Goal: Task Accomplishment & Management: Manage account settings

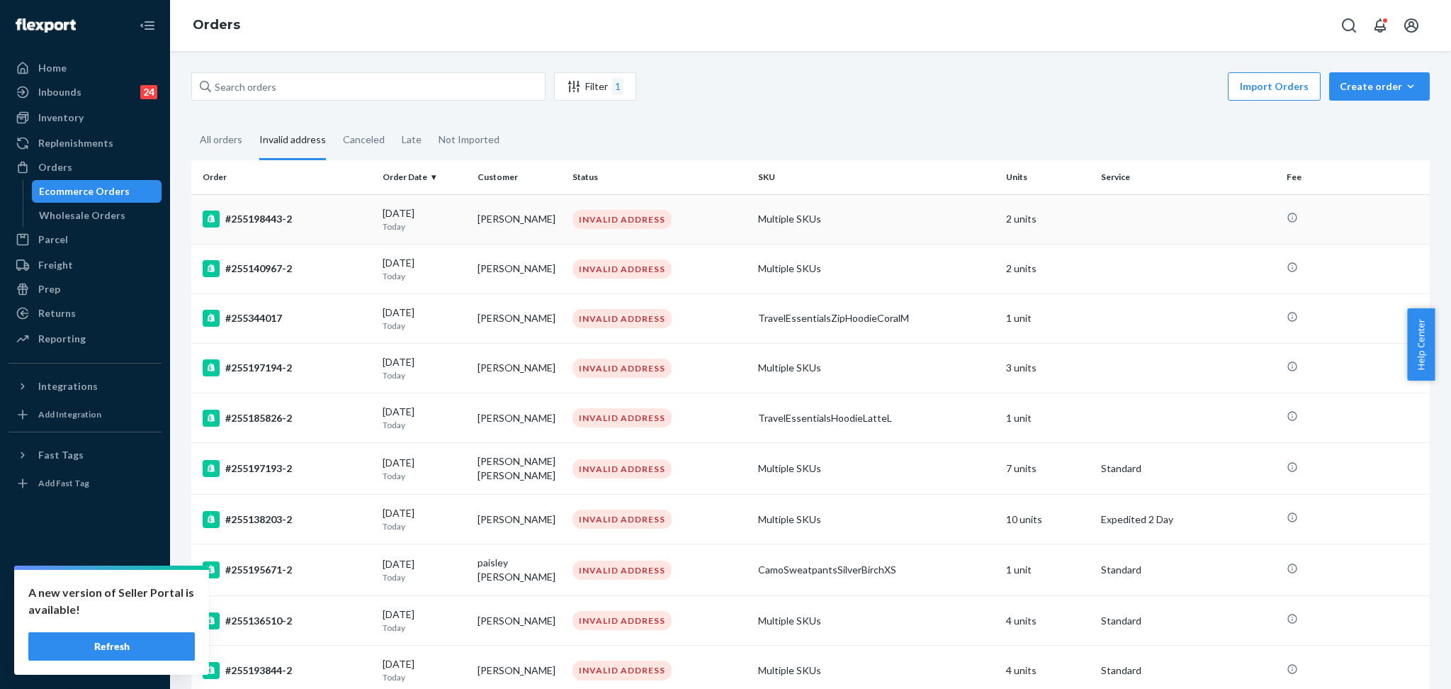
click at [315, 229] on td "#255198443-2" at bounding box center [284, 219] width 186 height 50
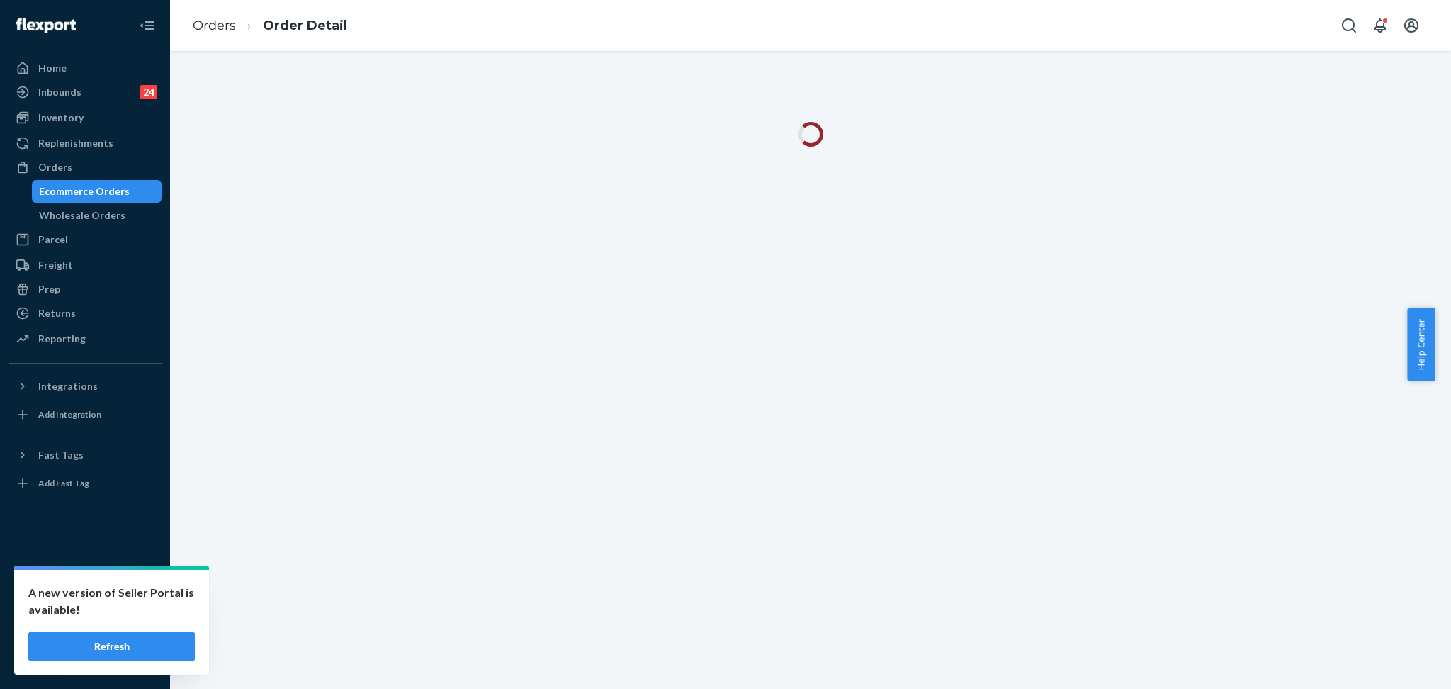
click at [143, 639] on button "Refresh" at bounding box center [111, 646] width 167 height 28
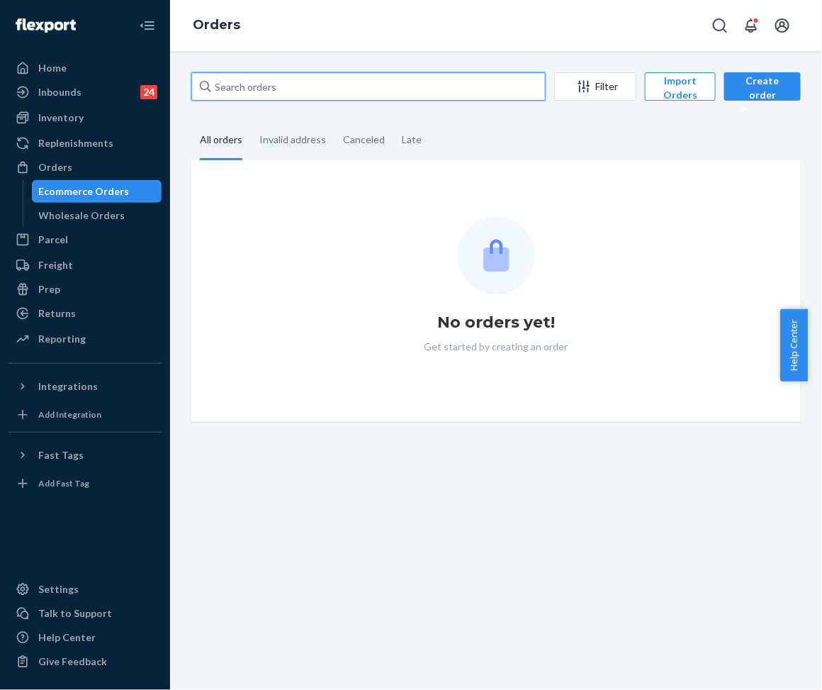
click at [291, 96] on input "text" at bounding box center [368, 86] width 354 height 28
paste input "253819378"
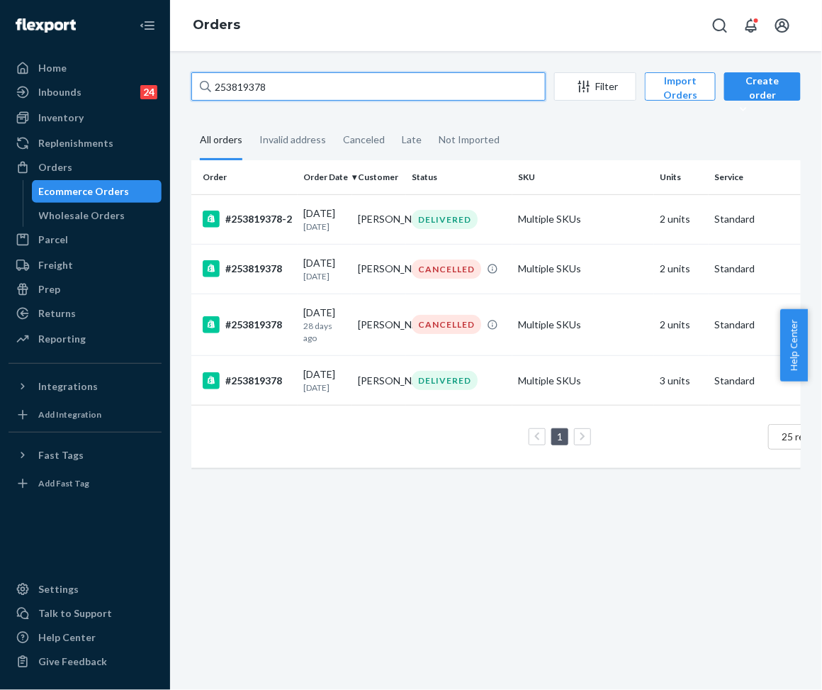
type input "253819378"
click at [257, 79] on input "253819378" at bounding box center [368, 86] width 354 height 28
click at [259, 225] on div "#253819378-2" at bounding box center [247, 218] width 89 height 17
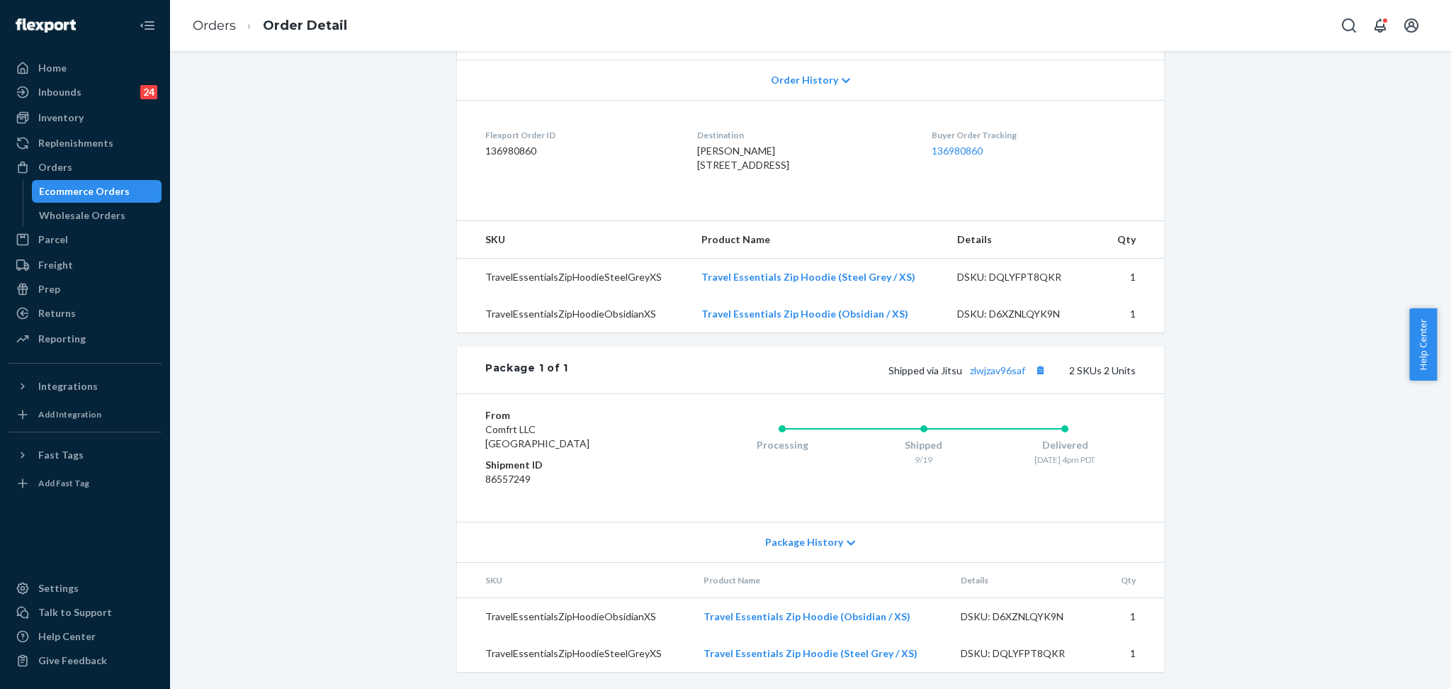
scroll to position [150, 0]
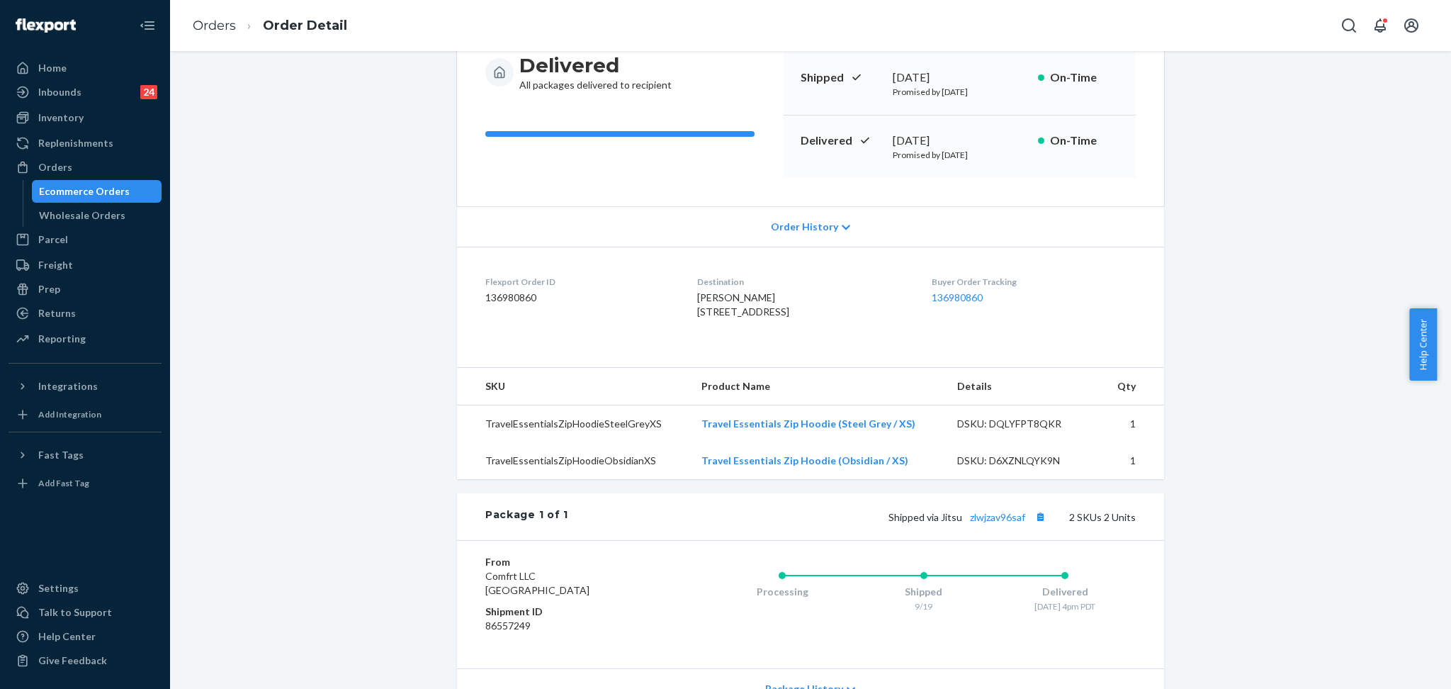
click at [721, 190] on div "Delivered All packages delivered to recipient Shipped [DATE] Promised by [DATE]…" at bounding box center [810, 115] width 707 height 182
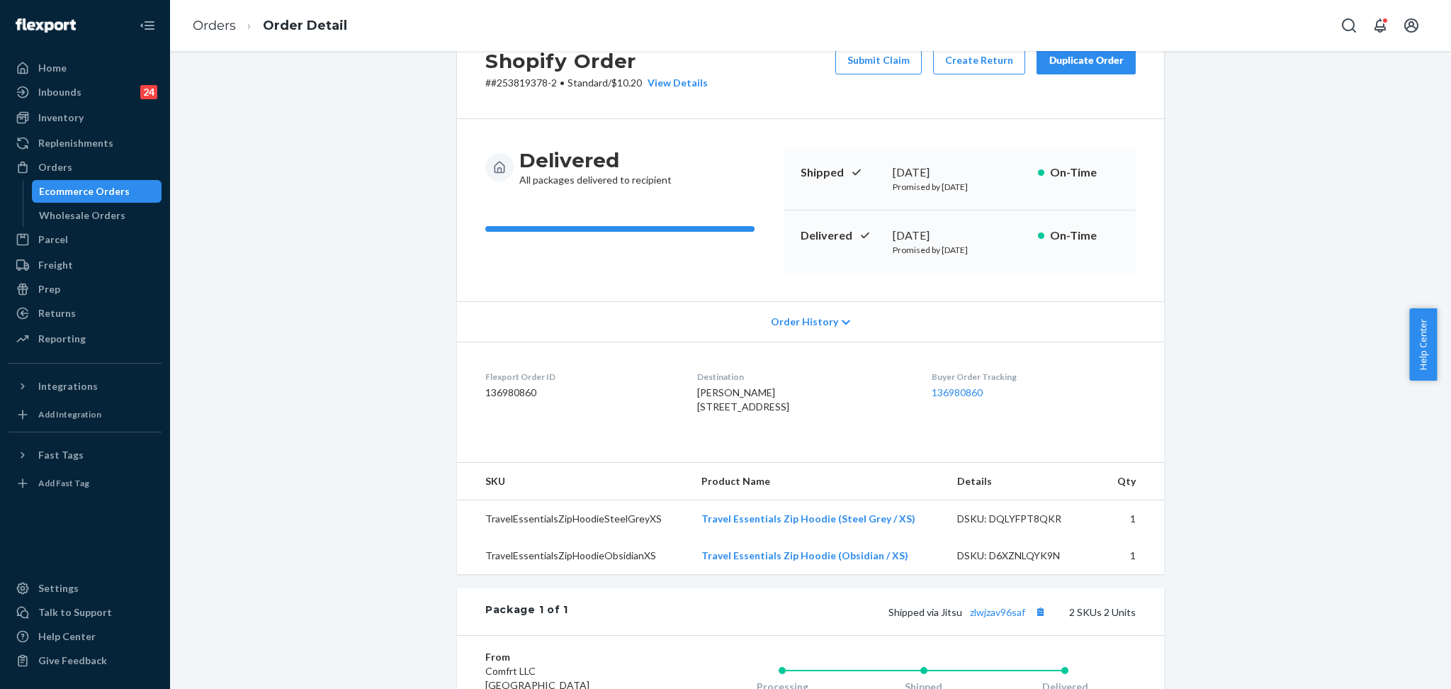
click at [821, 394] on div "Shopify Order # #253819378-2 • Standard / $10.20 View Details Submit Claim Crea…" at bounding box center [811, 474] width 1260 height 913
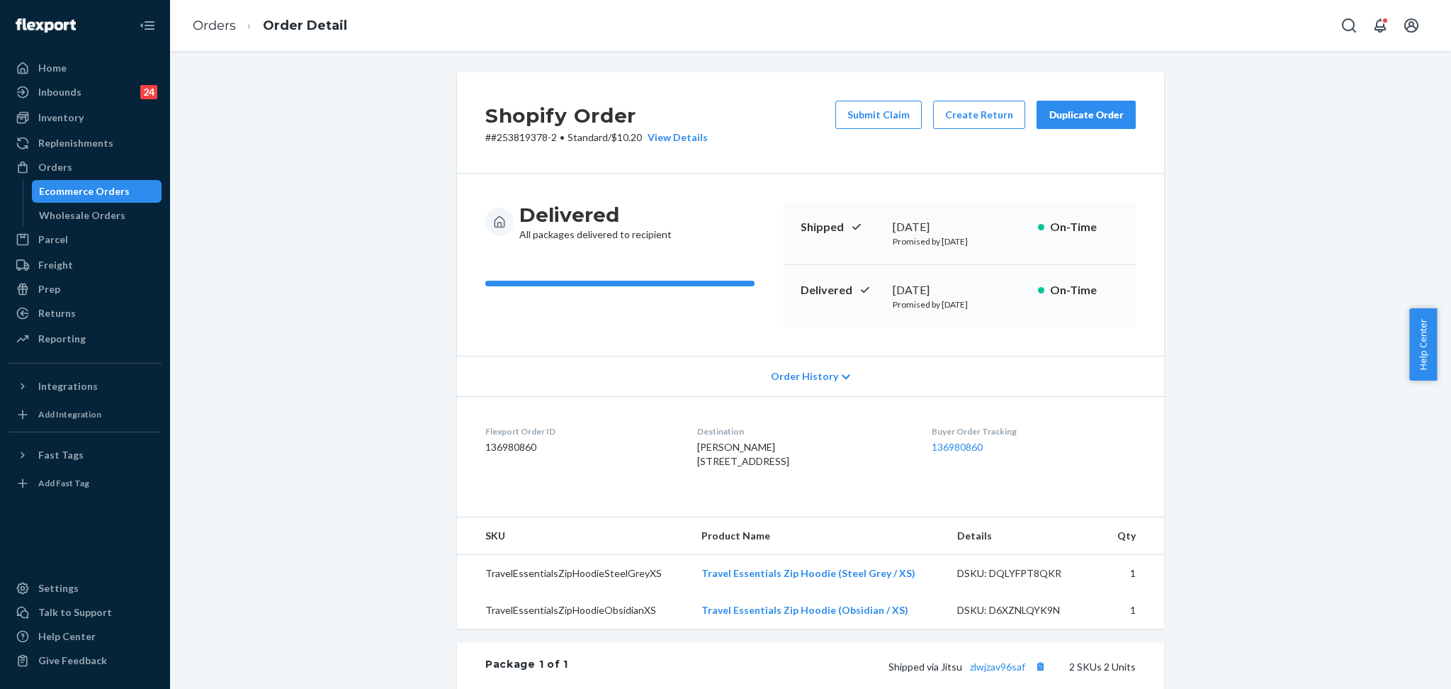
scroll to position [94, 0]
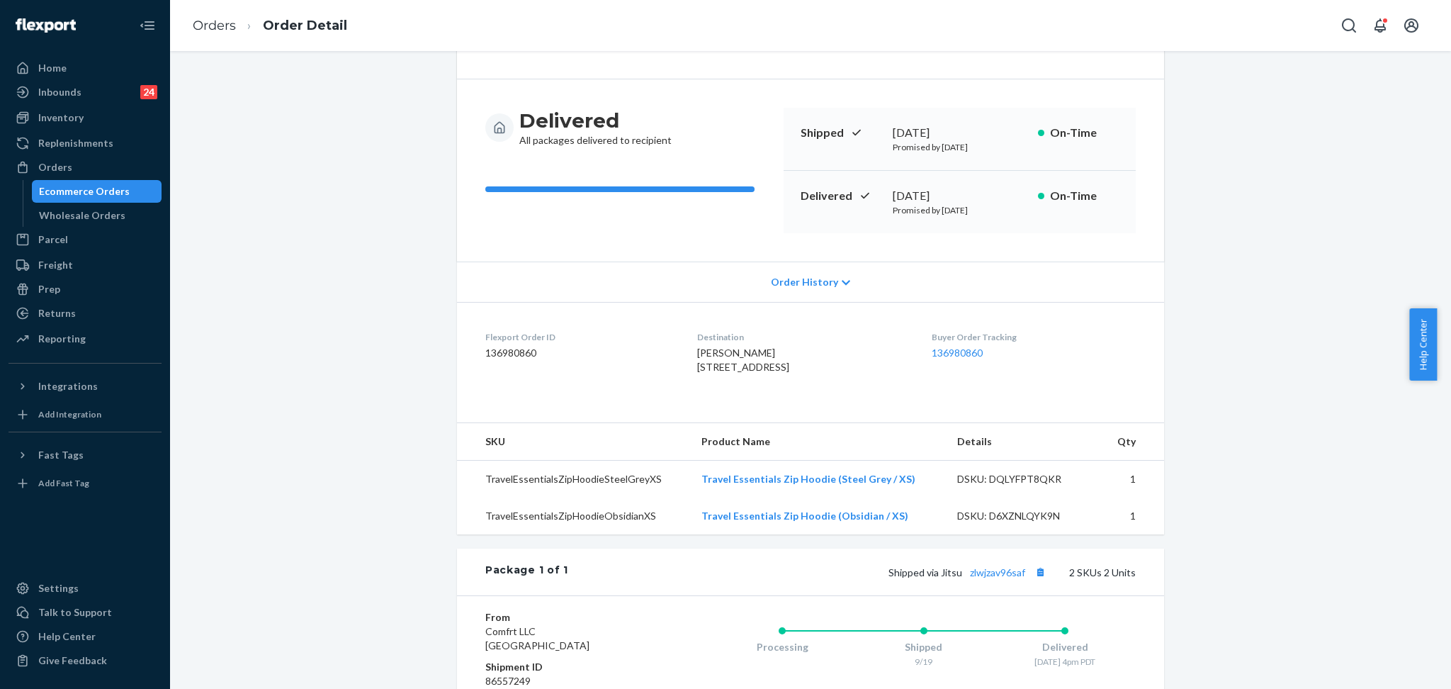
drag, startPoint x: 1446, startPoint y: 364, endPoint x: 1438, endPoint y: 339, distance: 26.0
click at [821, 339] on div "Help Center" at bounding box center [1430, 344] width 42 height 72
drag, startPoint x: 1444, startPoint y: 365, endPoint x: 1449, endPoint y: 322, distance: 42.9
click at [821, 322] on div "Help Center" at bounding box center [1430, 344] width 42 height 72
drag, startPoint x: 1446, startPoint y: 334, endPoint x: 1445, endPoint y: 315, distance: 19.9
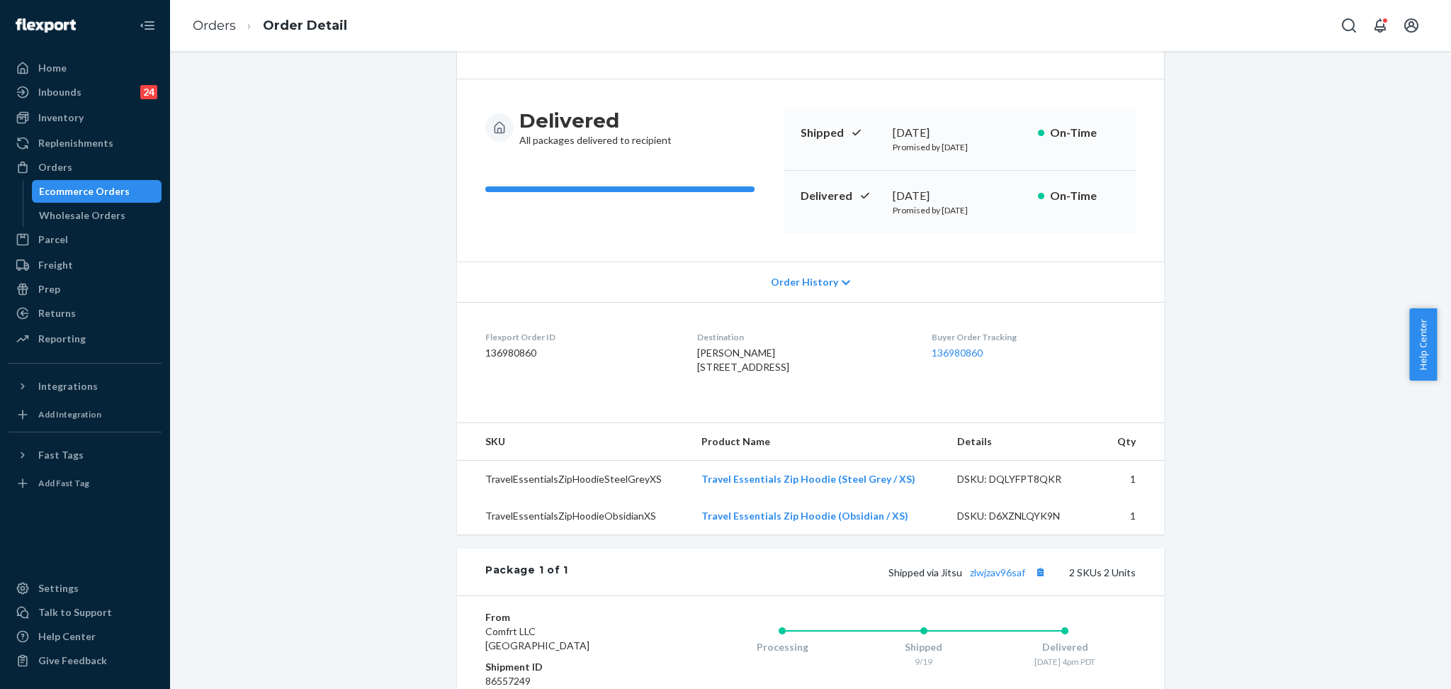
click at [821, 315] on div "Help Center" at bounding box center [1430, 344] width 42 height 72
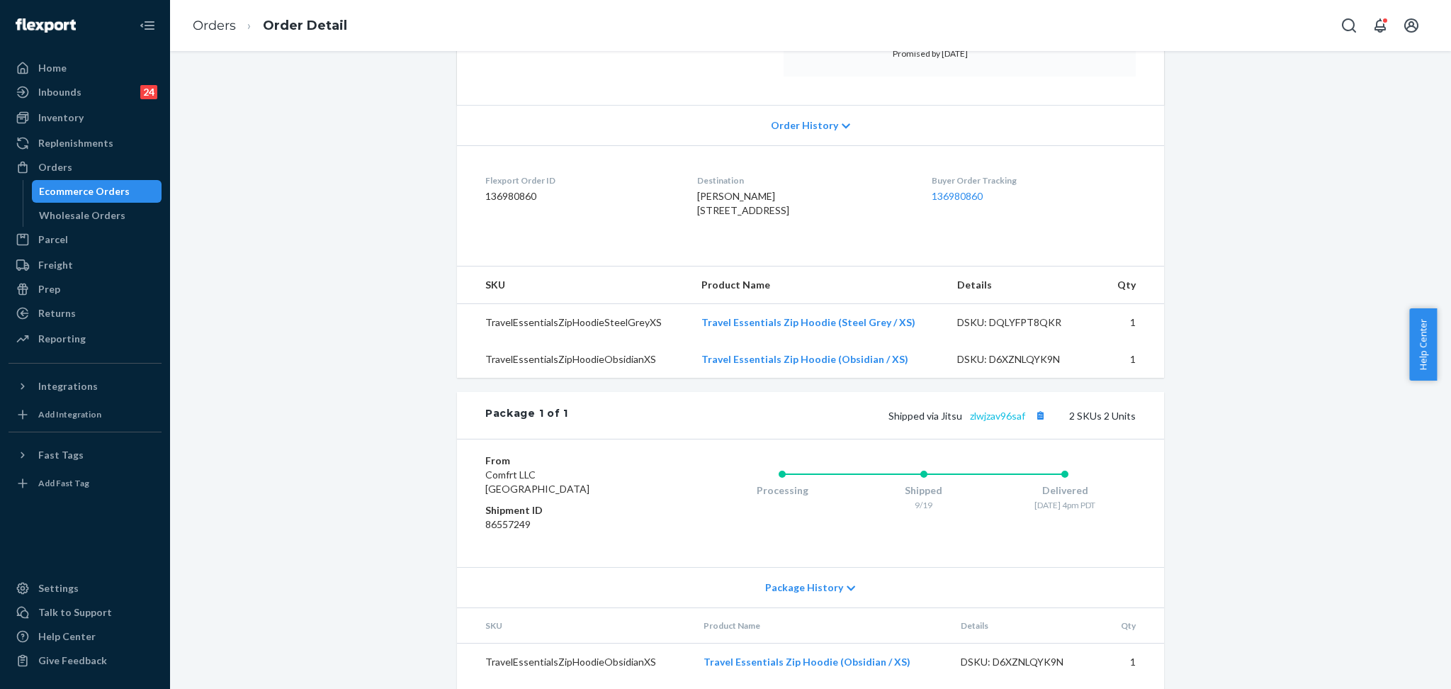
scroll to position [283, 0]
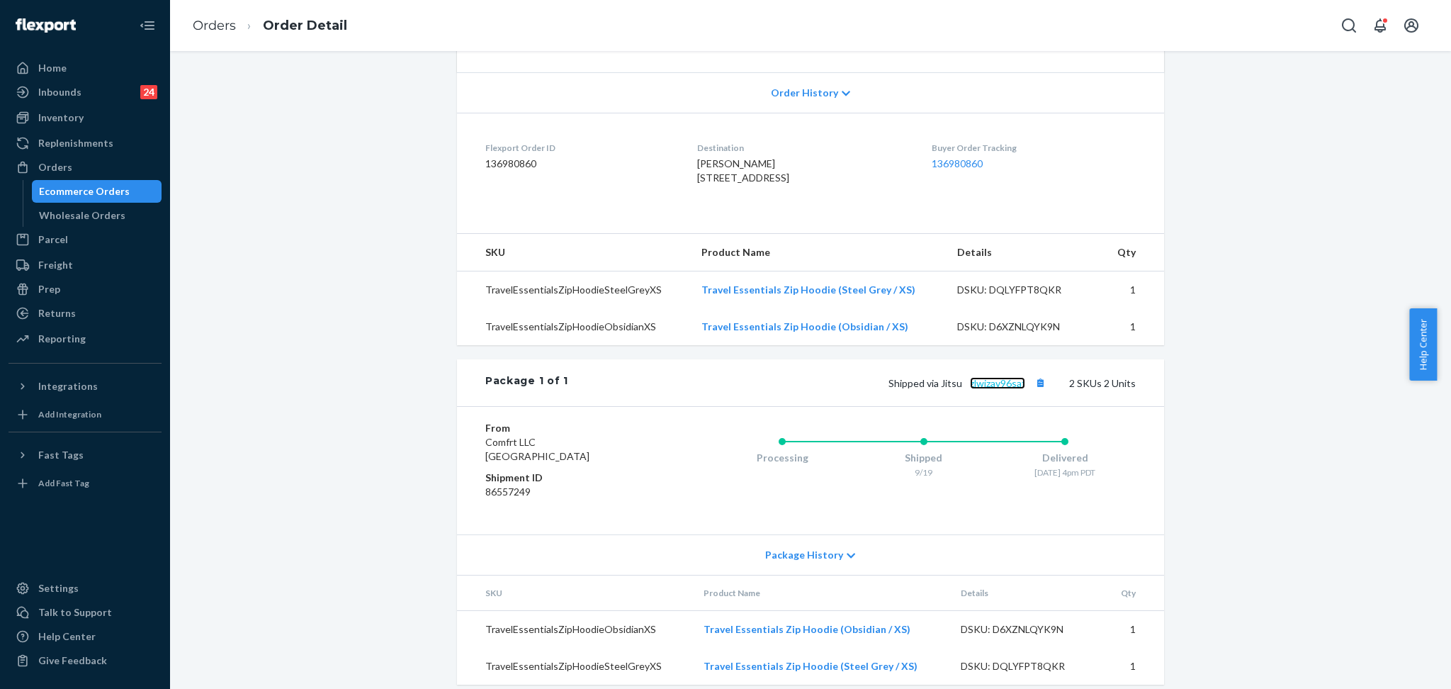
click at [821, 389] on link "zlwjzav96saf" at bounding box center [997, 383] width 55 height 12
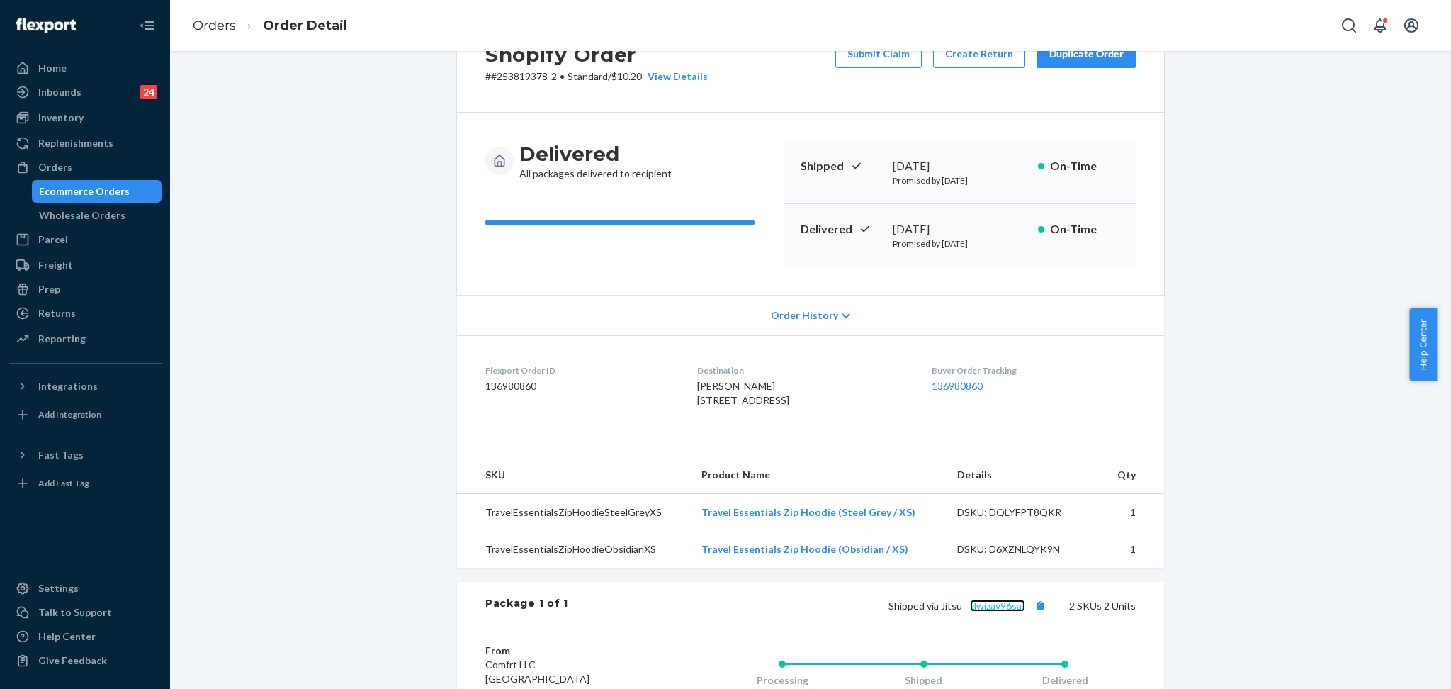
scroll to position [94, 0]
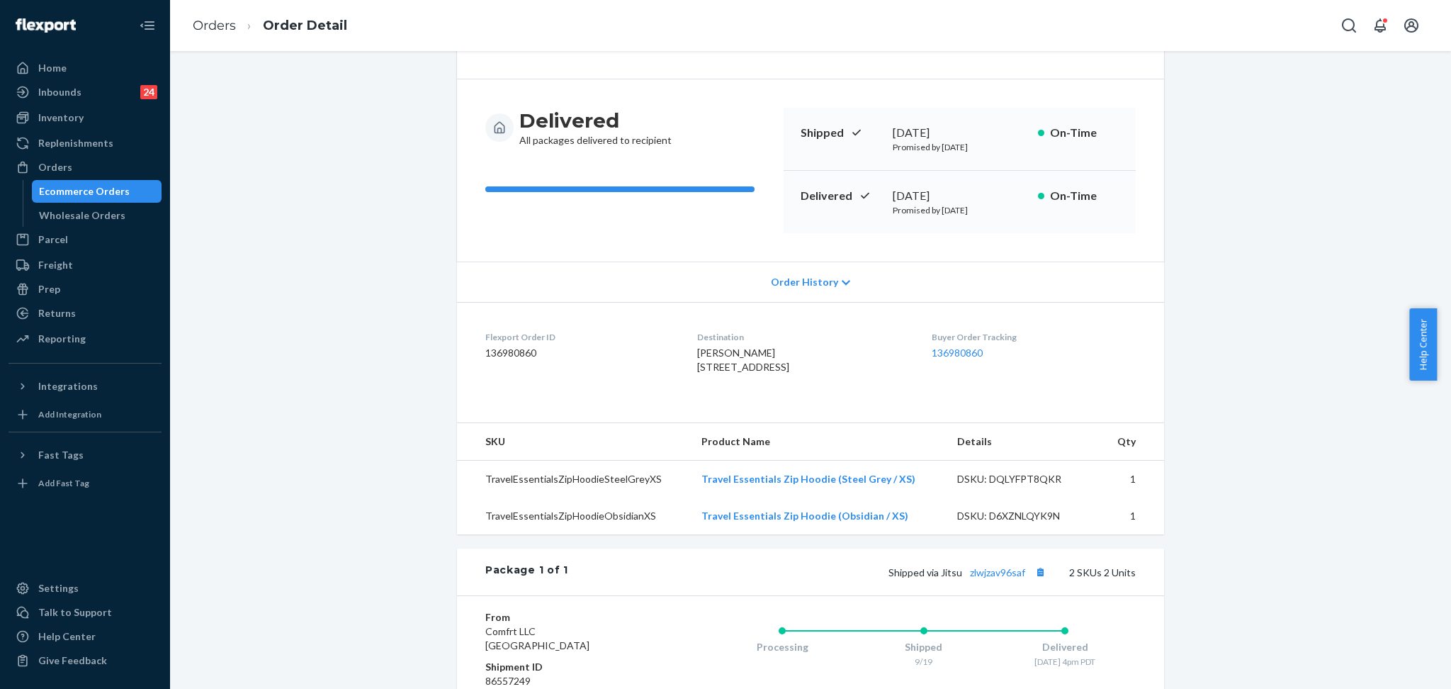
drag, startPoint x: 1444, startPoint y: 355, endPoint x: 1444, endPoint y: 343, distance: 12.0
click at [821, 343] on div "Help Center" at bounding box center [1430, 344] width 42 height 72
drag, startPoint x: 1445, startPoint y: 351, endPoint x: 1444, endPoint y: 315, distance: 35.5
click at [821, 327] on div "Help Center" at bounding box center [1430, 344] width 42 height 72
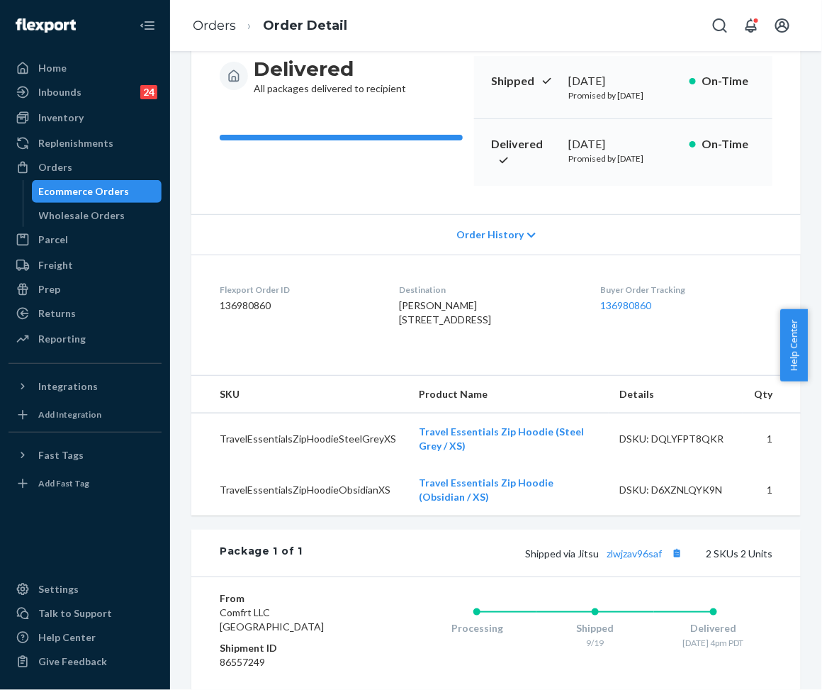
scroll to position [259, 0]
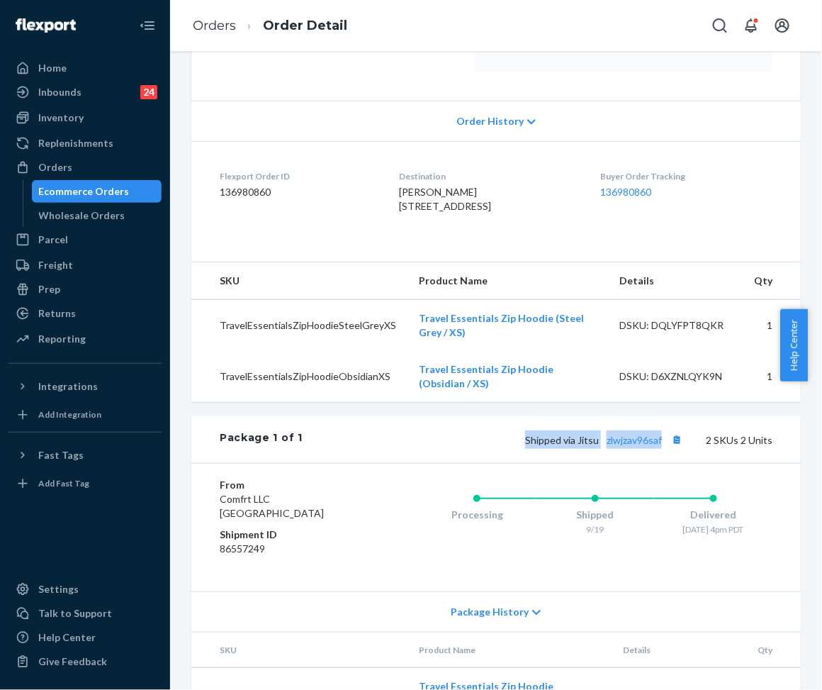
drag, startPoint x: 531, startPoint y: 508, endPoint x: 649, endPoint y: 513, distance: 117.7
click at [649, 463] on div "Package 1 of 1 Shipped via Jitsu zlwjzav96saf 2 SKUs 2 Units" at bounding box center [495, 439] width 609 height 47
copy span "Shipped via Jitsu zlwjzav96saf"
click at [684, 463] on div "Package 1 of 1 Shipped via Jitsu zlwjzav96saf 2 SKUs 2 Units" at bounding box center [495, 439] width 609 height 47
click at [668, 449] on button "Copy tracking number" at bounding box center [677, 439] width 18 height 18
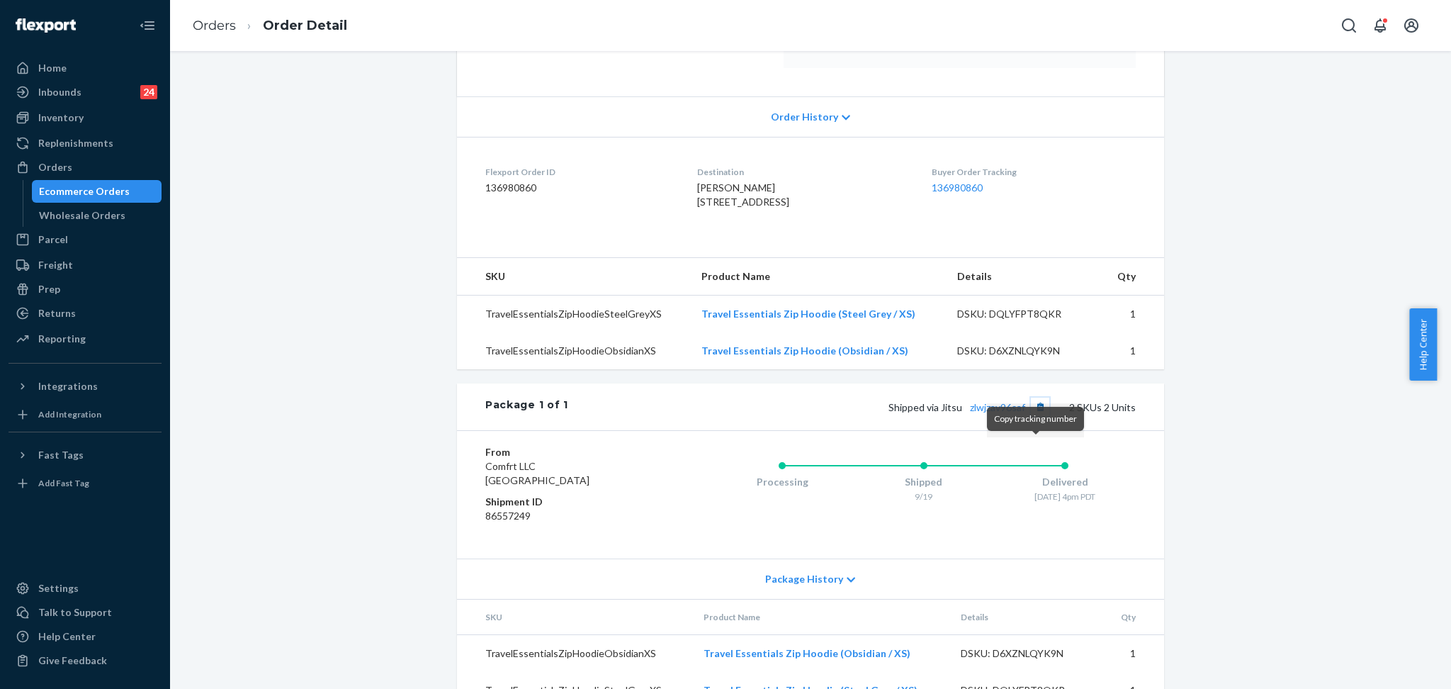
click at [821, 416] on button "Copy tracking number" at bounding box center [1040, 407] width 18 height 18
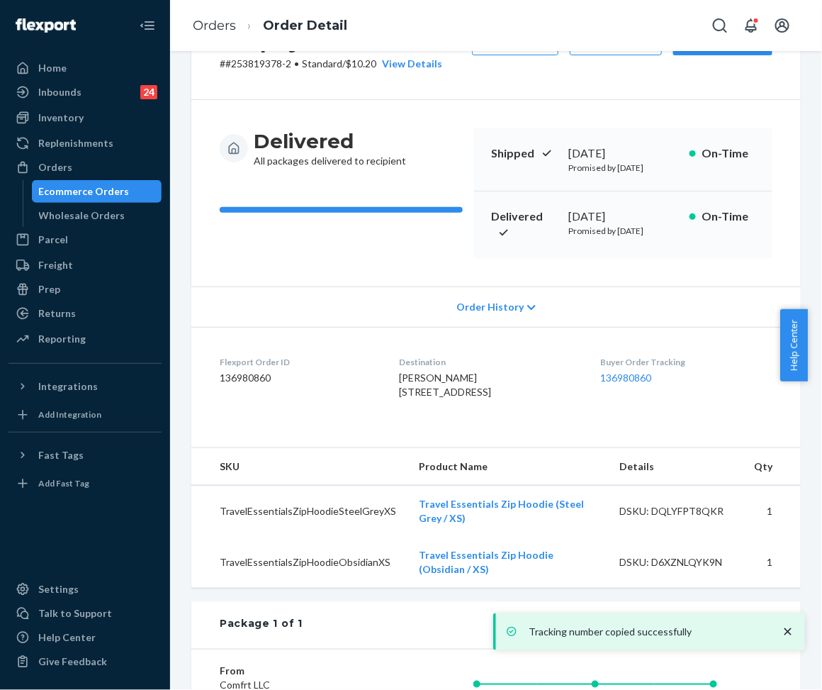
scroll to position [0, 0]
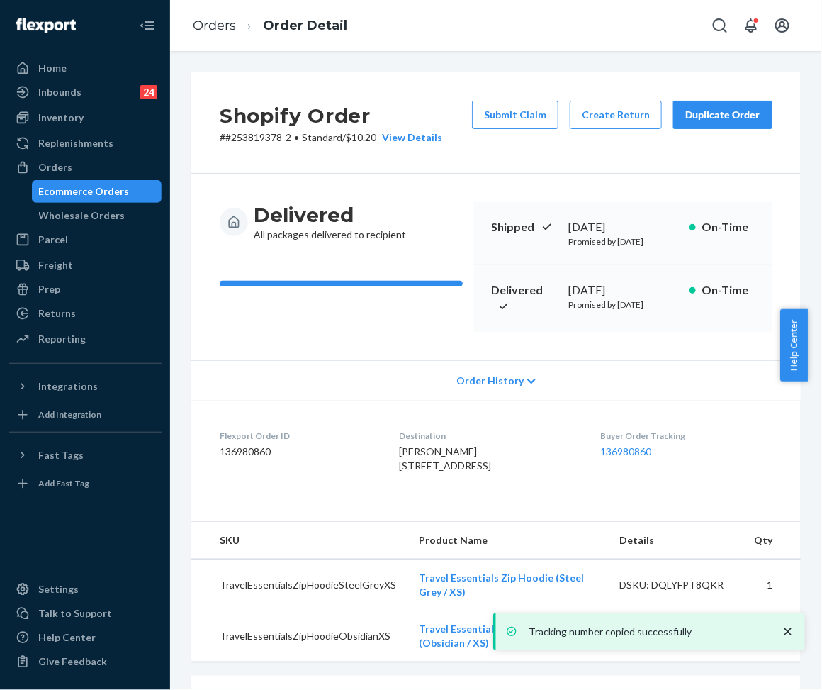
click at [267, 137] on p "# #253819378-2 • Standard / $10.20 View Details" at bounding box center [331, 137] width 223 height 14
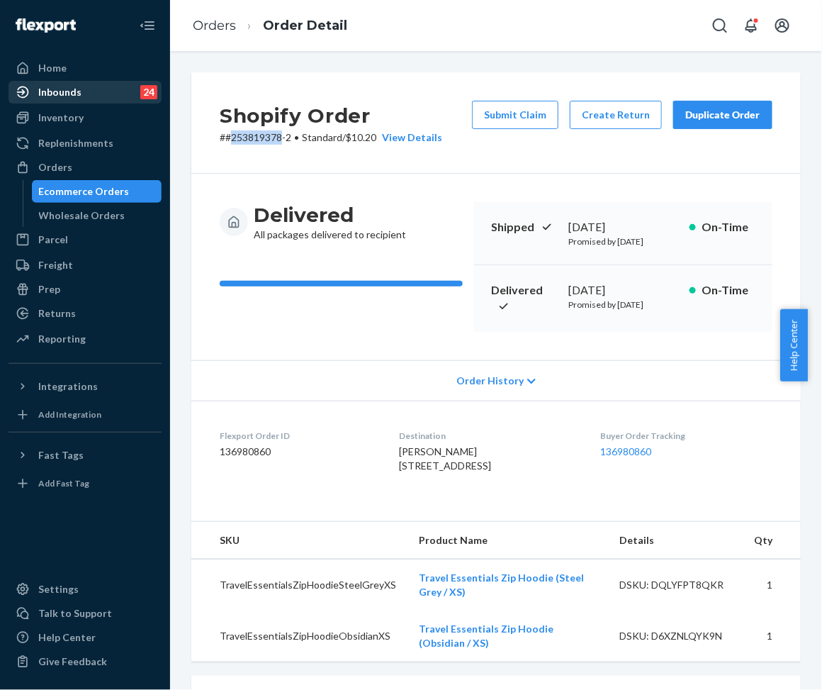
copy p "253819378"
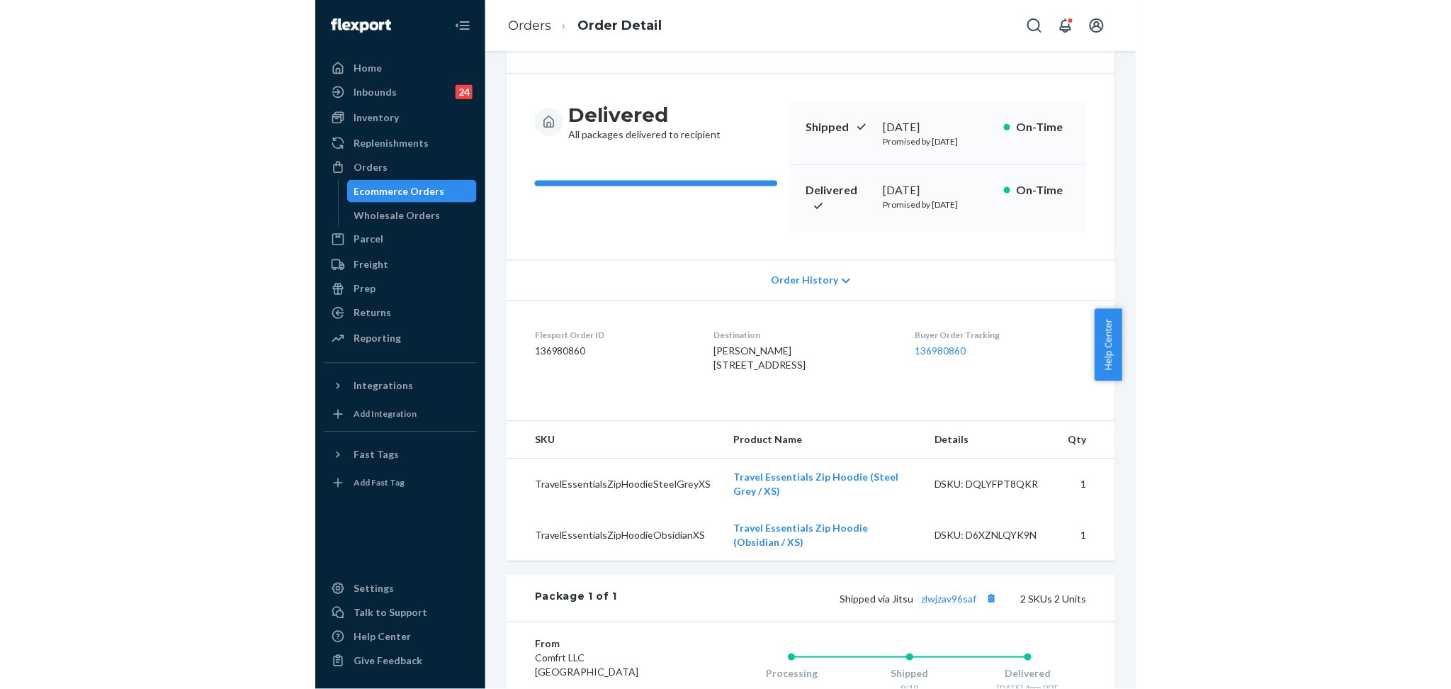
scroll to position [188, 0]
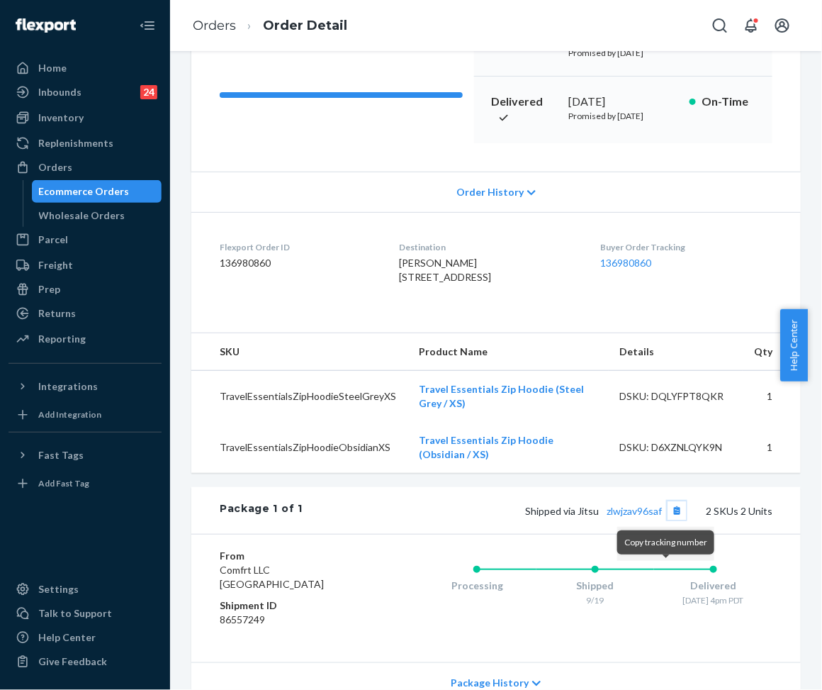
drag, startPoint x: 663, startPoint y: 576, endPoint x: 638, endPoint y: 526, distance: 56.1
click at [668, 519] on button "Copy tracking number" at bounding box center [677, 510] width 18 height 18
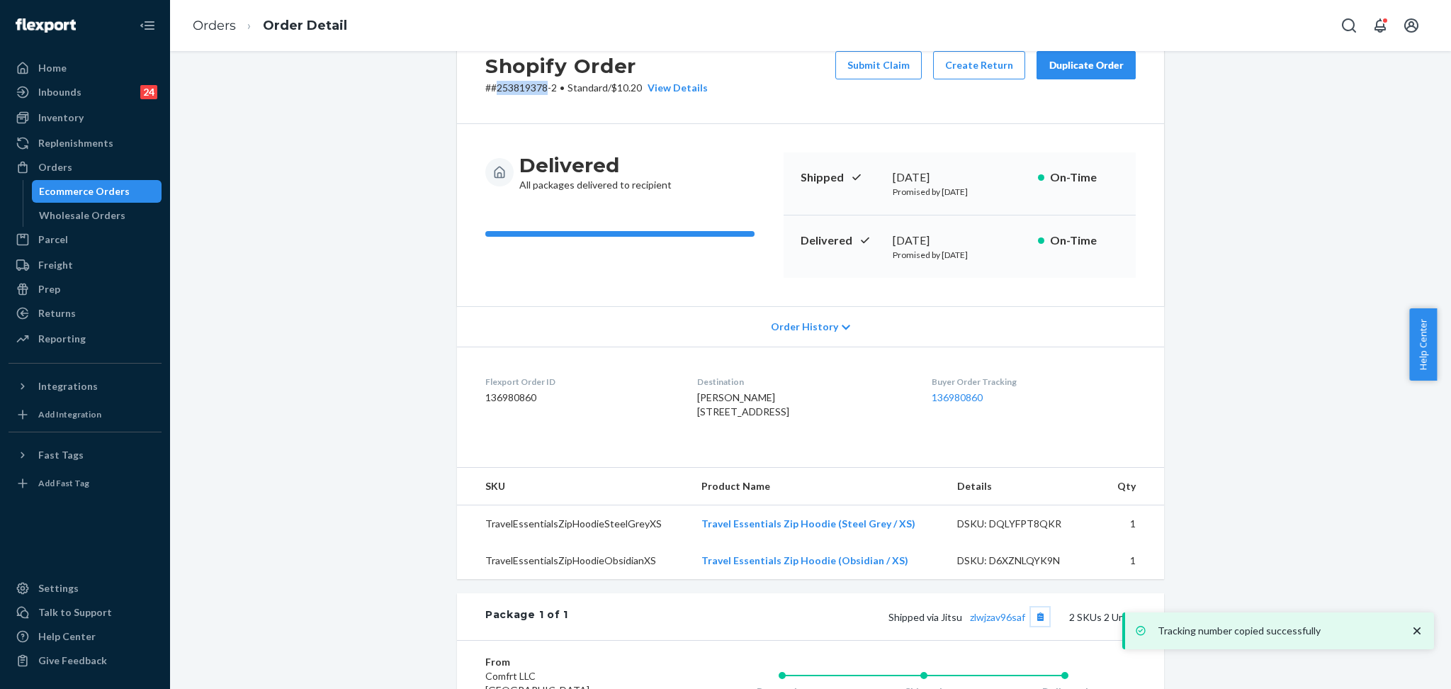
scroll to position [0, 0]
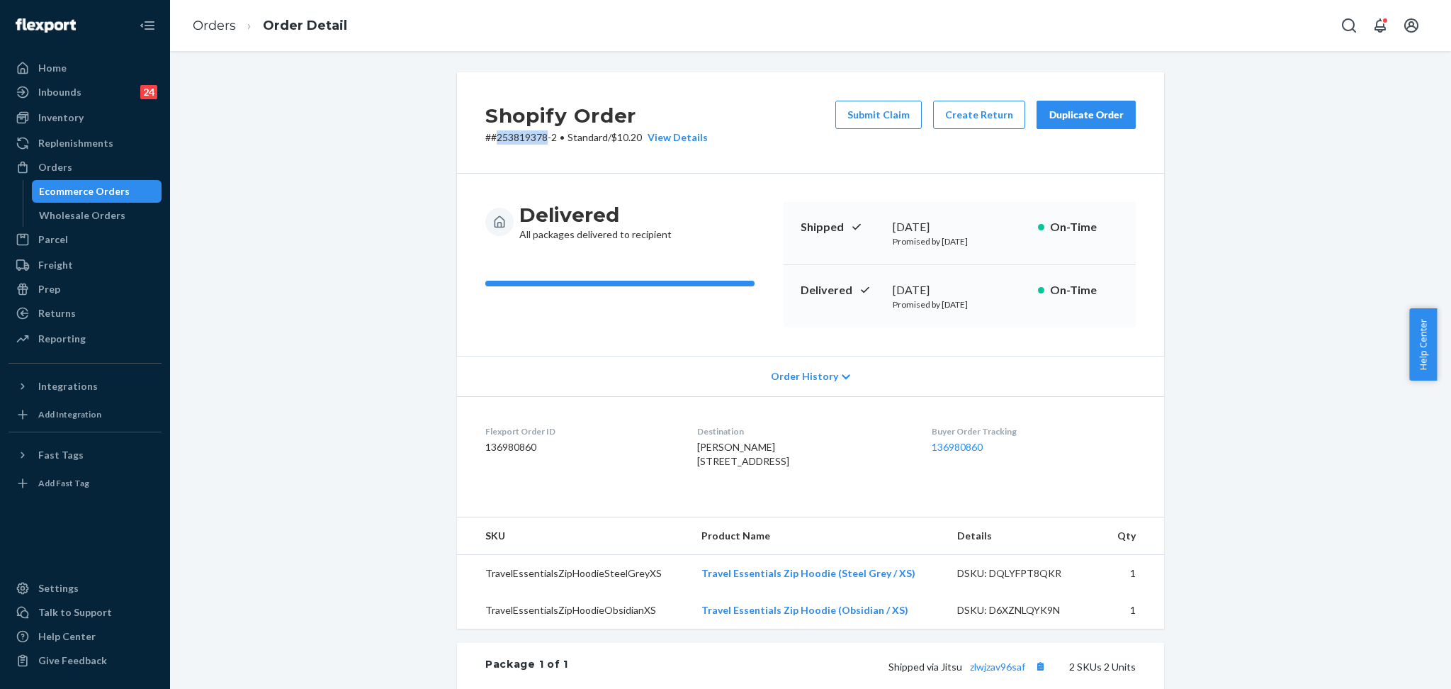
click at [74, 186] on div "Ecommerce Orders" at bounding box center [84, 191] width 91 height 14
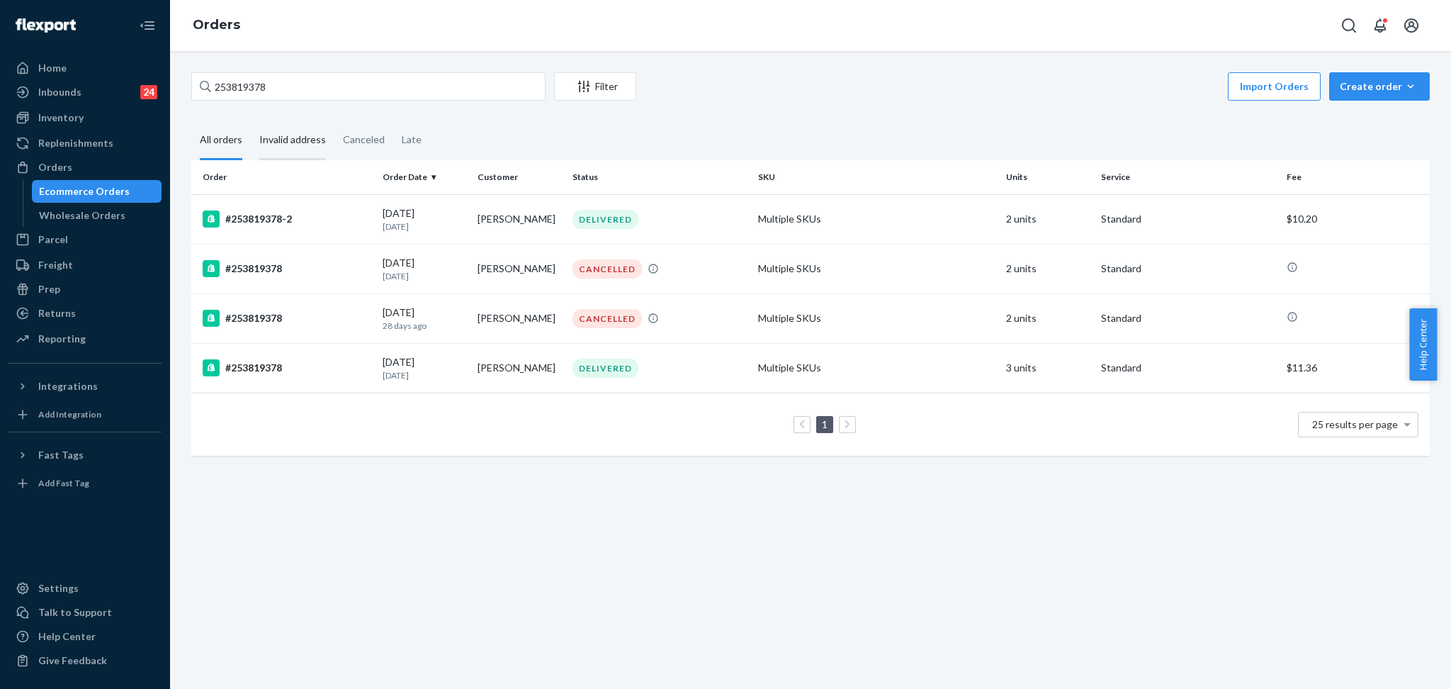
click at [273, 145] on div "Invalid address" at bounding box center [292, 140] width 67 height 39
click at [251, 121] on input "Invalid address" at bounding box center [251, 121] width 0 height 0
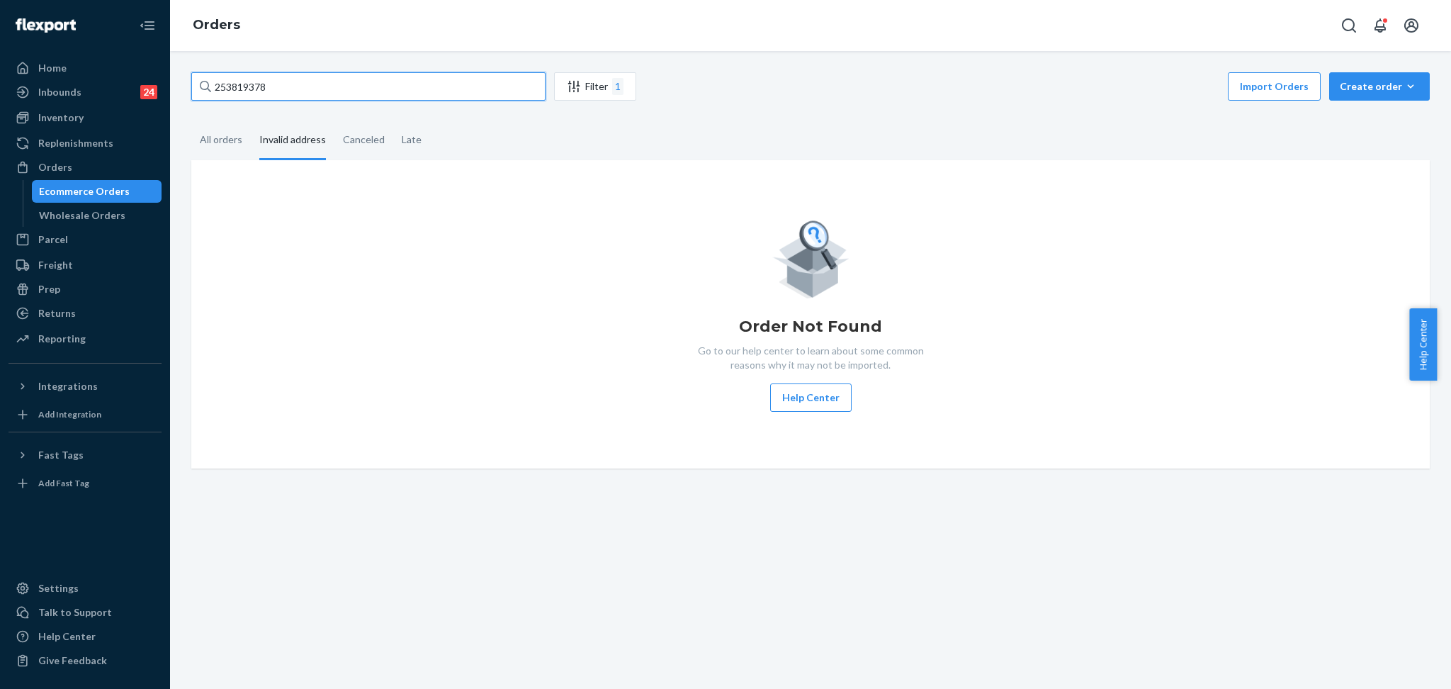
click at [346, 91] on input "253819378" at bounding box center [368, 86] width 354 height 28
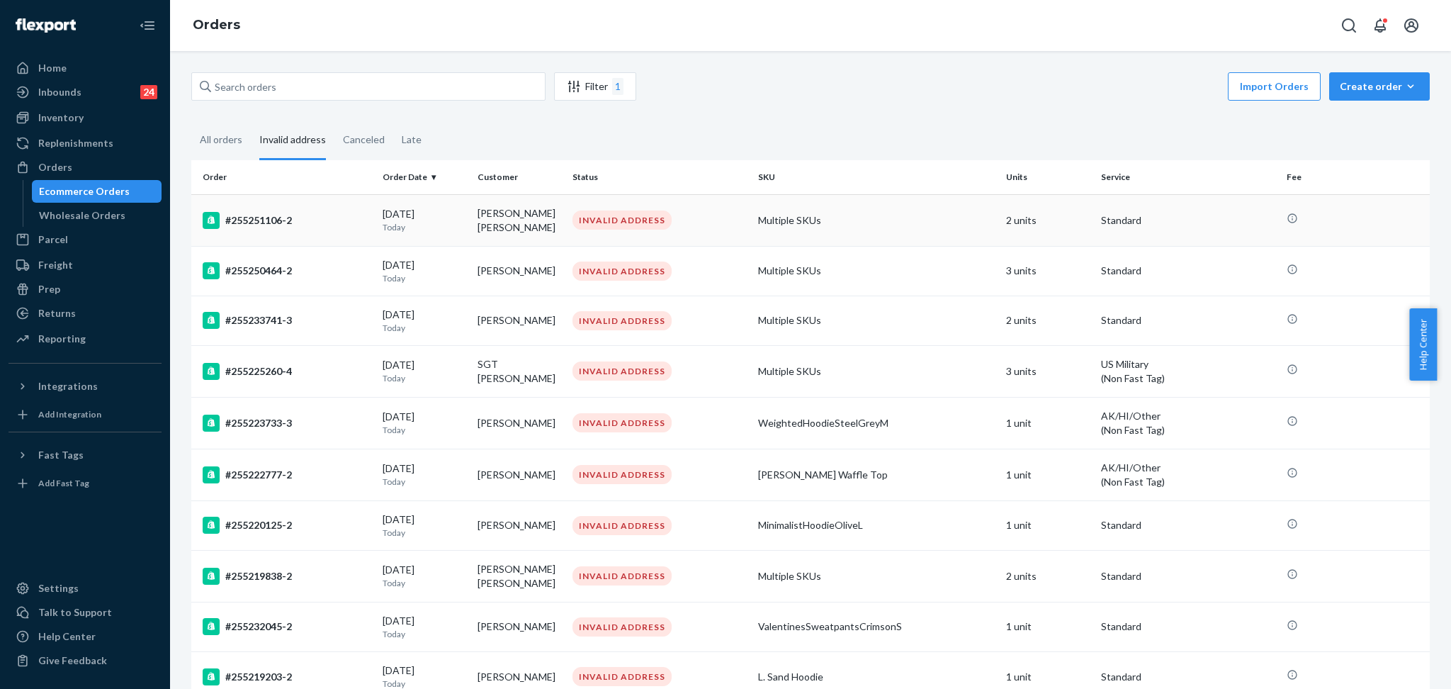
click at [315, 224] on div "#255251106-2" at bounding box center [287, 220] width 169 height 17
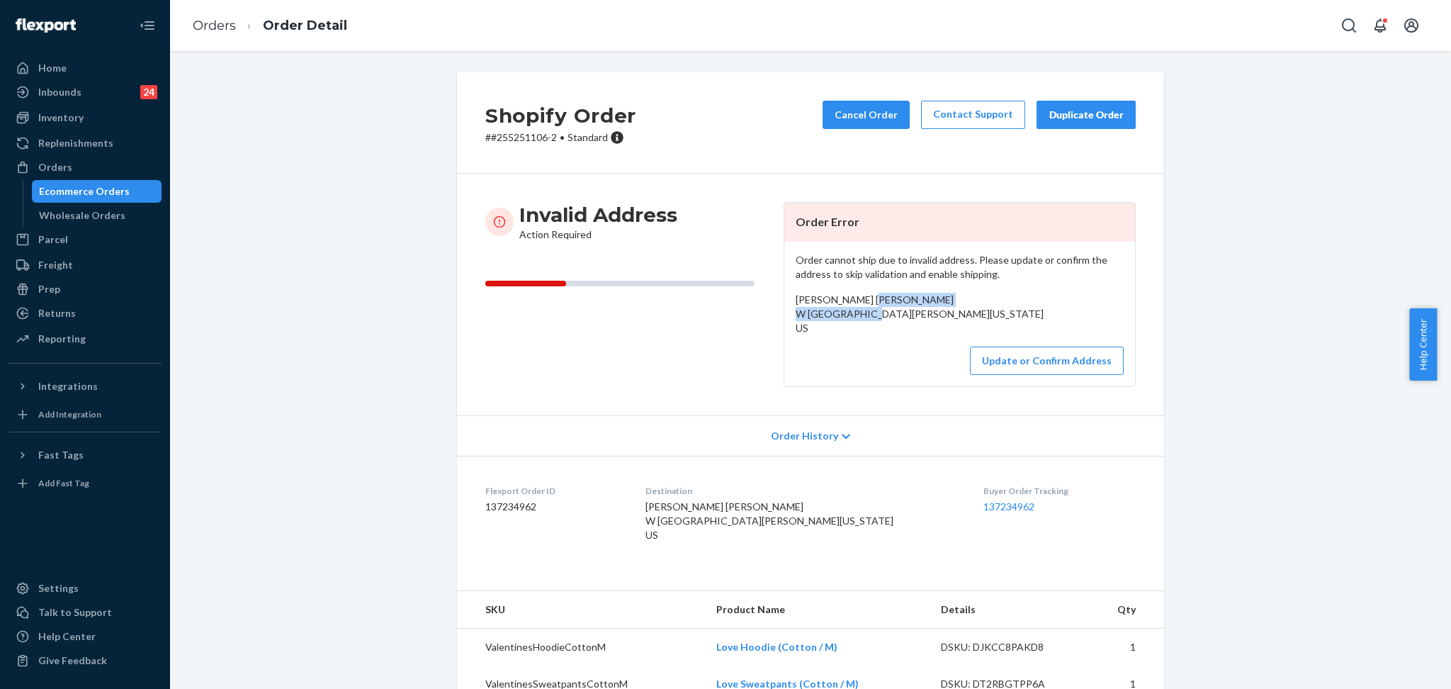
drag, startPoint x: 894, startPoint y: 334, endPoint x: 788, endPoint y: 308, distance: 109.3
click at [796, 308] on div "[PERSON_NAME] [PERSON_NAME] W [GEOGRAPHIC_DATA][PERSON_NAME][US_STATE] US" at bounding box center [960, 314] width 328 height 43
copy span "W [GEOGRAPHIC_DATA][PERSON_NAME][US_STATE]"
click at [821, 375] on button "Update or Confirm Address" at bounding box center [1047, 361] width 154 height 28
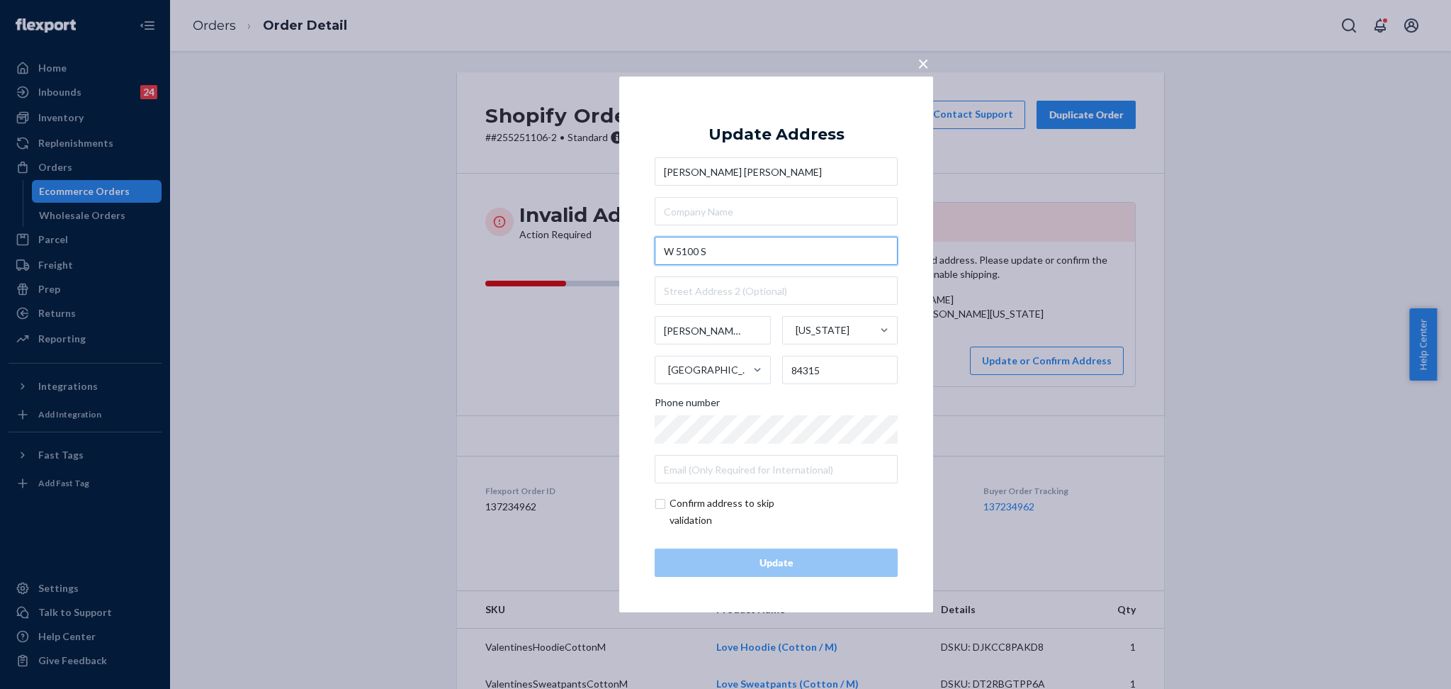
click at [731, 252] on input "W 5100 S" at bounding box center [776, 251] width 243 height 28
paste input "5100 W #S,"
type input "5100 W #S,="
click at [733, 252] on input "5100 W #S,=" at bounding box center [776, 251] width 243 height 28
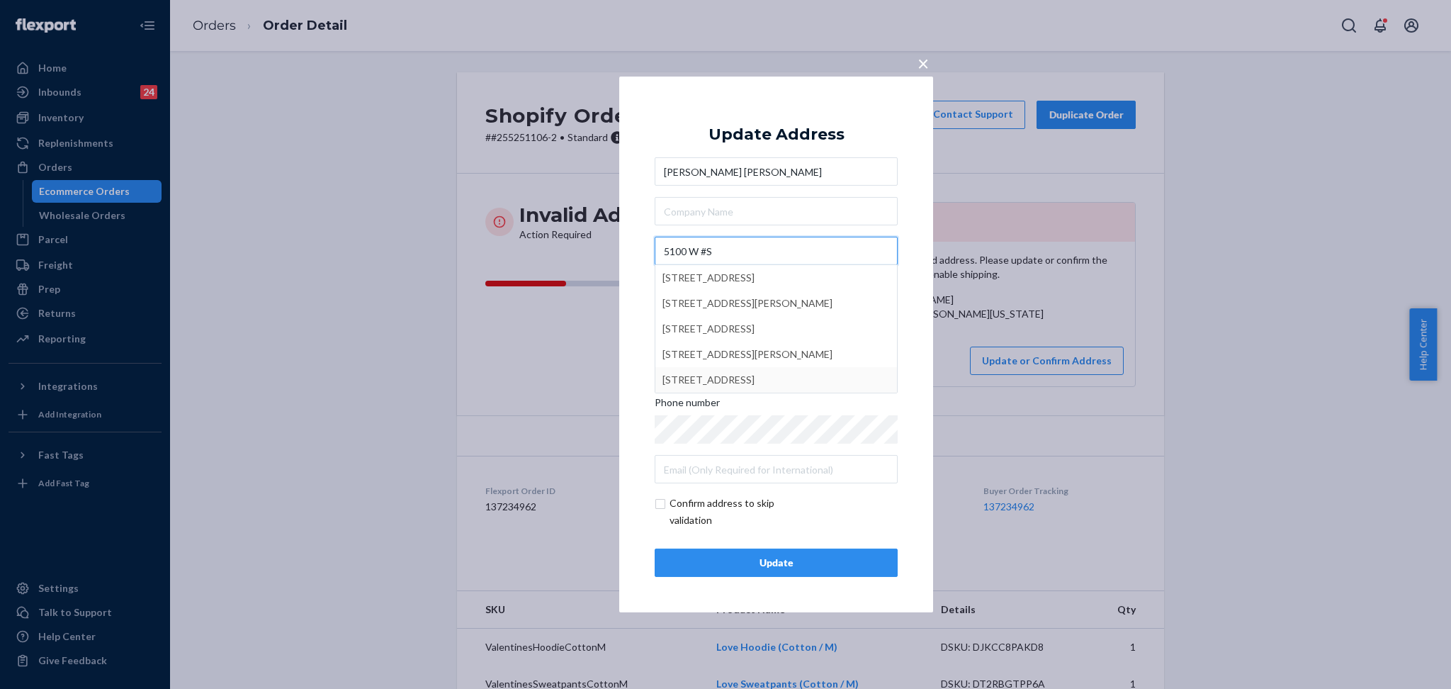
type input "5100 W #S"
click at [768, 570] on button "Update" at bounding box center [776, 562] width 243 height 28
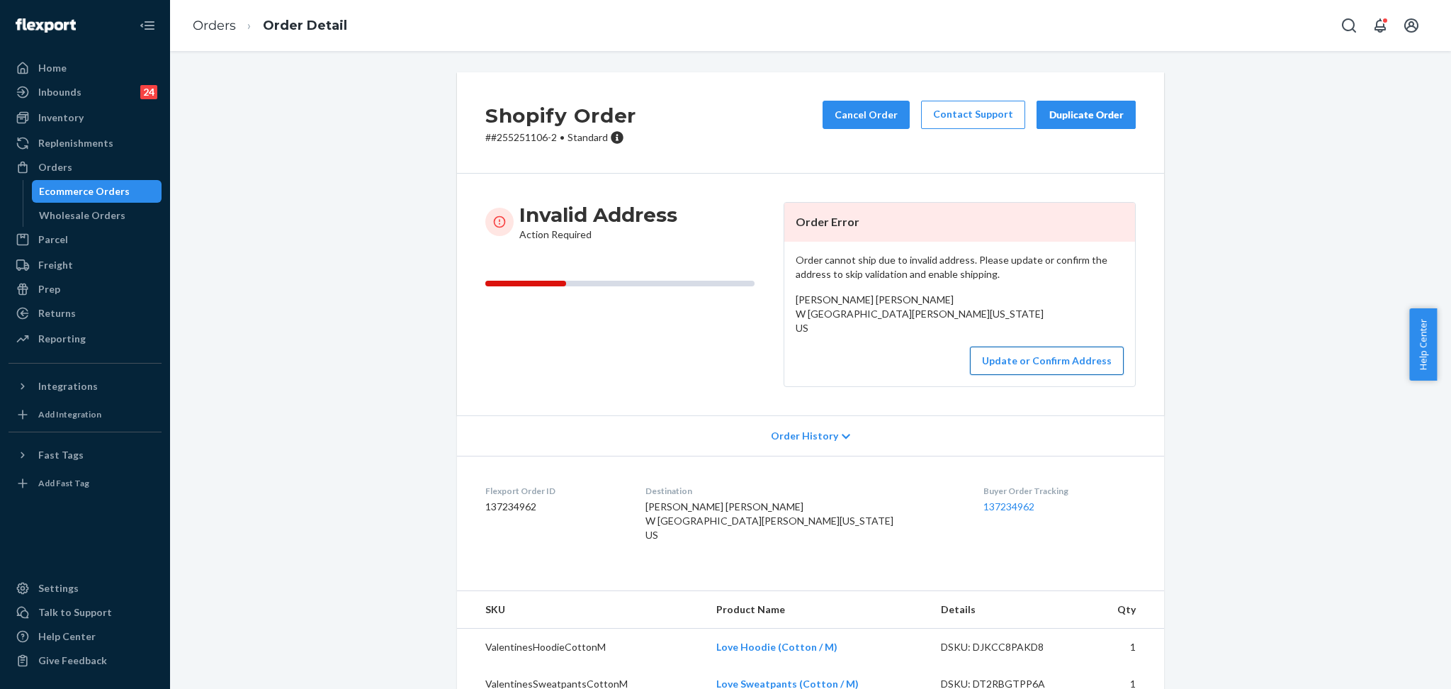
click at [821, 373] on button "Update or Confirm Address" at bounding box center [1047, 361] width 154 height 28
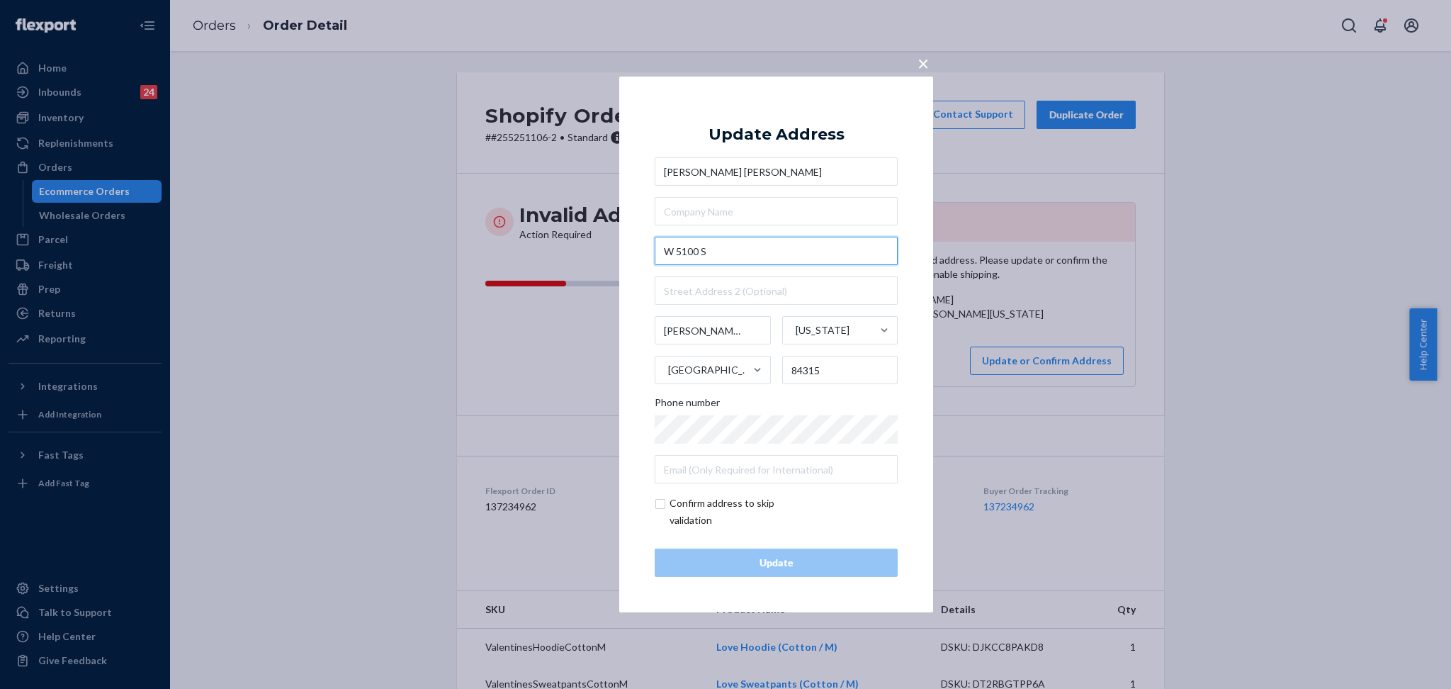
click at [789, 247] on input "W 5100 S" at bounding box center [776, 251] width 243 height 28
click at [692, 509] on input "checkbox" at bounding box center [737, 512] width 164 height 34
checkbox input "true"
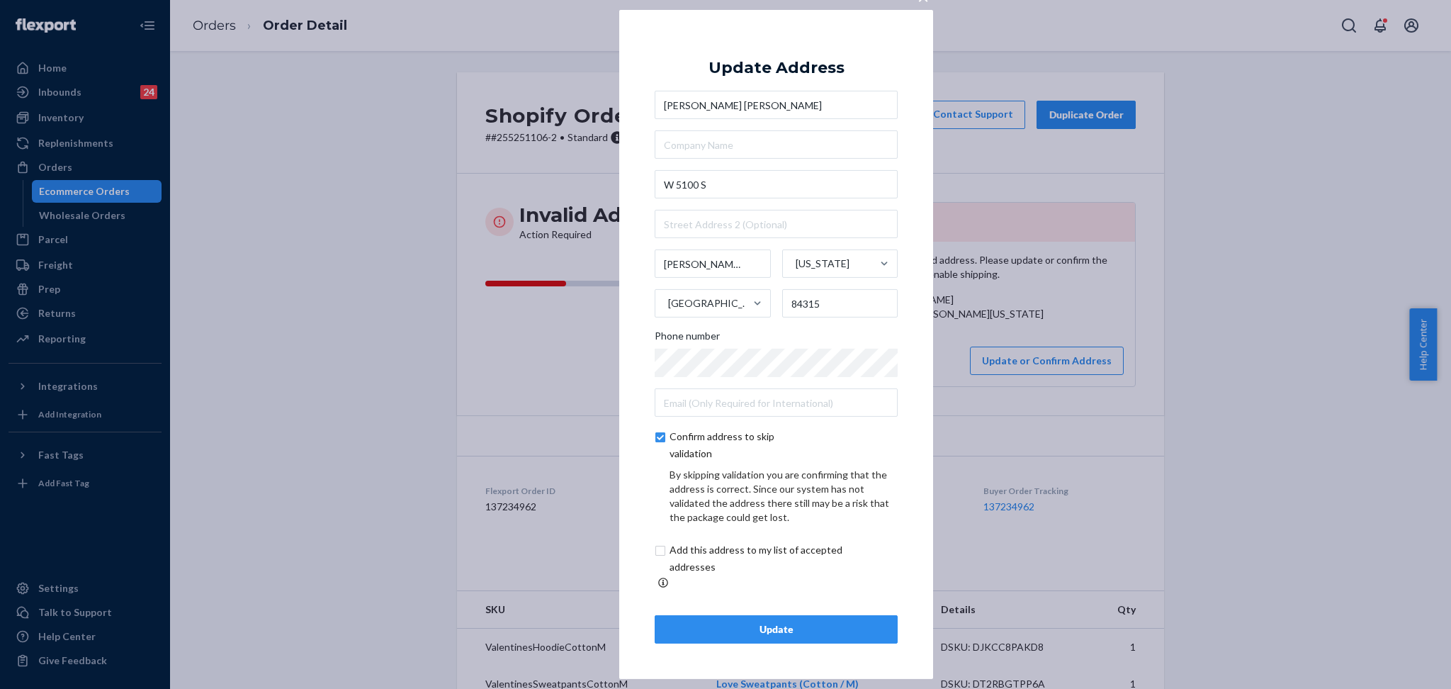
click at [745, 630] on button "Update" at bounding box center [776, 629] width 243 height 28
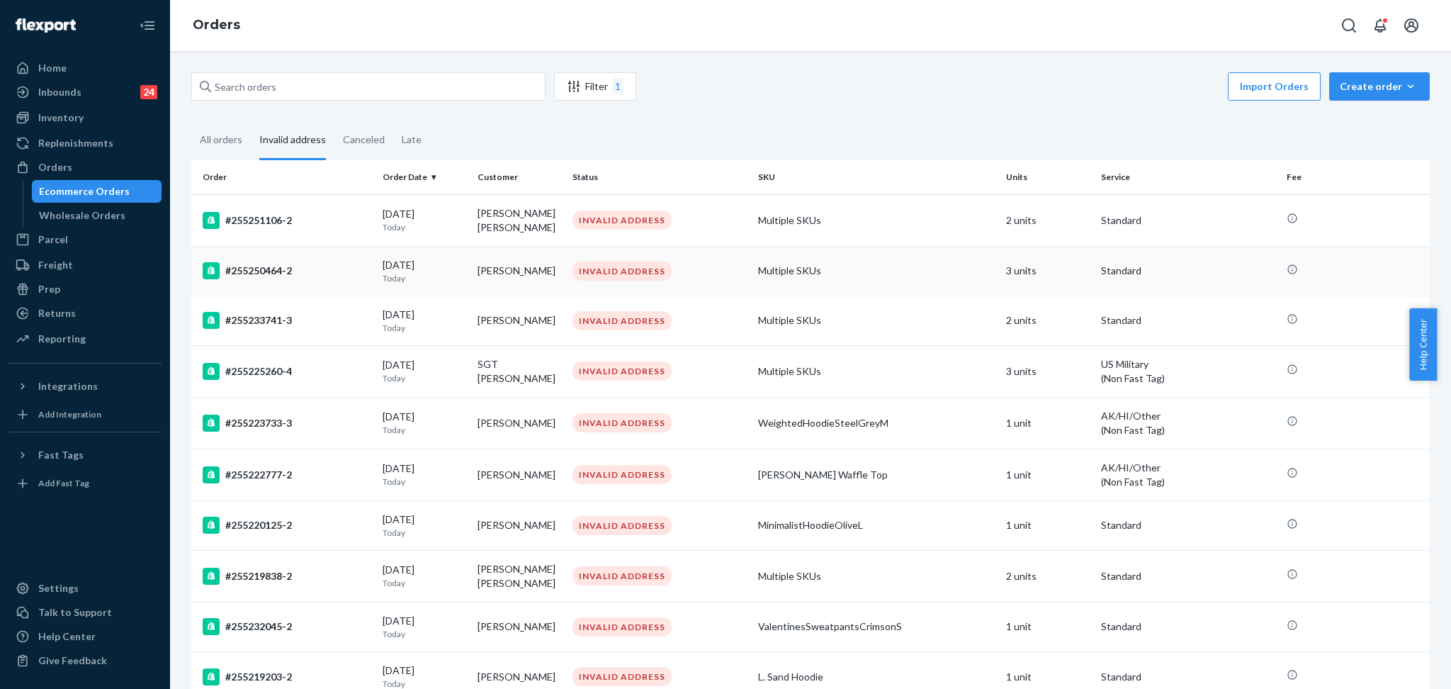
click at [323, 269] on div "#255250464-2" at bounding box center [287, 270] width 169 height 17
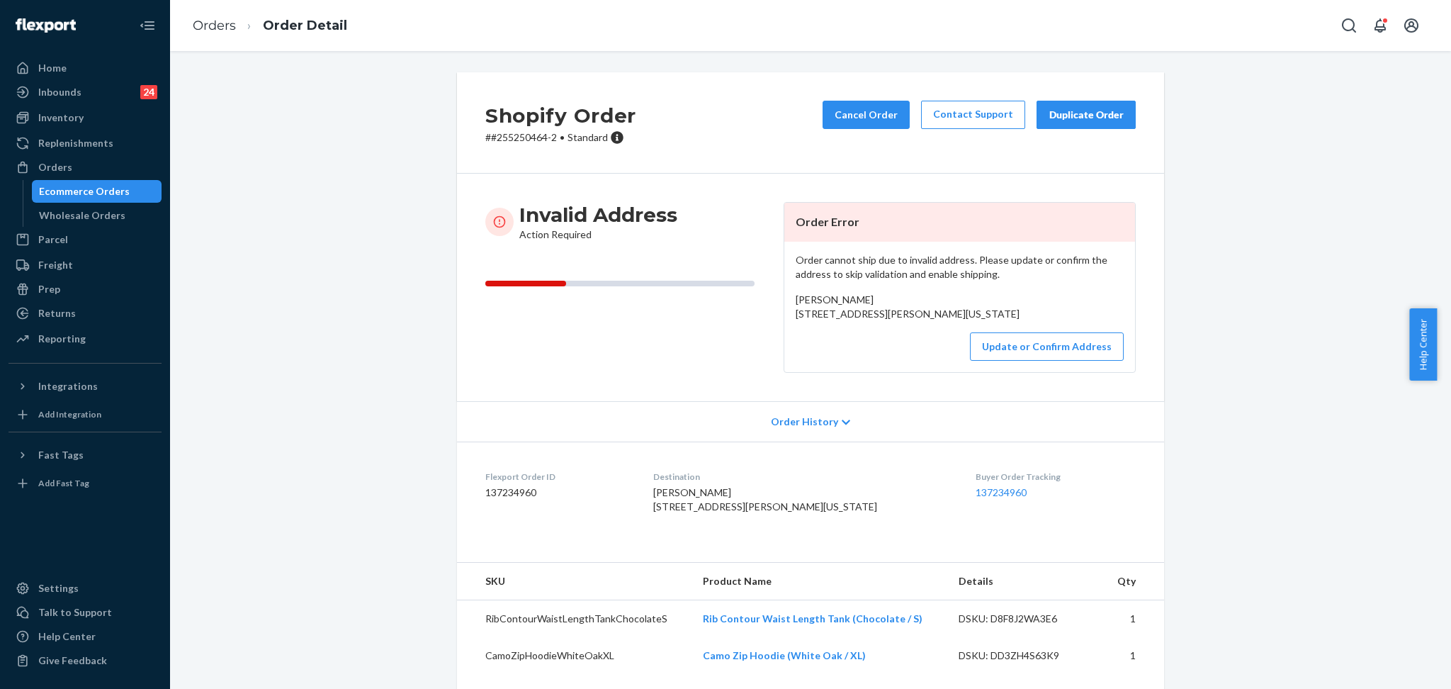
drag, startPoint x: 937, startPoint y: 339, endPoint x: 789, endPoint y: 310, distance: 151.1
click at [796, 310] on div "[PERSON_NAME] [STREET_ADDRESS][PERSON_NAME][US_STATE]" at bounding box center [960, 307] width 328 height 28
copy span "[STREET_ADDRESS][PERSON_NAME][US_STATE]"
click at [516, 141] on p "# #255250464-2 • Standard" at bounding box center [560, 137] width 151 height 14
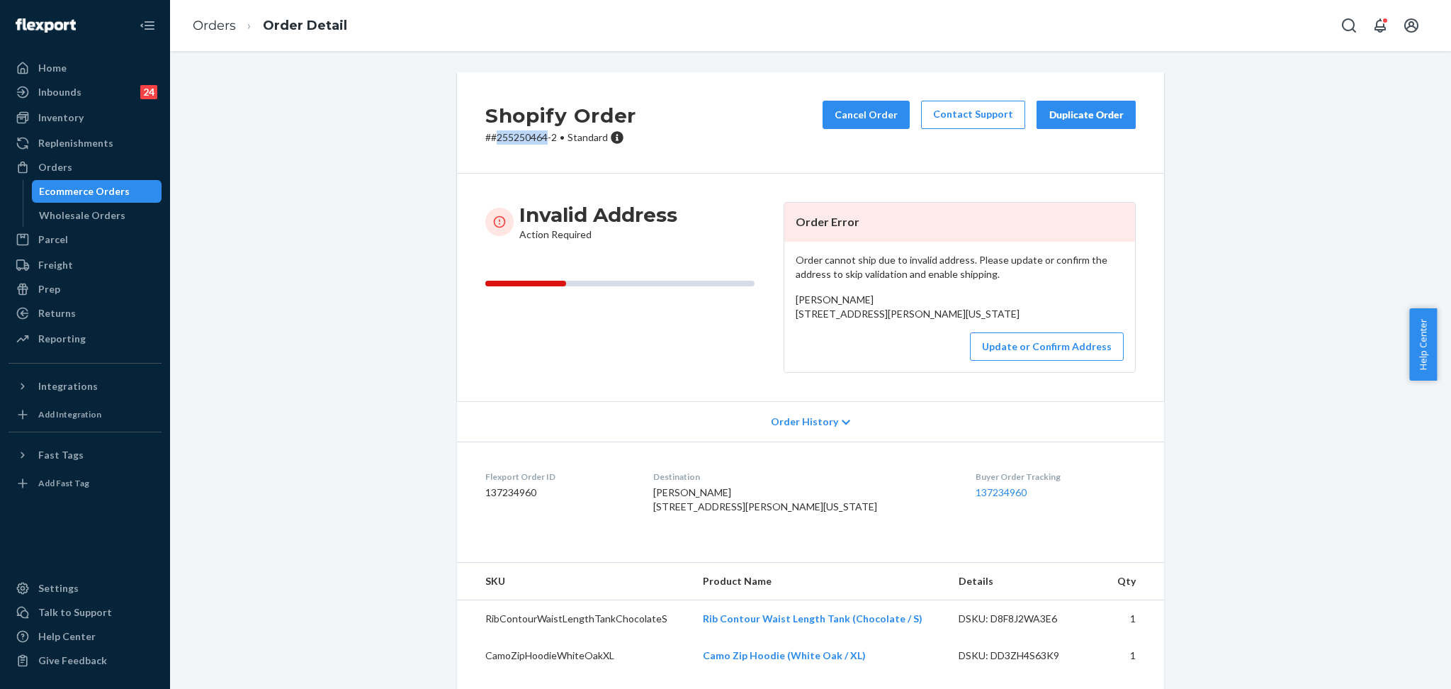
copy p "255250464"
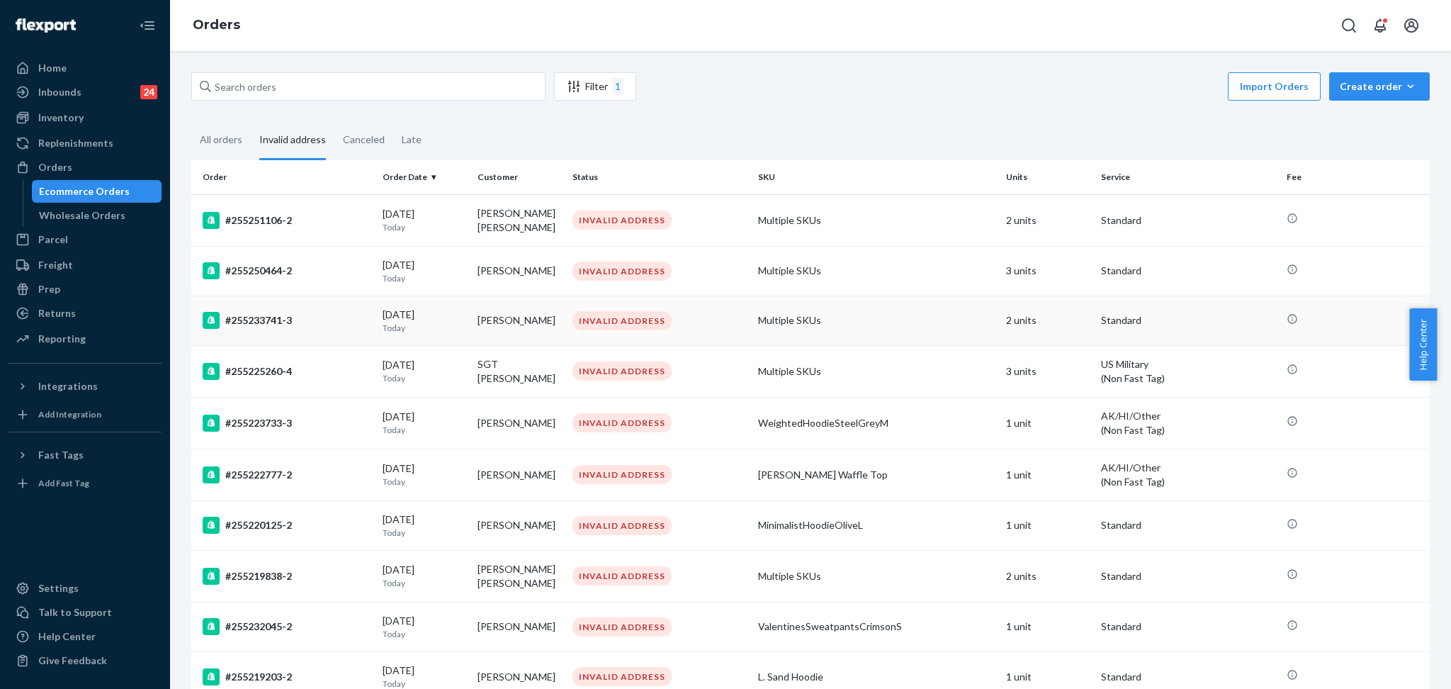
click at [330, 313] on div "#255233741-3" at bounding box center [287, 320] width 169 height 17
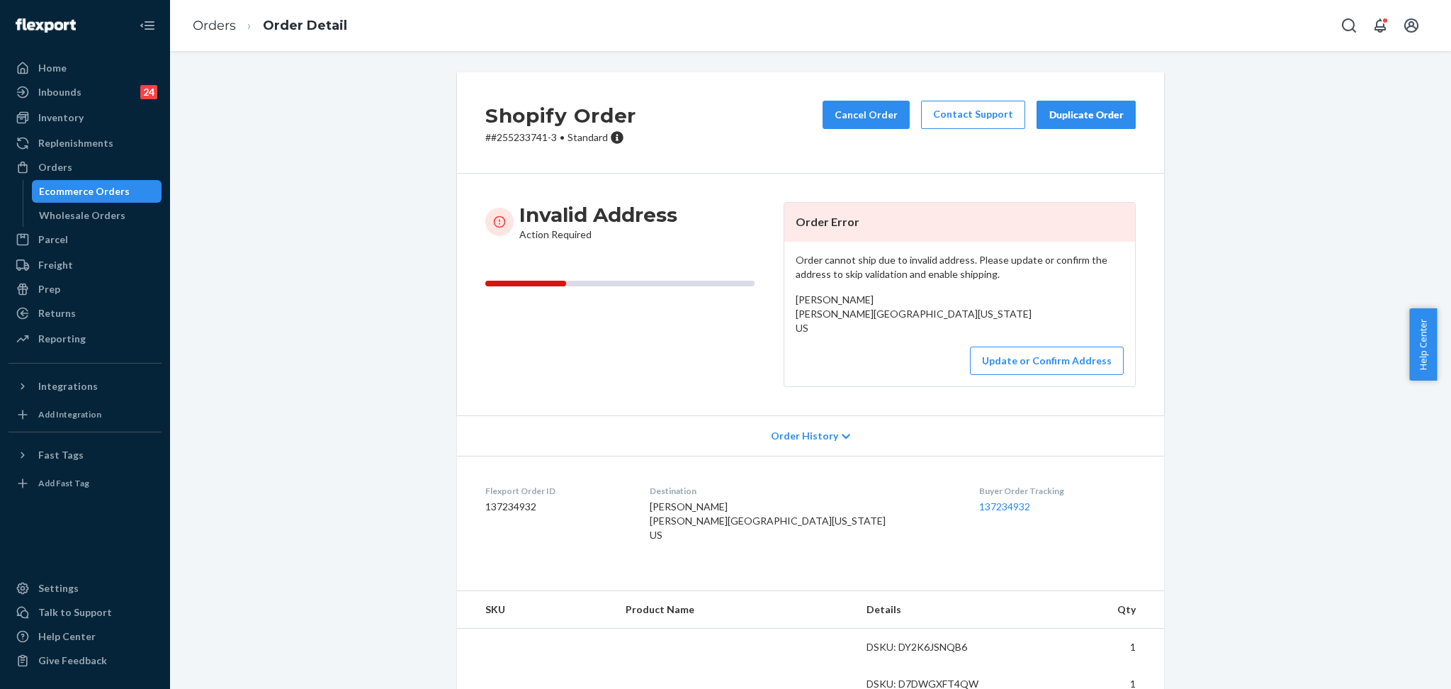
click at [493, 142] on p "# #255233741-3 • Standard" at bounding box center [560, 137] width 151 height 14
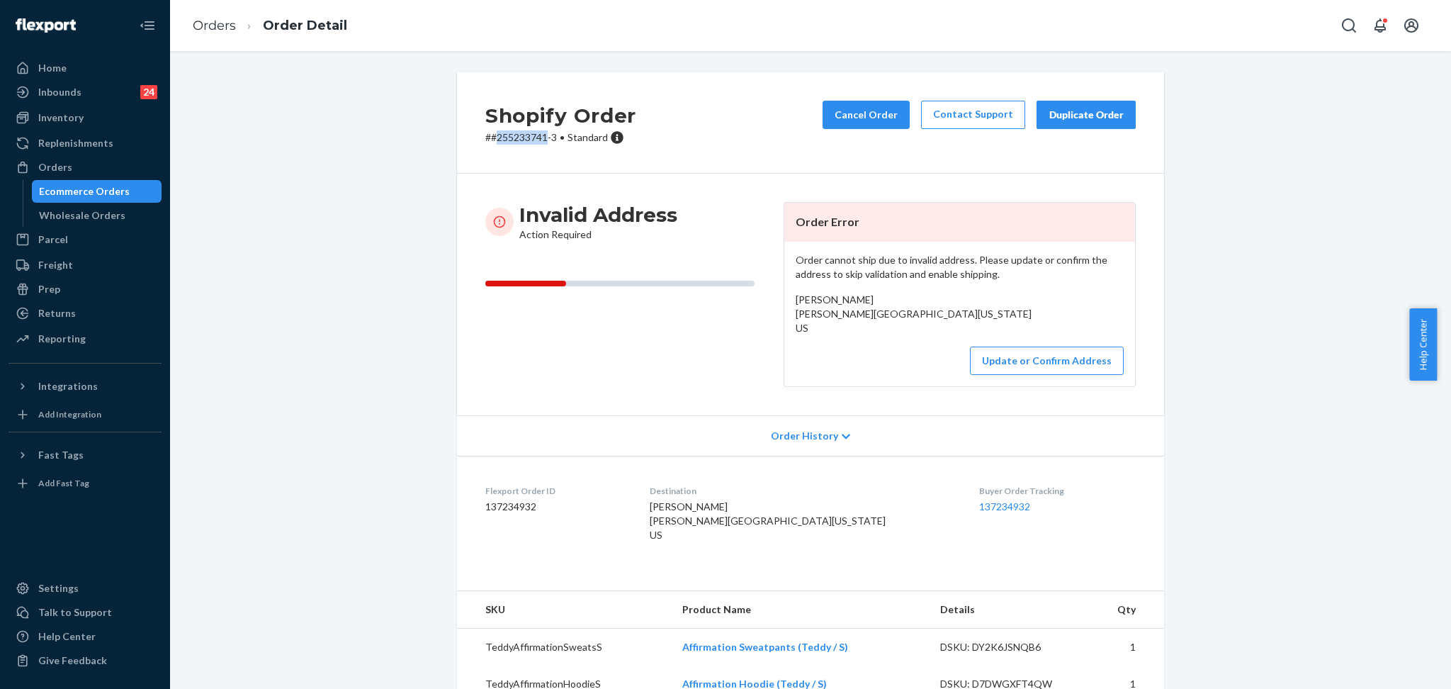
copy p "255233741"
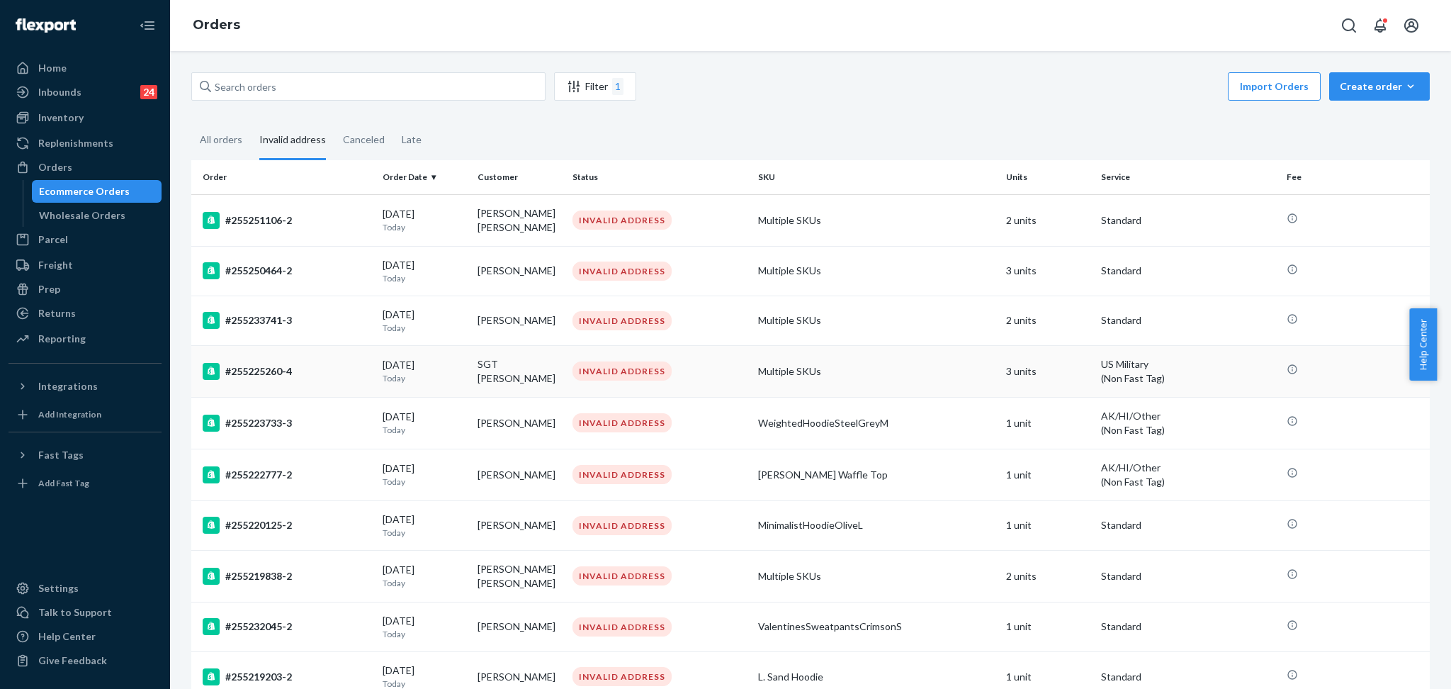
click at [320, 368] on div "#255225260-4" at bounding box center [287, 371] width 169 height 17
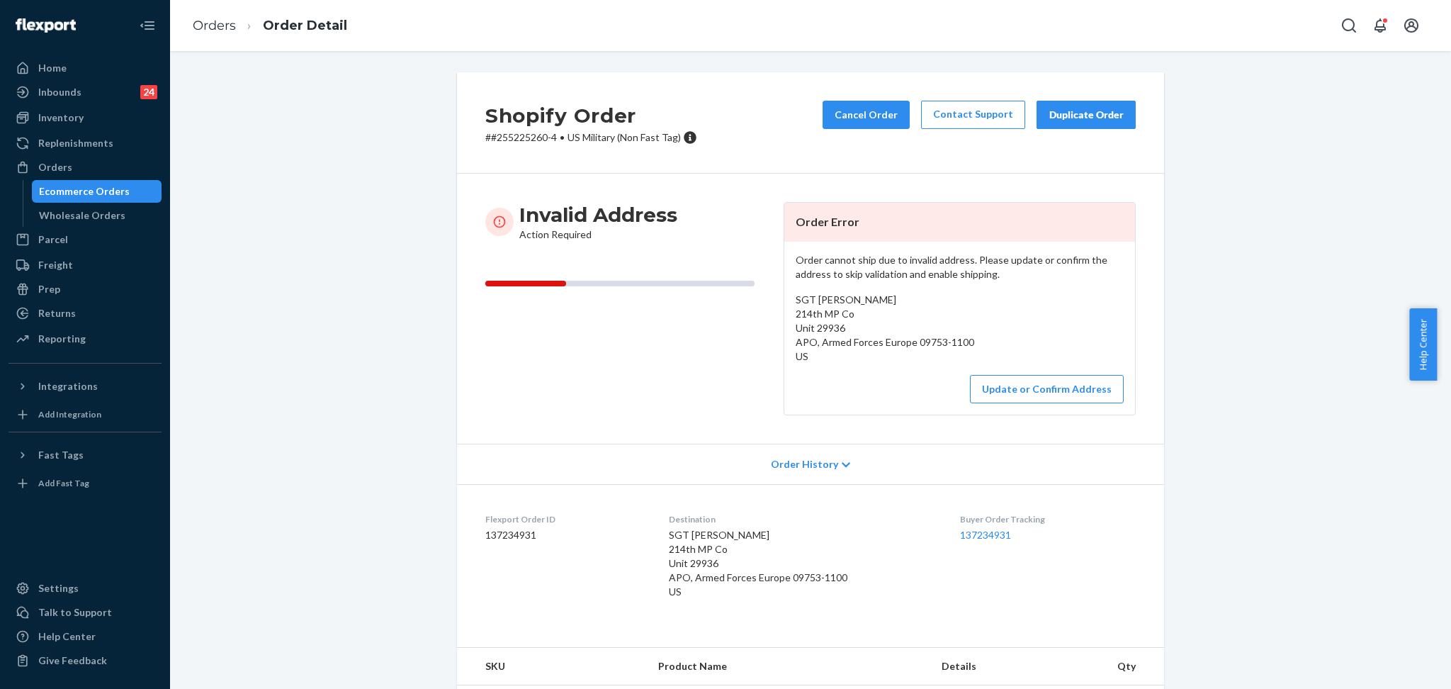
click at [522, 136] on p "# #255225260-4 • [DEMOGRAPHIC_DATA] Military (Non Fast Tag)" at bounding box center [591, 137] width 212 height 14
drag, startPoint x: 522, startPoint y: 136, endPoint x: 500, endPoint y: 118, distance: 29.2
click at [524, 136] on p "# #255225260-4 • [DEMOGRAPHIC_DATA] Military (Non Fast Tag)" at bounding box center [591, 137] width 212 height 14
copy p "255225260"
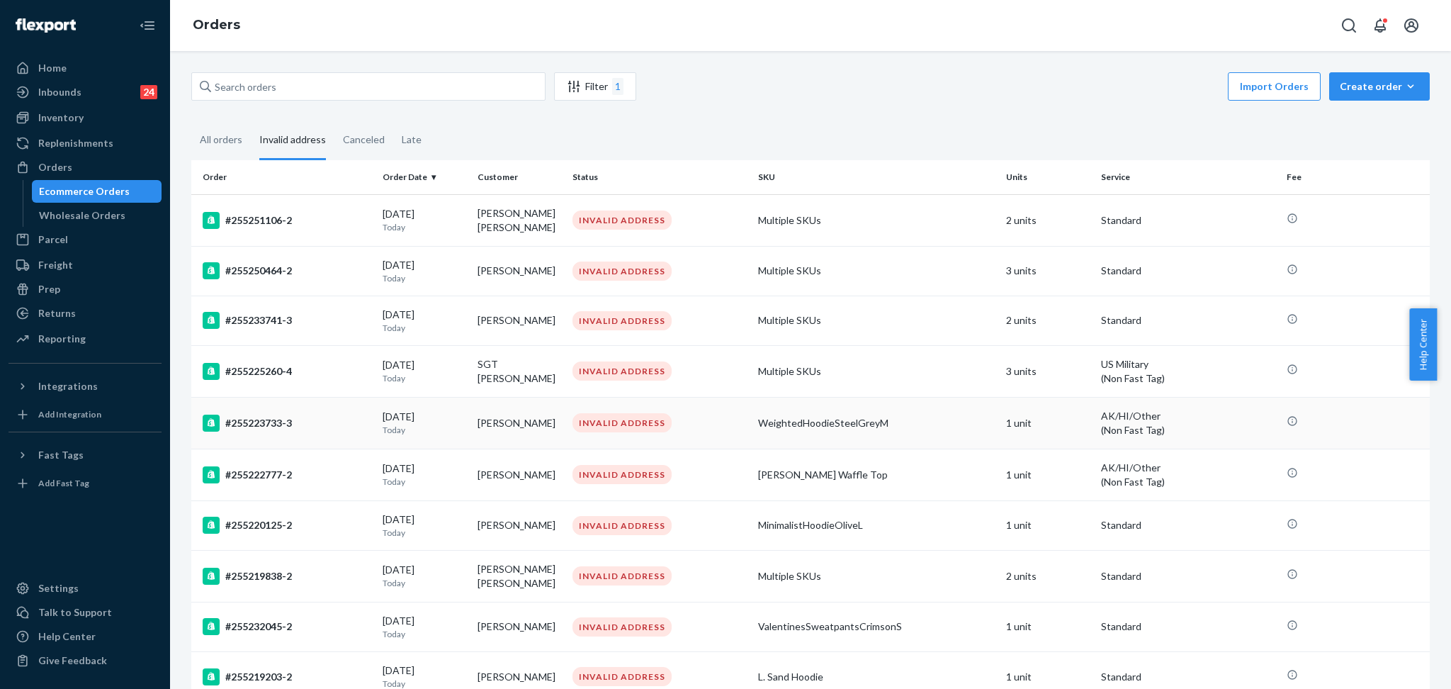
click at [319, 415] on div "#255223733-3" at bounding box center [287, 423] width 169 height 17
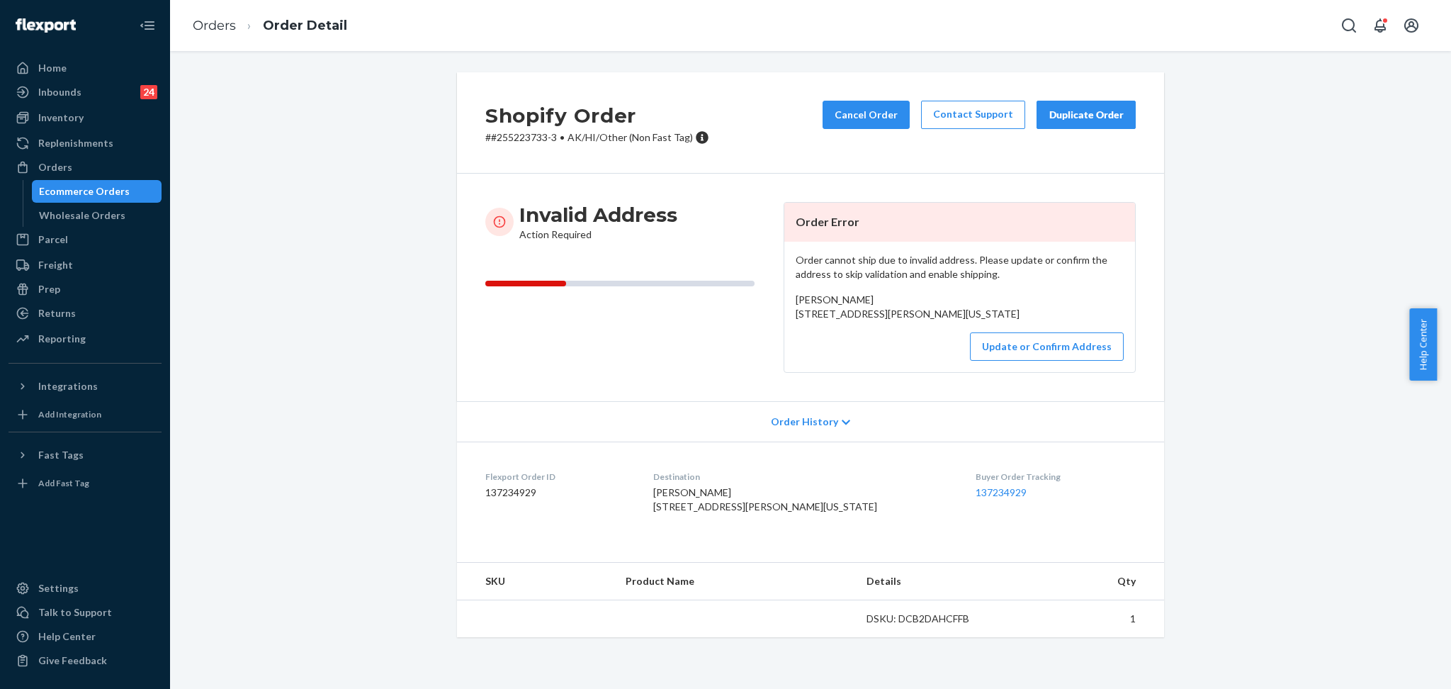
drag, startPoint x: 906, startPoint y: 331, endPoint x: 784, endPoint y: 316, distance: 122.8
click at [784, 316] on div "Order cannot ship due to invalid address. Please update or confirm the address …" at bounding box center [959, 307] width 351 height 130
copy span "[STREET_ADDRESS][PERSON_NAME][US_STATE]"
click at [507, 136] on p "# #255223733-3 • AK/HI/Other (Non Fast Tag)" at bounding box center [597, 137] width 224 height 14
click at [509, 136] on p "# #255223733-3 • AK/HI/Other (Non Fast Tag)" at bounding box center [597, 137] width 224 height 14
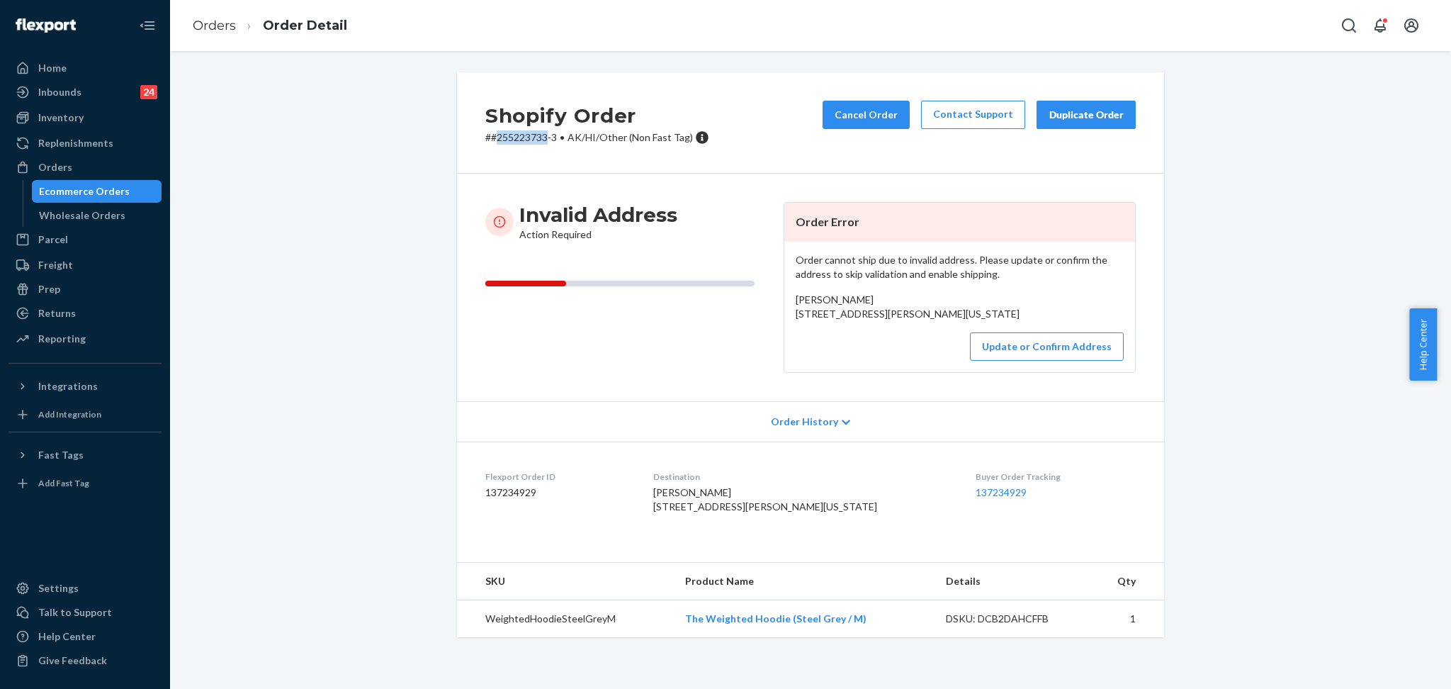
copy p "255223733"
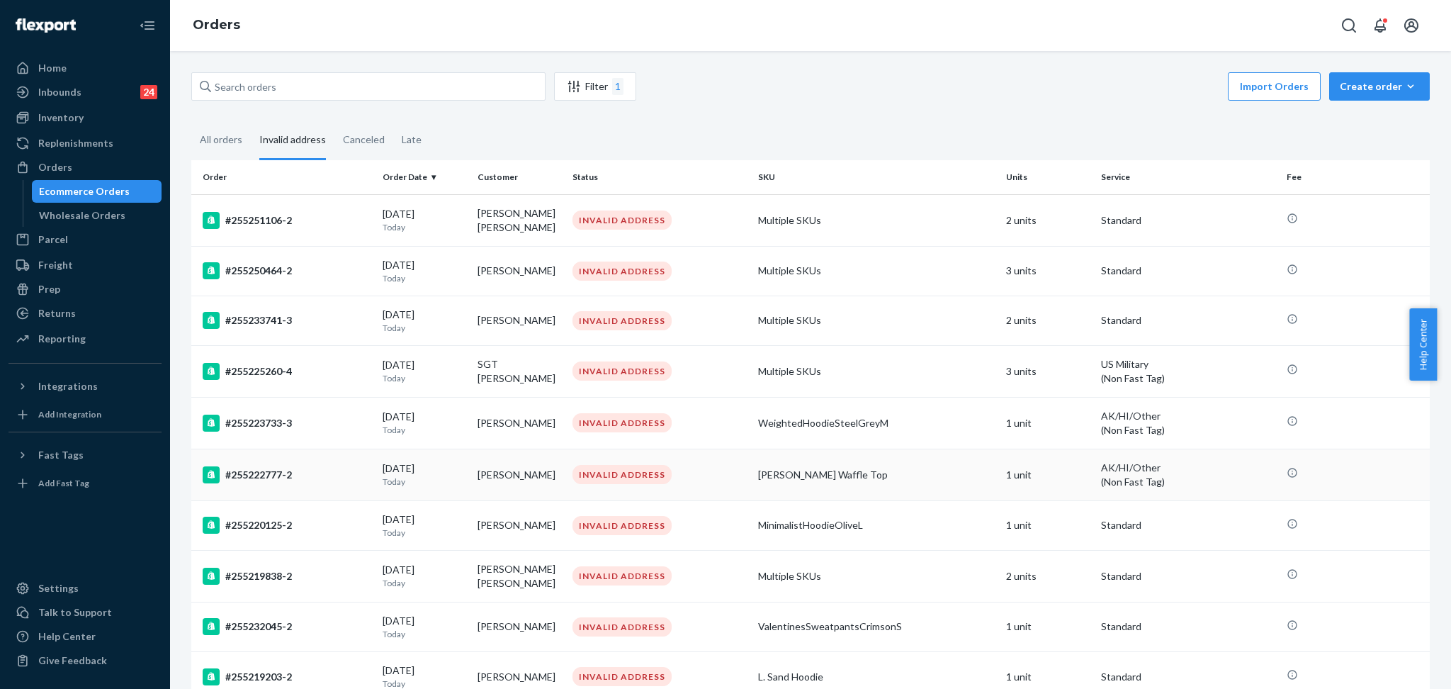
click at [303, 478] on div "#255222777-2" at bounding box center [287, 474] width 169 height 17
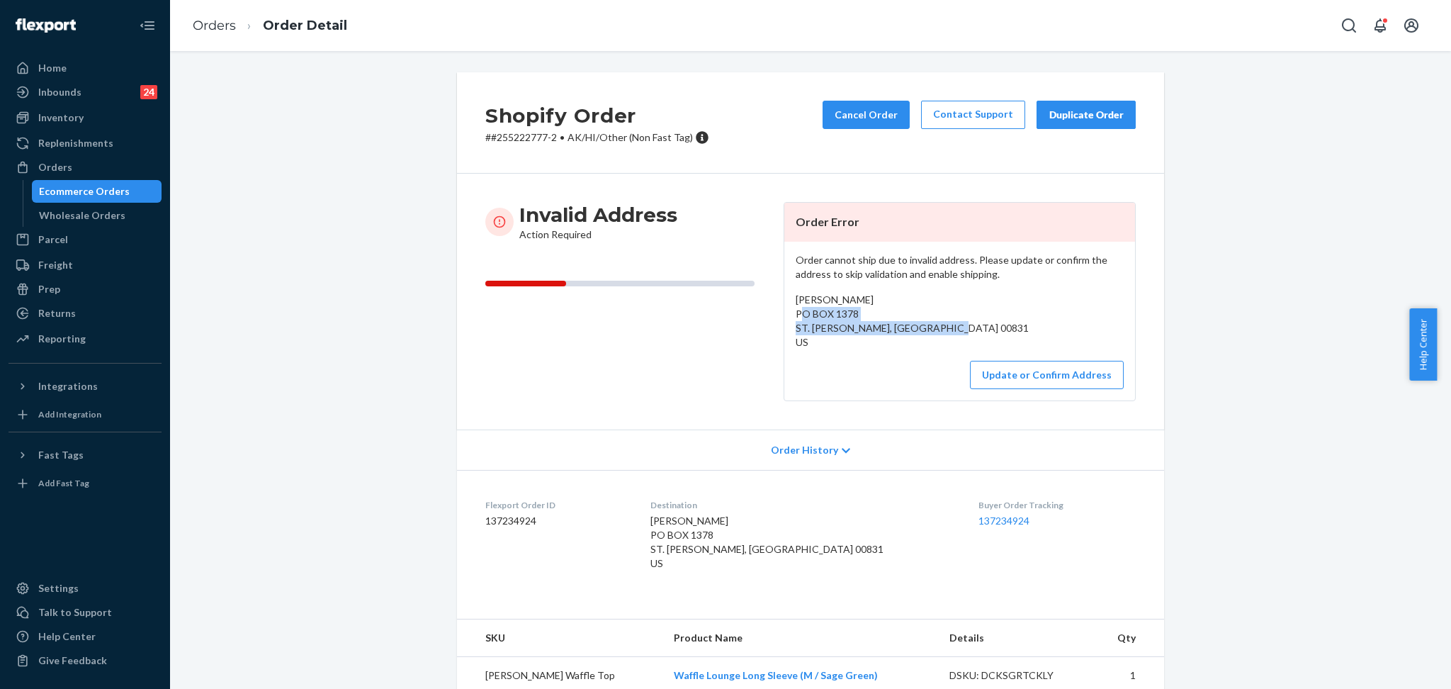
drag, startPoint x: 934, startPoint y: 327, endPoint x: 775, endPoint y: 308, distance: 160.7
click at [775, 308] on div "Invalid Address Action Required Order Error Order cannot ship due to invalid ad…" at bounding box center [810, 301] width 651 height 199
click at [821, 388] on button "Update or Confirm Address" at bounding box center [1047, 375] width 154 height 28
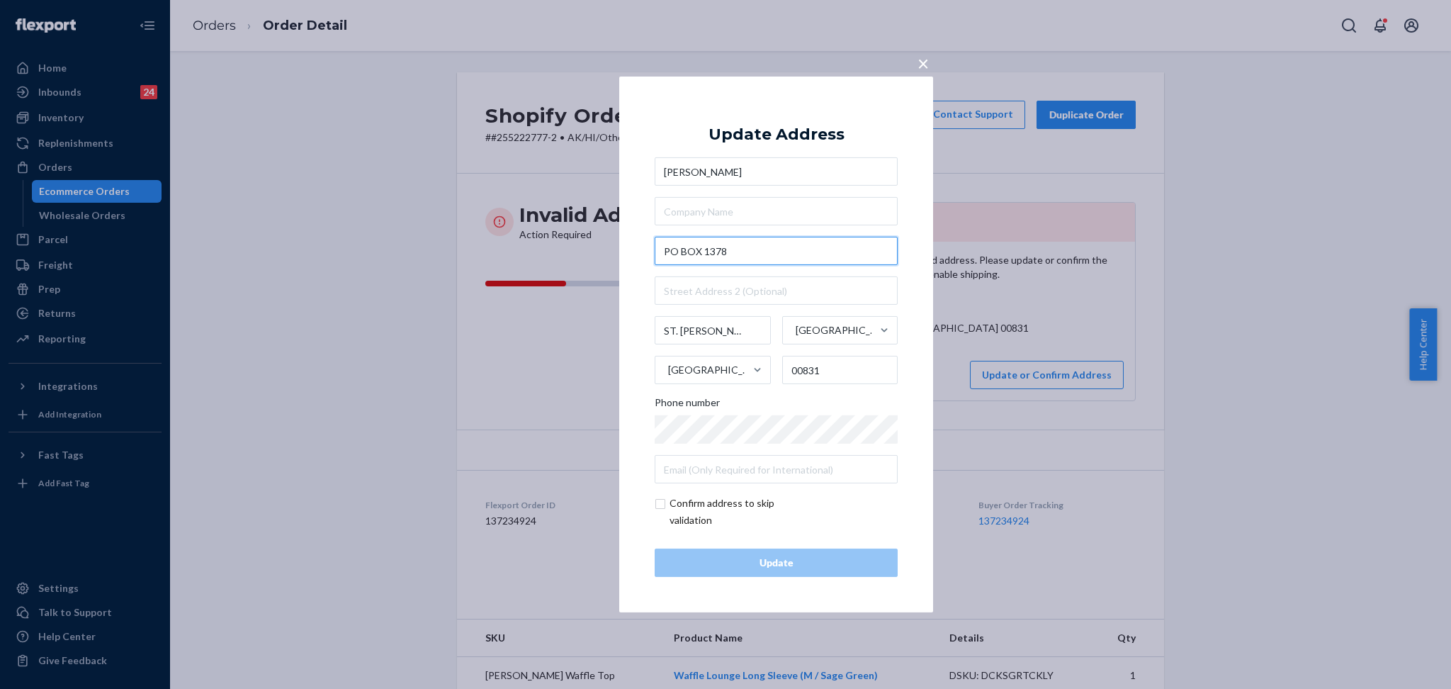
drag, startPoint x: 678, startPoint y: 250, endPoint x: 621, endPoint y: 252, distance: 56.7
click at [621, 252] on div "× Update Address [PERSON_NAME][GEOGRAPHIC_DATA]. [PERSON_NAME][GEOGRAPHIC_DATA]…" at bounding box center [776, 345] width 314 height 536
type input "P.O BOX 1378"
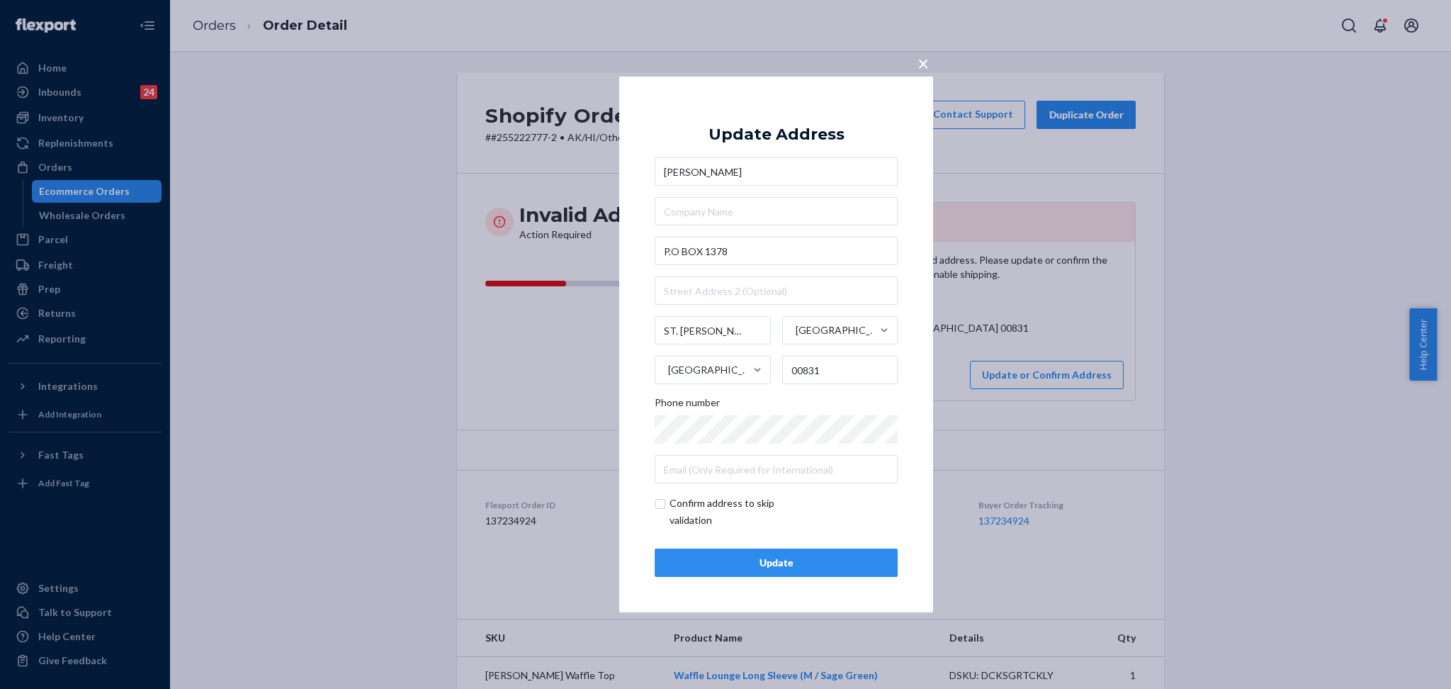
click at [750, 565] on div "Update" at bounding box center [776, 563] width 219 height 14
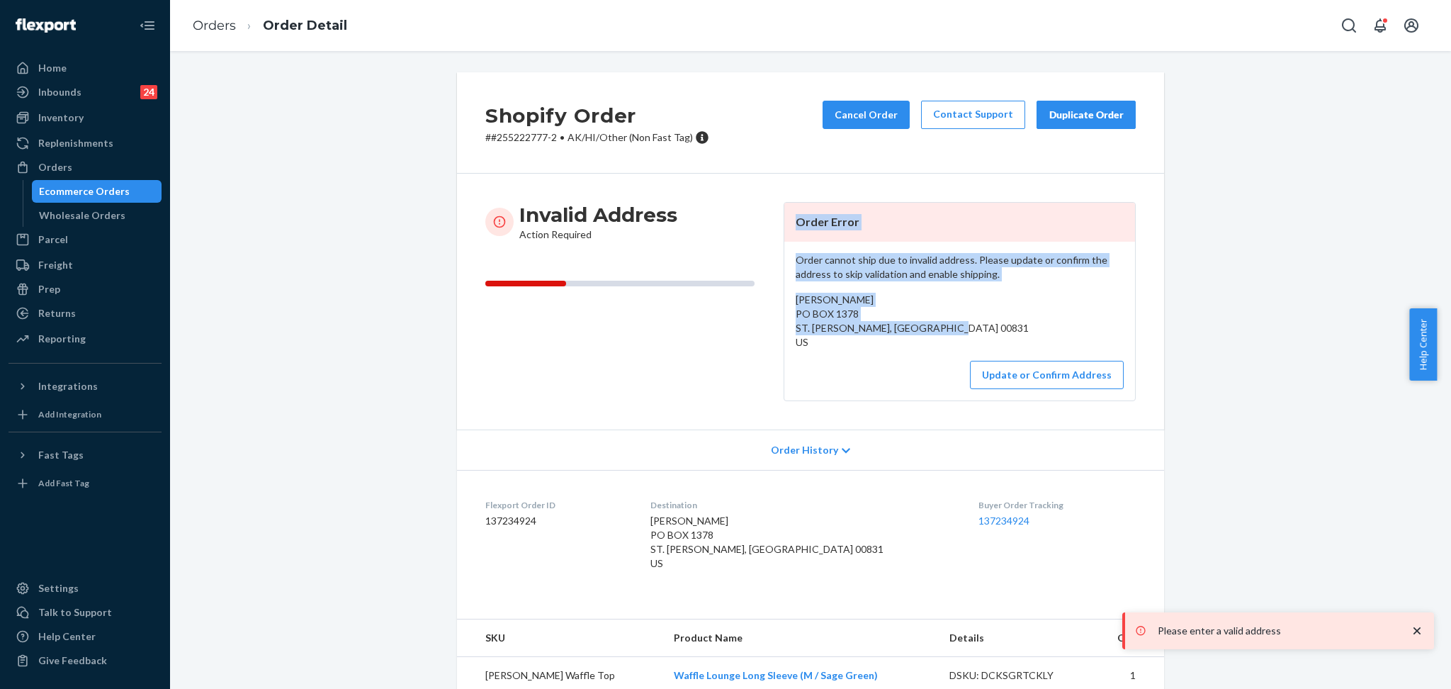
drag, startPoint x: 936, startPoint y: 331, endPoint x: 762, endPoint y: 317, distance: 174.1
click at [762, 317] on div "Invalid Address Action Required Order Error Order cannot ship due to invalid ad…" at bounding box center [810, 301] width 651 height 199
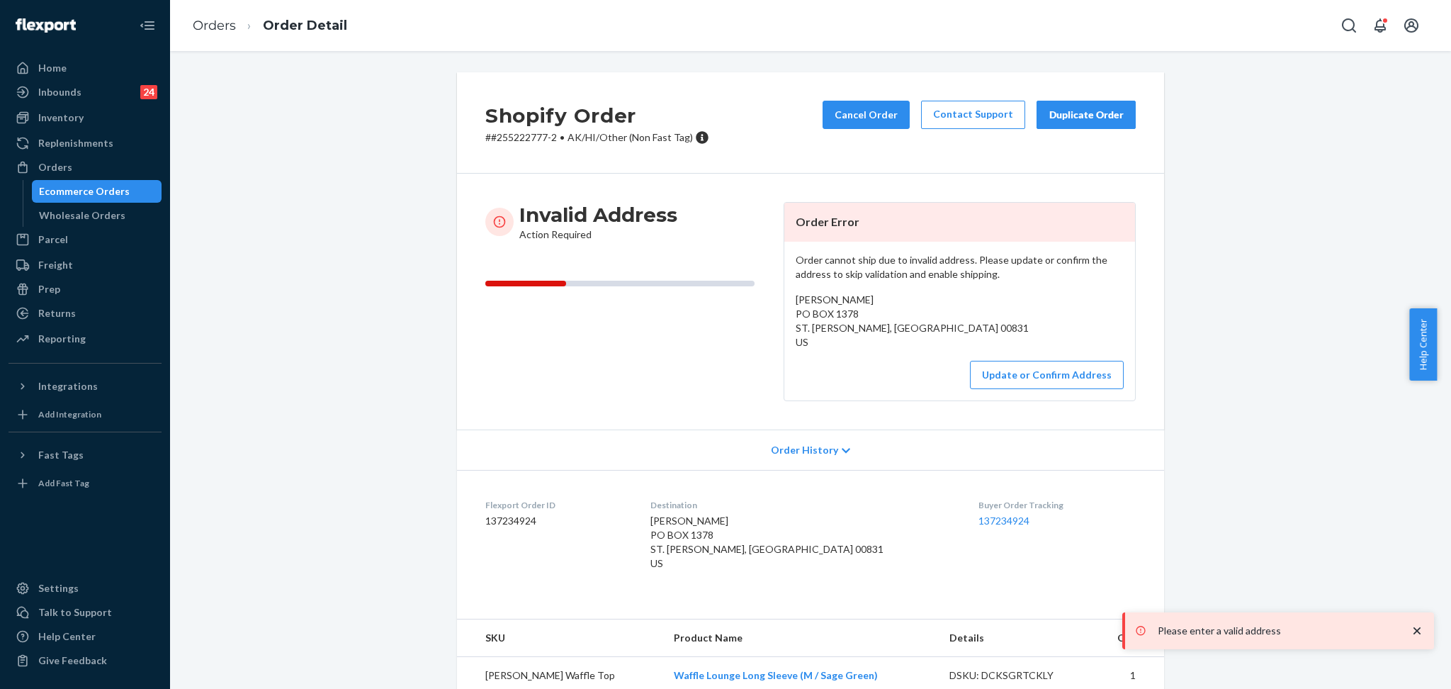
click at [510, 138] on p "# #255222777-2 • AK/HI/Other (Non Fast Tag)" at bounding box center [597, 137] width 224 height 14
click at [510, 139] on p "# #255222777-2 • AK/HI/Other (Non Fast Tag)" at bounding box center [597, 137] width 224 height 14
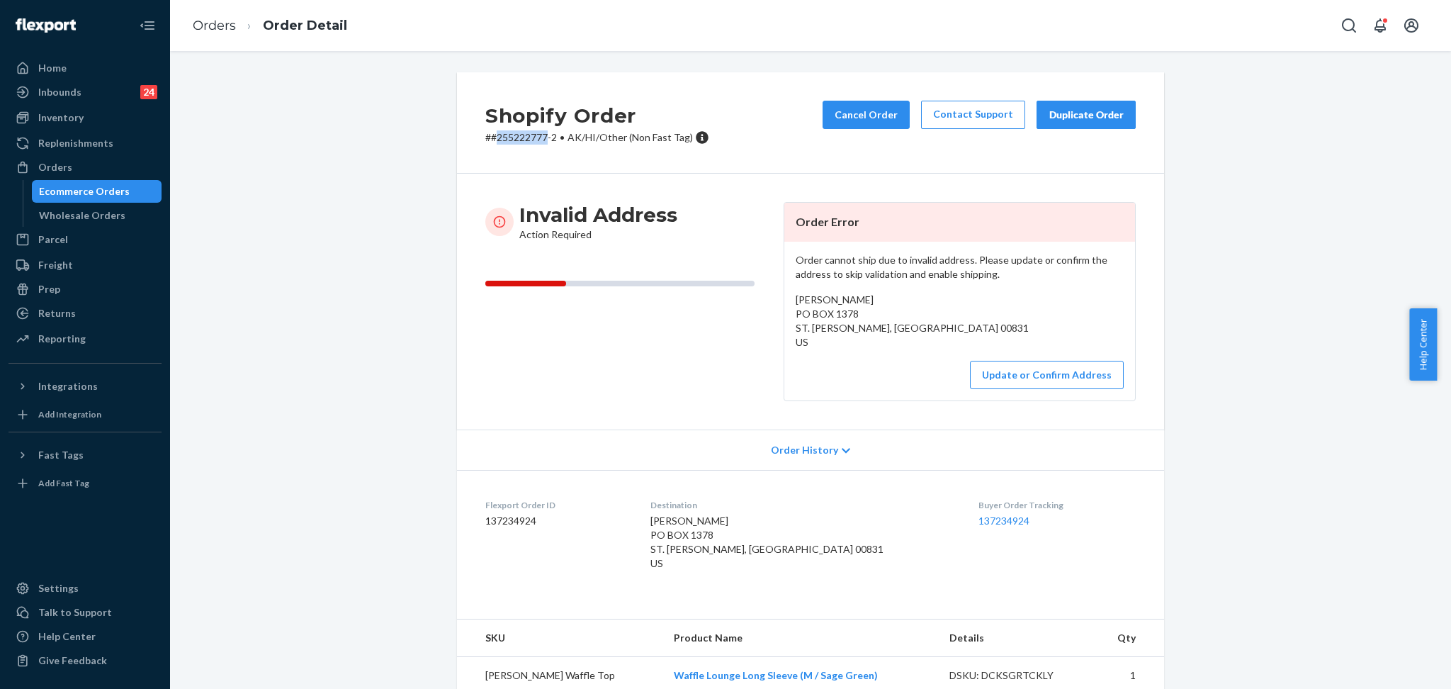
copy p "255222777"
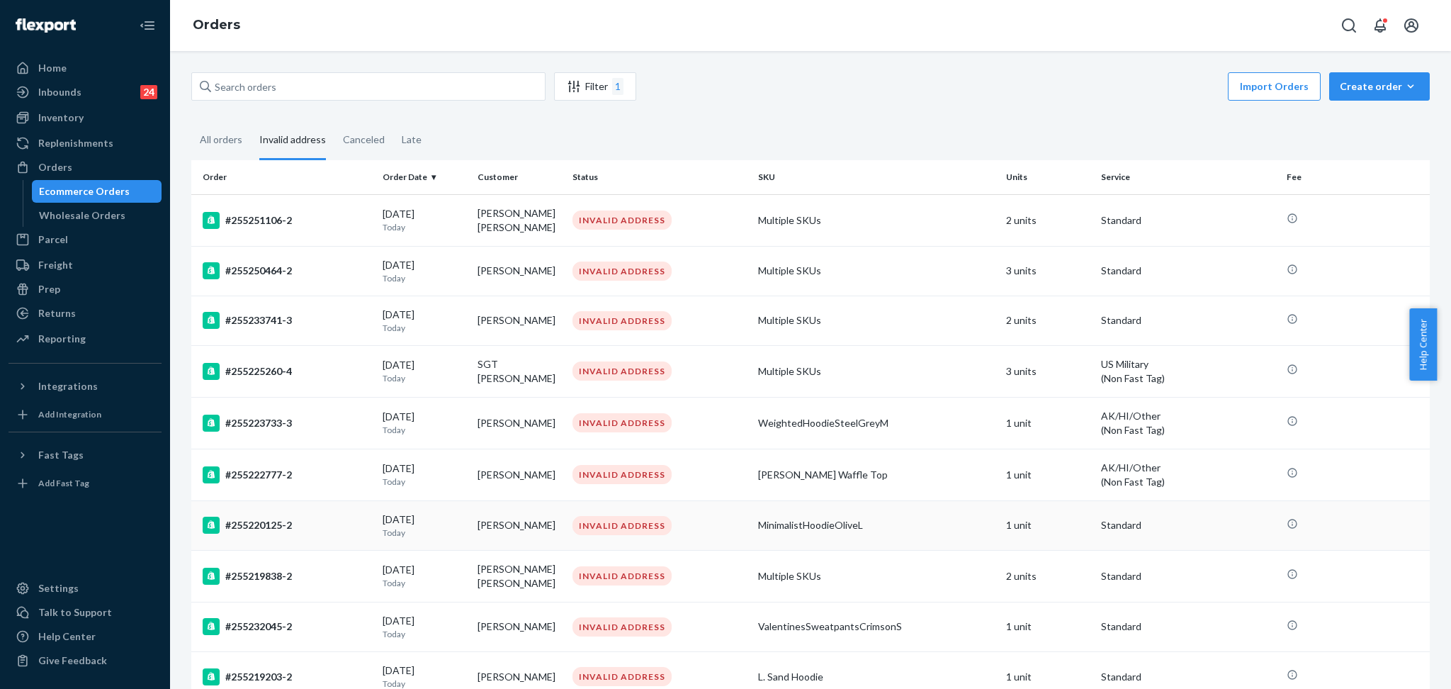
click at [319, 512] on td "#255220125-2" at bounding box center [284, 525] width 186 height 50
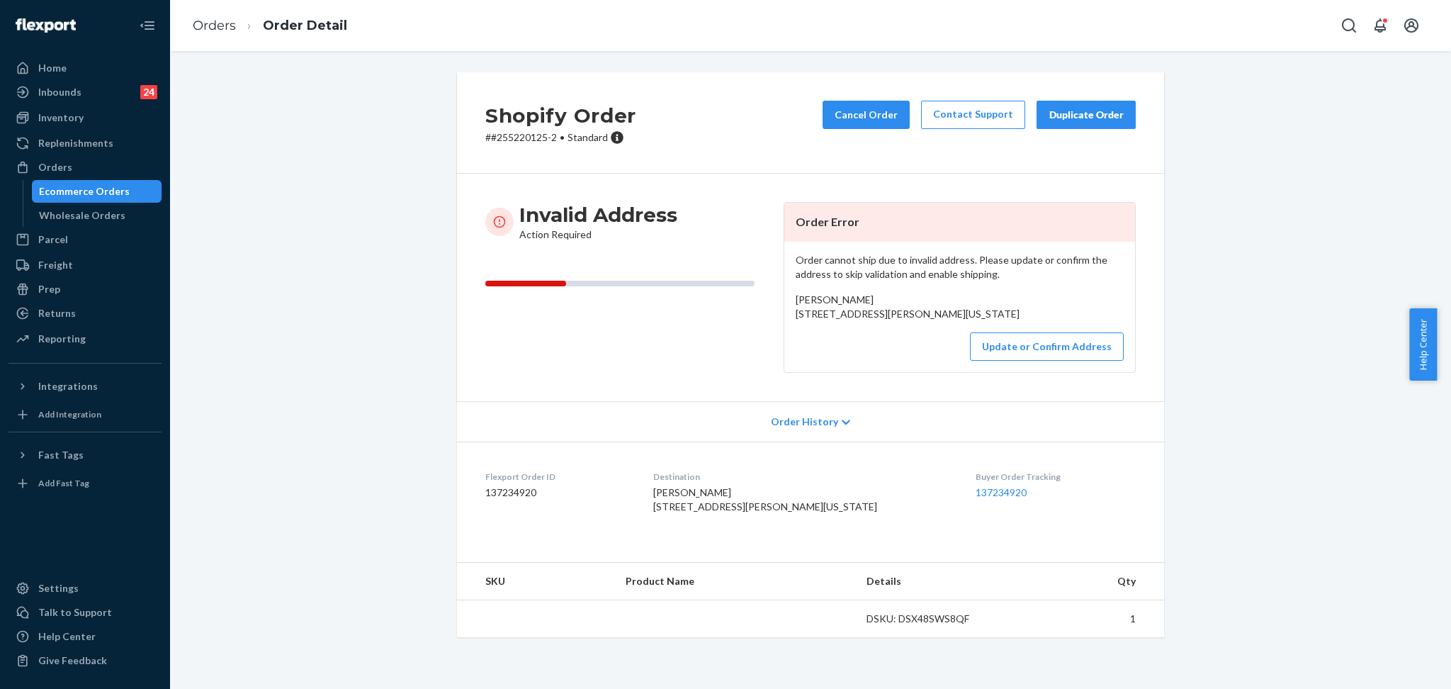
drag, startPoint x: 945, startPoint y: 324, endPoint x: 788, endPoint y: 308, distance: 157.4
click at [796, 308] on div "[PERSON_NAME] [STREET_ADDRESS][PERSON_NAME][US_STATE]" at bounding box center [960, 307] width 328 height 28
click at [507, 143] on p "# #255220125-2 • Standard" at bounding box center [560, 137] width 151 height 14
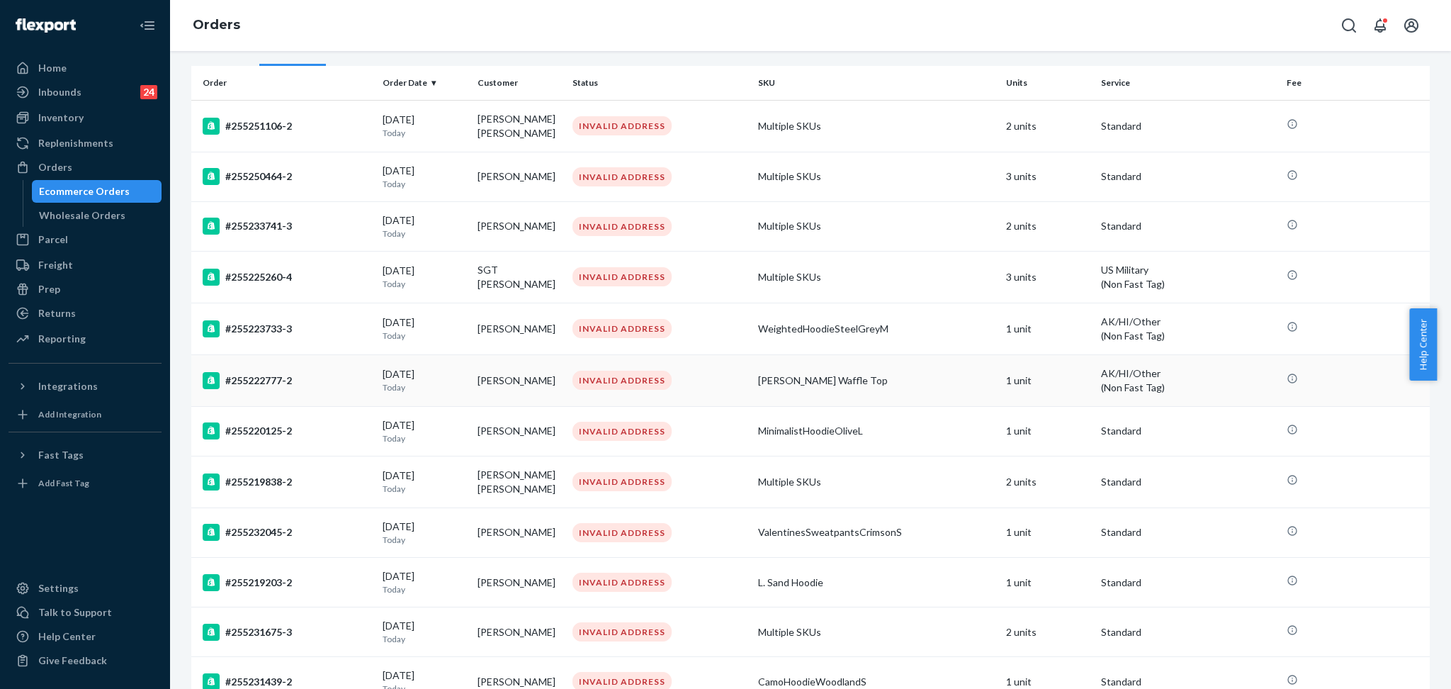
scroll to position [188, 0]
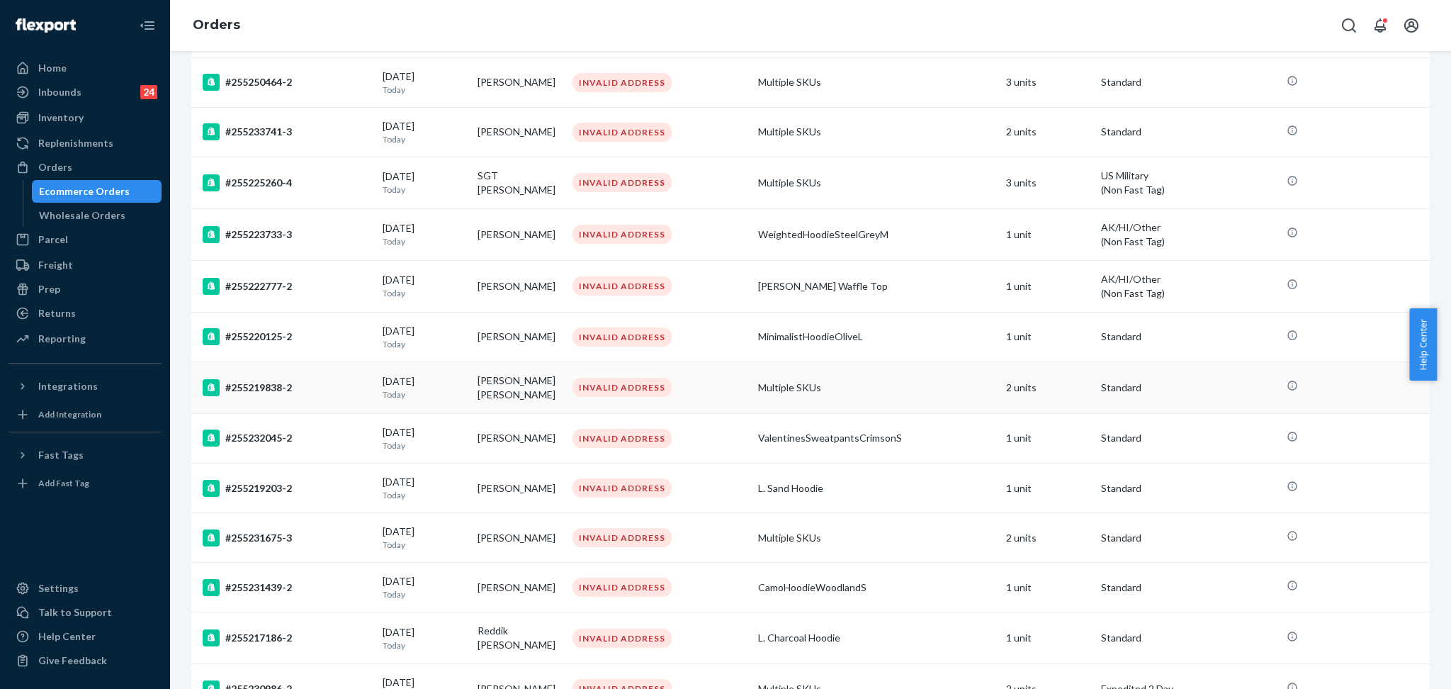
click at [318, 383] on div "#255219838-2" at bounding box center [287, 387] width 169 height 17
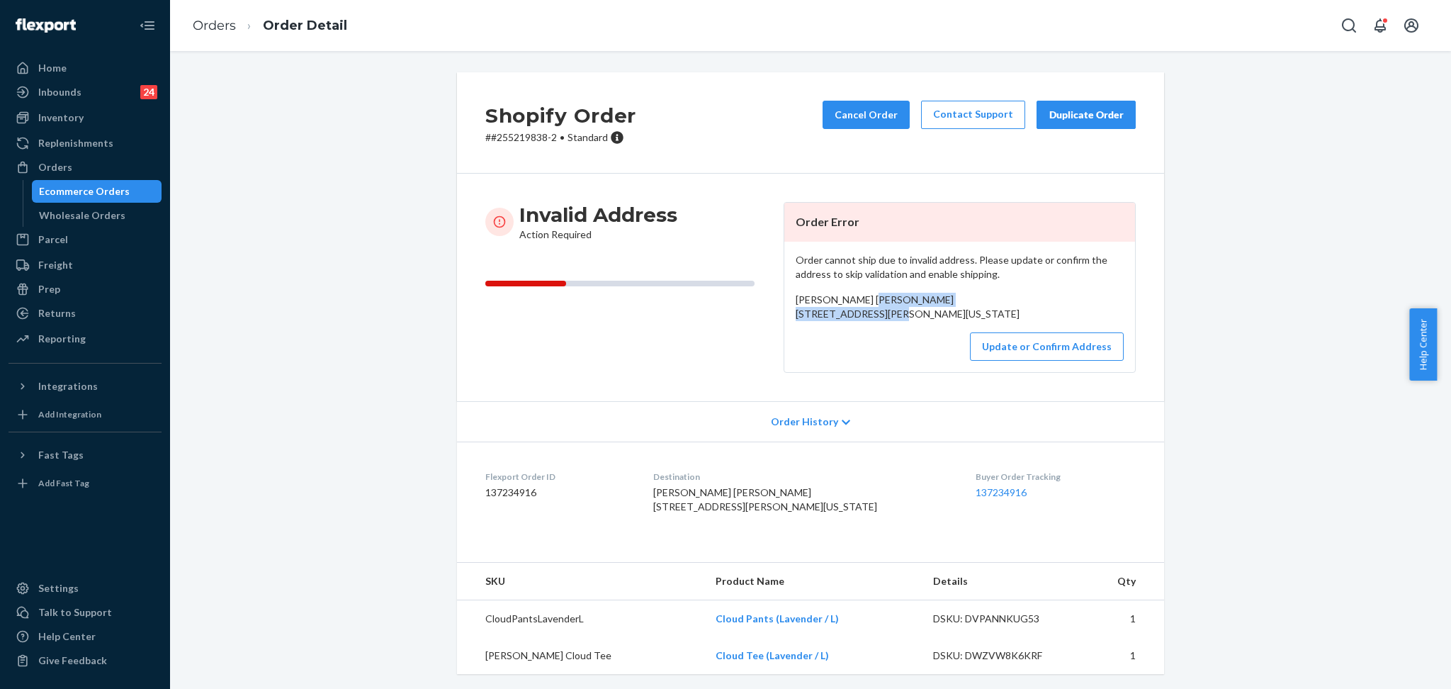
drag, startPoint x: 899, startPoint y: 330, endPoint x: 779, endPoint y: 313, distance: 121.0
click at [784, 313] on div "Order cannot ship due to invalid address. Please update or confirm the address …" at bounding box center [959, 307] width 351 height 130
click at [502, 131] on p "# #255219838-2 • Standard" at bounding box center [560, 137] width 151 height 14
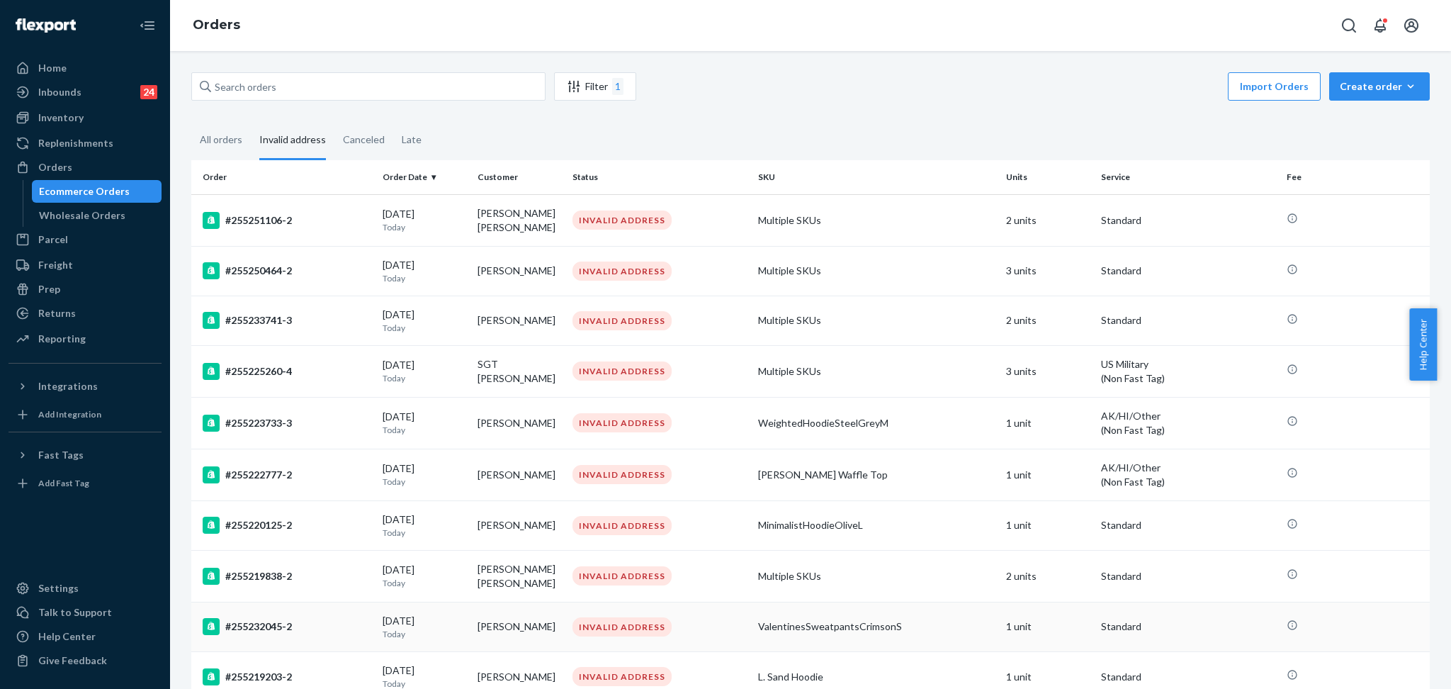
click at [308, 626] on div "#255232045-2" at bounding box center [287, 626] width 169 height 17
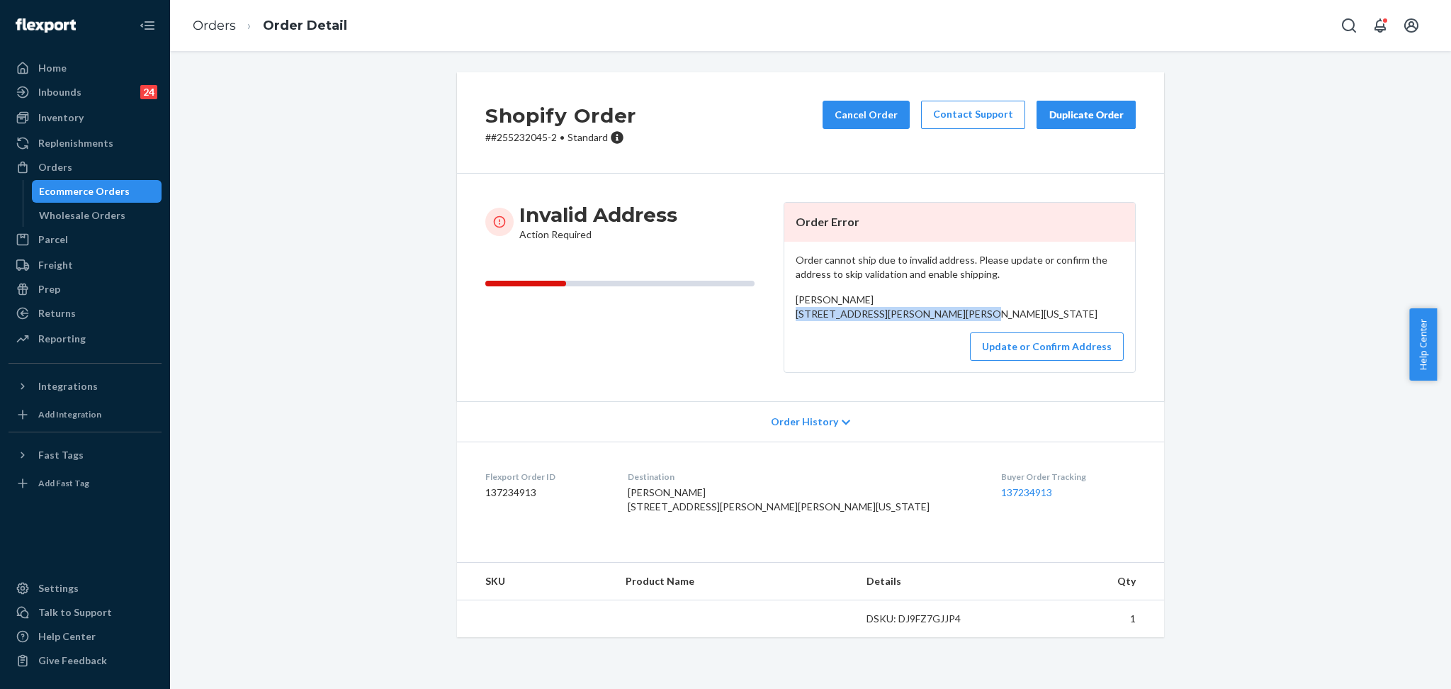
drag, startPoint x: 889, startPoint y: 332, endPoint x: 787, endPoint y: 317, distance: 103.1
click at [787, 317] on div "Order cannot ship due to invalid address. Please update or confirm the address …" at bounding box center [959, 307] width 351 height 130
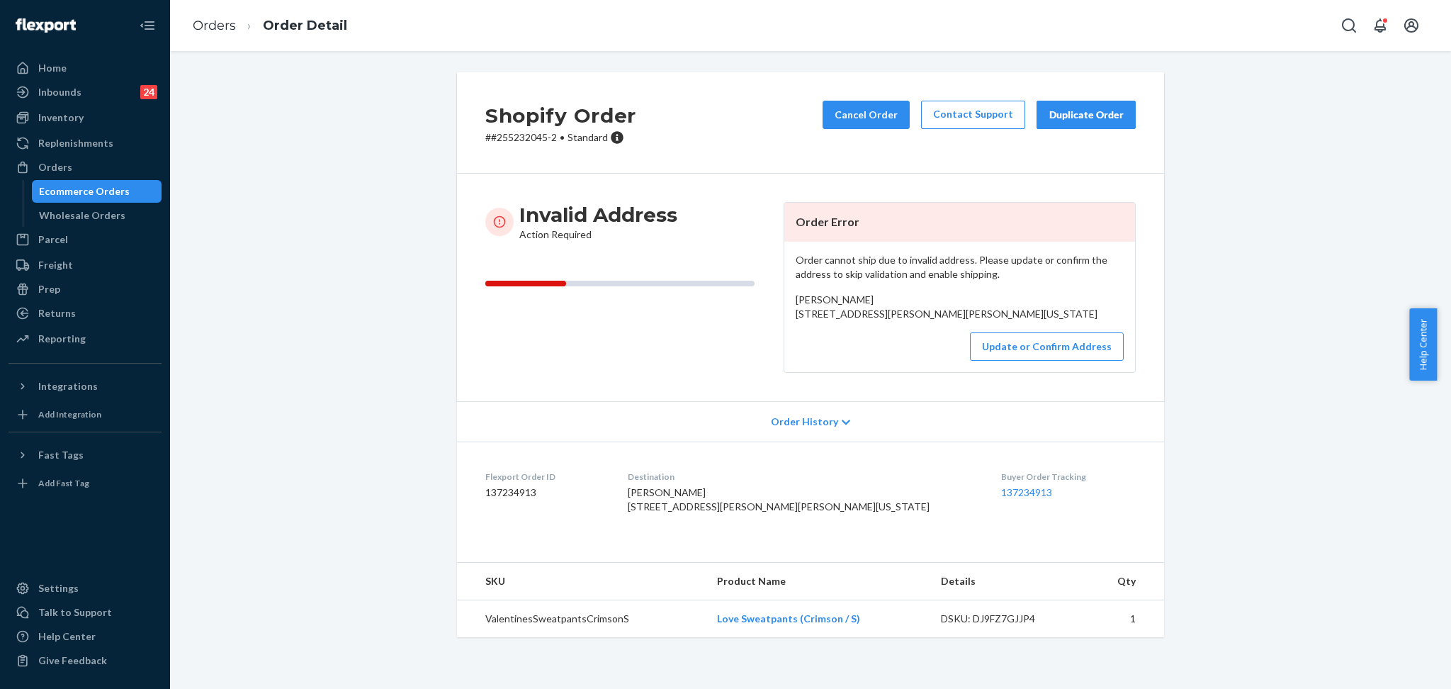
click at [505, 145] on div "Shopify Order # #255232045-2 • Standard Cancel Order Contact Support Duplicate …" at bounding box center [810, 122] width 707 height 101
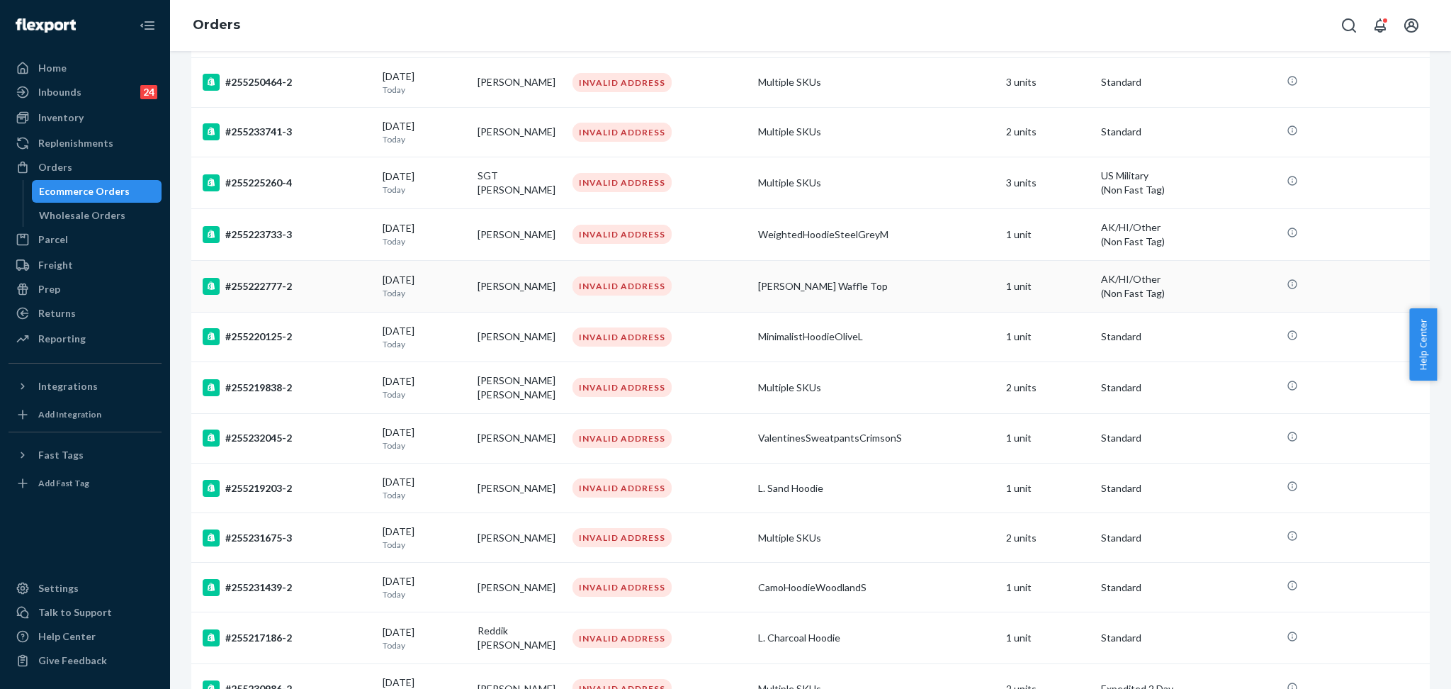
scroll to position [283, 0]
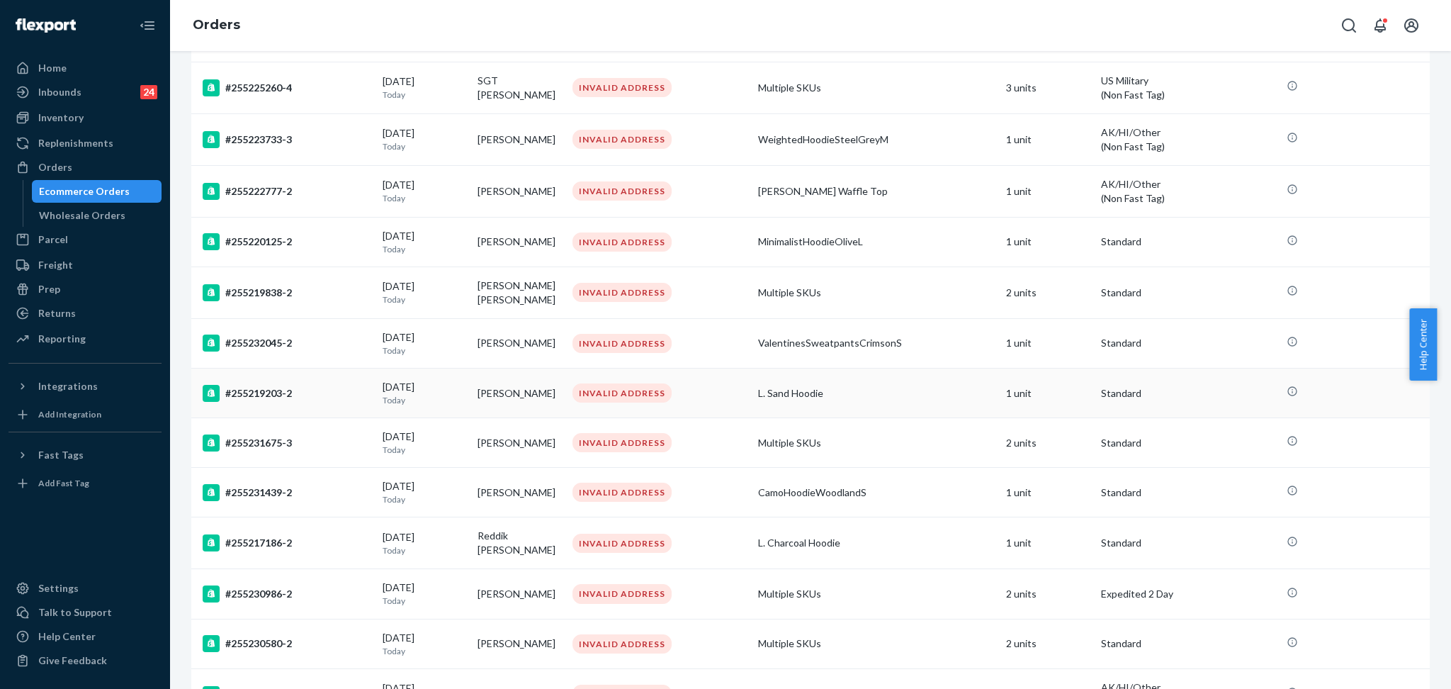
click at [300, 401] on td "#255219203-2" at bounding box center [284, 393] width 186 height 50
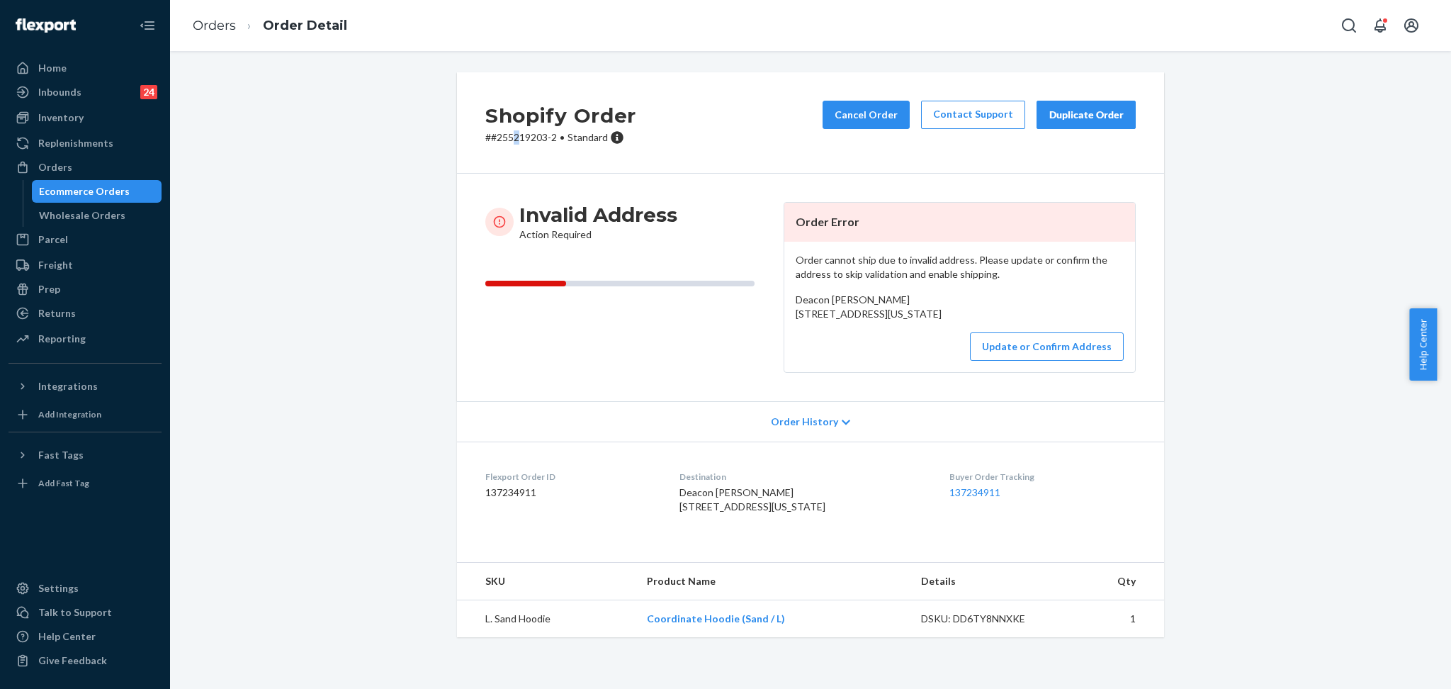
click at [509, 137] on p "# #255219203-2 • Standard" at bounding box center [560, 137] width 151 height 14
drag, startPoint x: 509, startPoint y: 137, endPoint x: 502, endPoint y: 125, distance: 13.0
click at [509, 140] on p "# #255219203-2 • Standard" at bounding box center [560, 137] width 151 height 14
click at [500, 130] on p "# #255219203-2 • Standard" at bounding box center [560, 137] width 151 height 14
click at [513, 146] on div "Shopify Order # #255219203-2 • Standard Cancel Order Contact Support Duplicate …" at bounding box center [810, 122] width 707 height 101
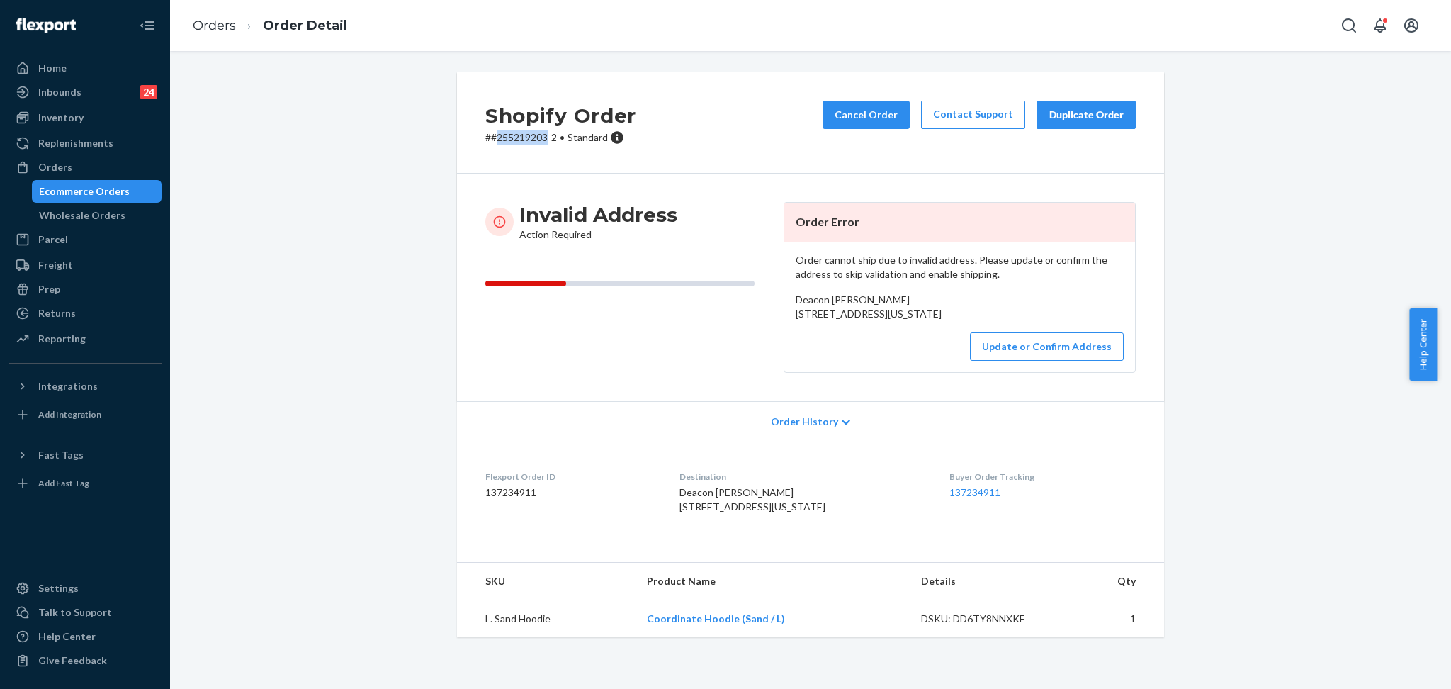
click at [513, 146] on div "Shopify Order # #255219203-2 • Standard Cancel Order Contact Support Duplicate …" at bounding box center [810, 122] width 707 height 101
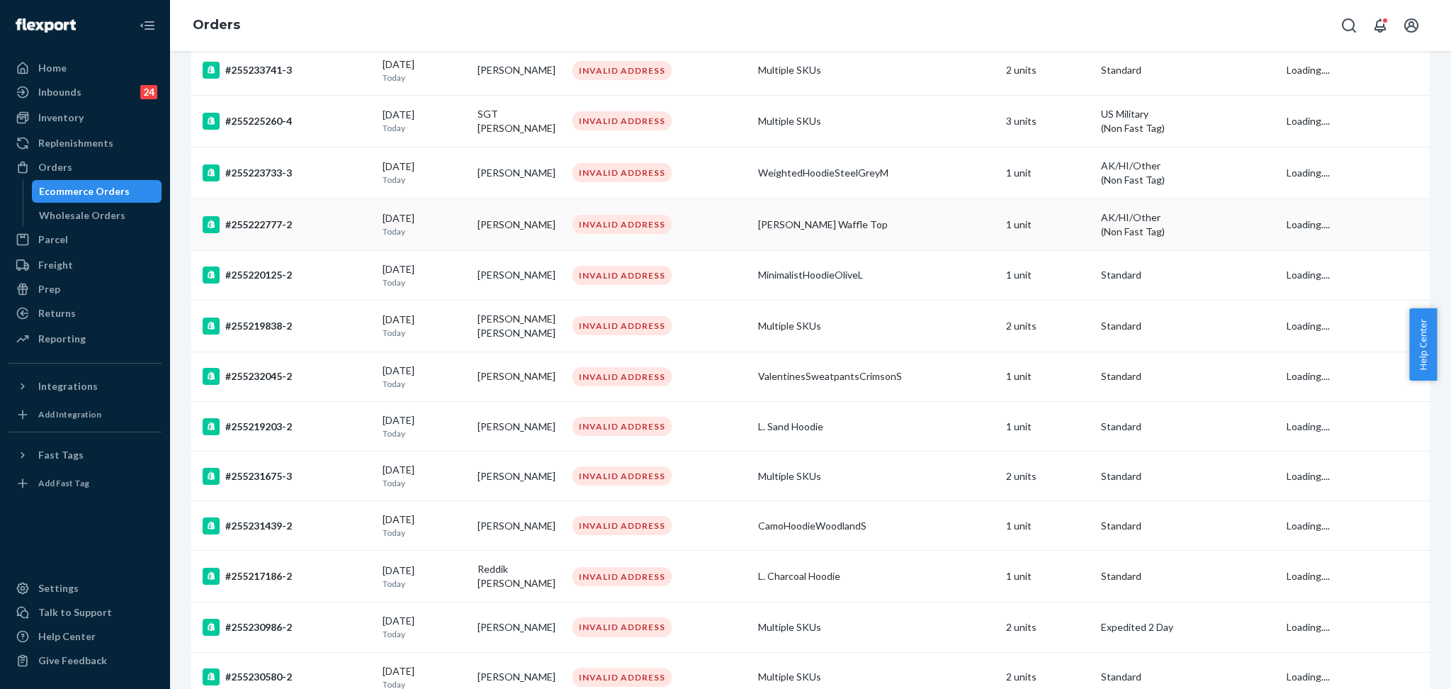
scroll to position [283, 0]
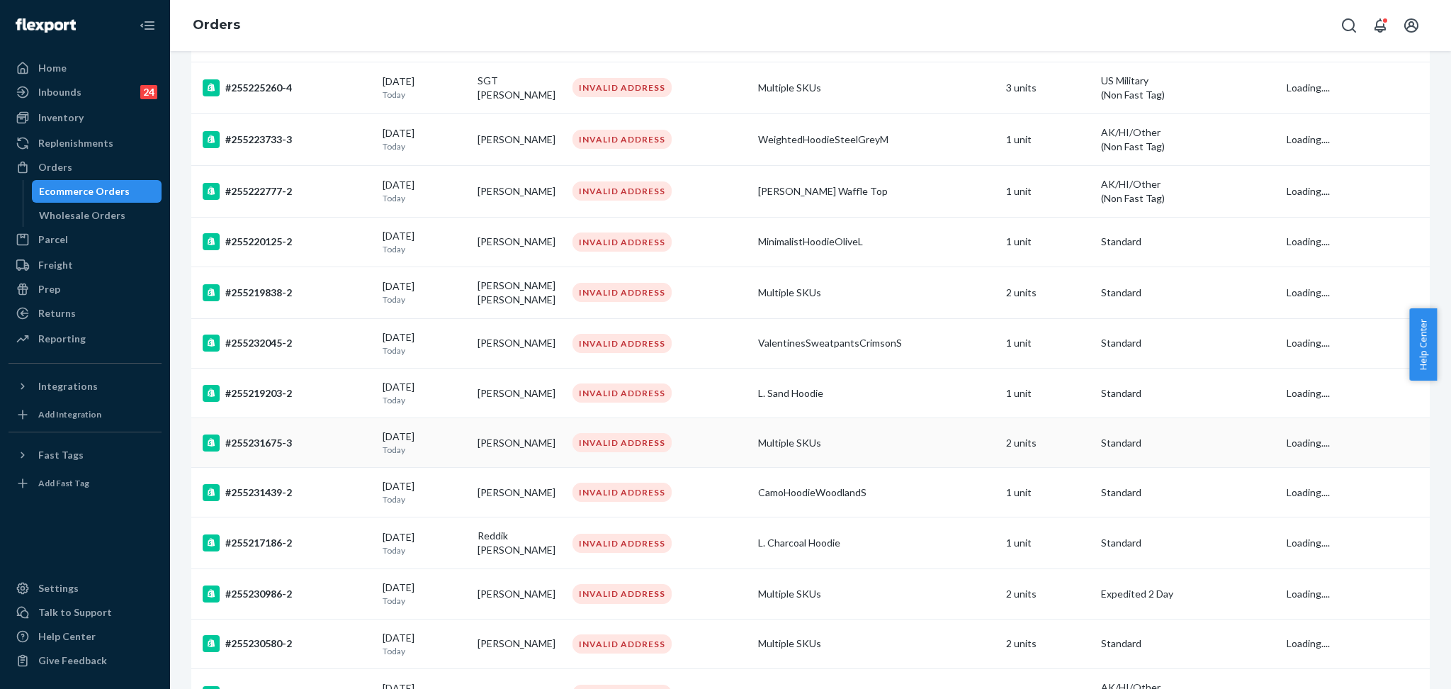
click at [334, 440] on div "#255231675-3" at bounding box center [287, 442] width 169 height 17
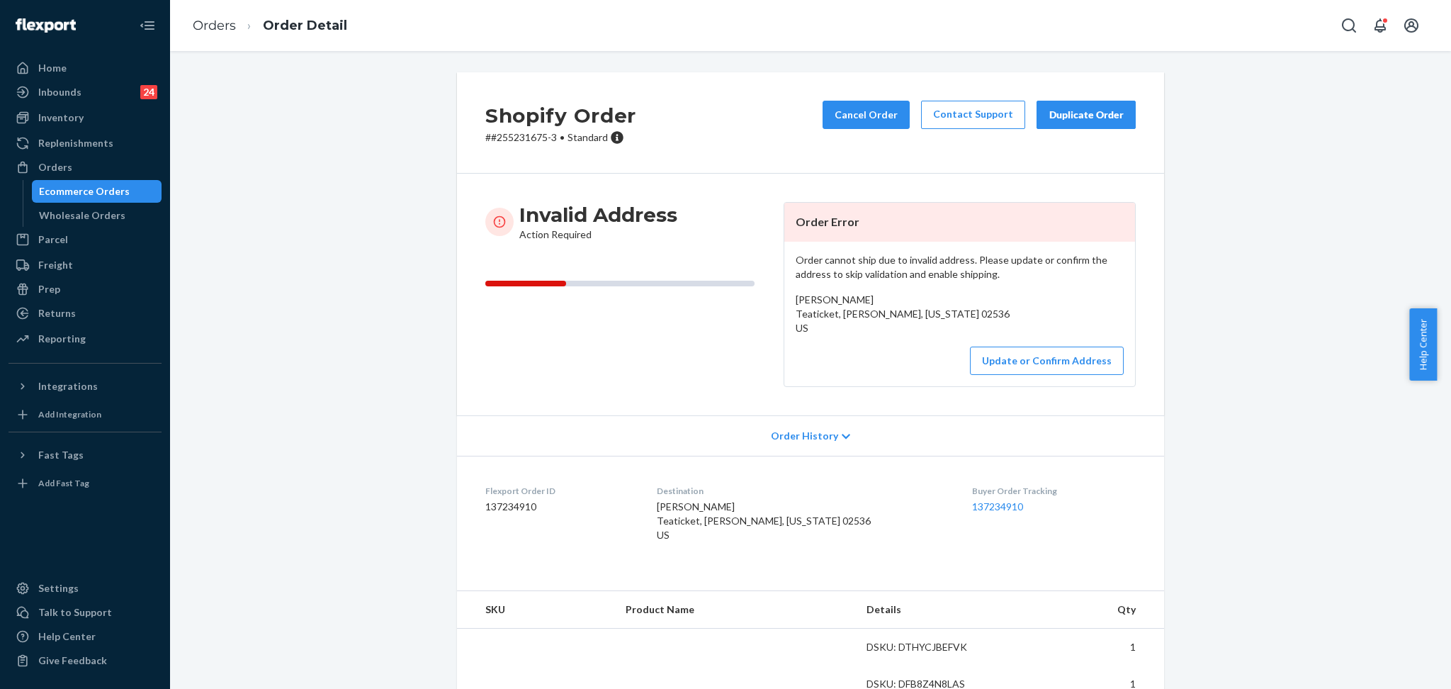
click at [526, 140] on p "# #255231675-3 • Standard" at bounding box center [560, 137] width 151 height 14
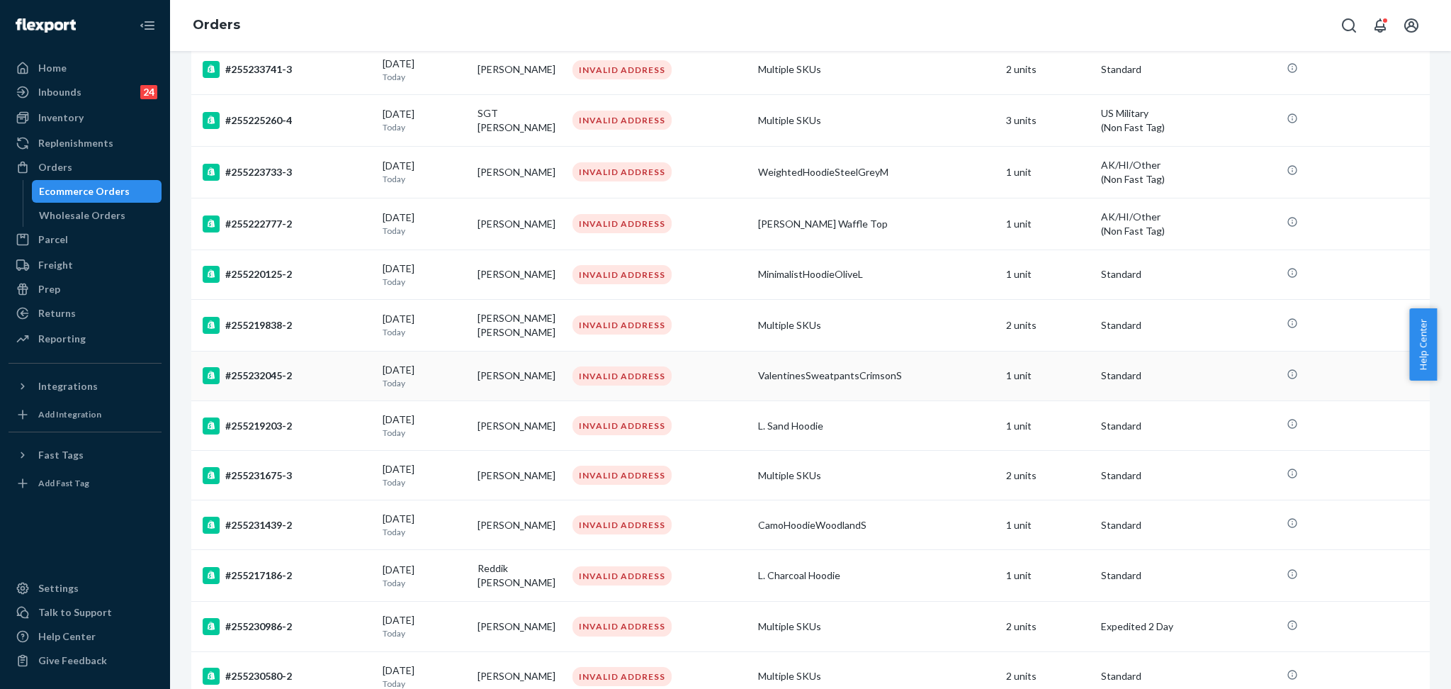
scroll to position [283, 0]
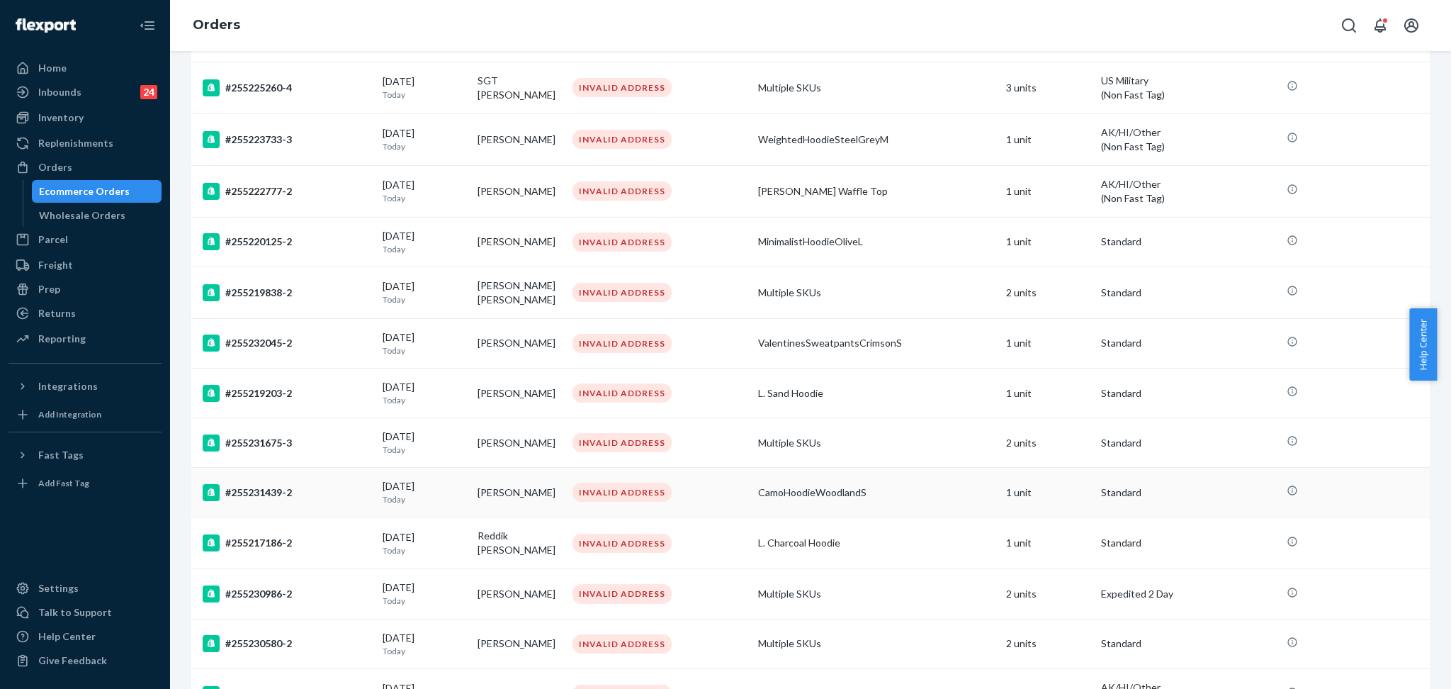
click at [298, 490] on div "#255231439-2" at bounding box center [287, 492] width 169 height 17
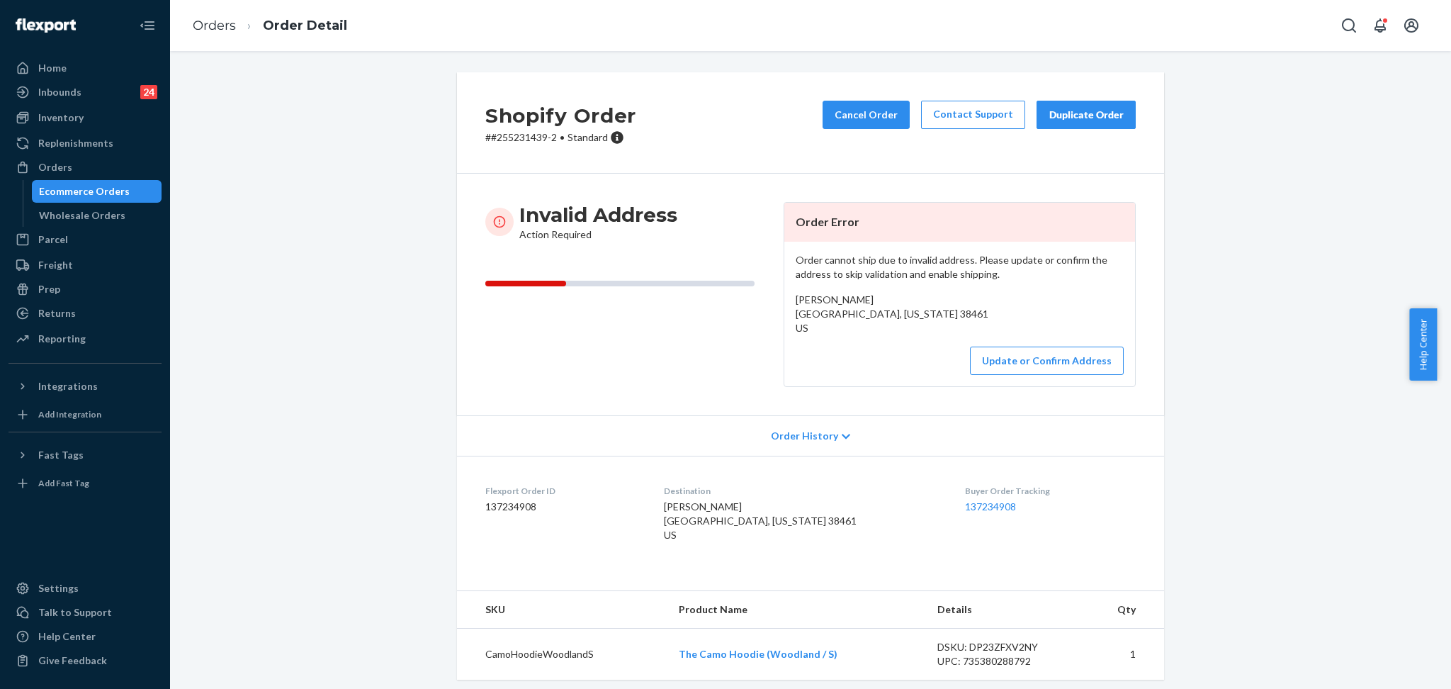
click at [529, 140] on p "# #255231439-2 • Standard" at bounding box center [560, 137] width 151 height 14
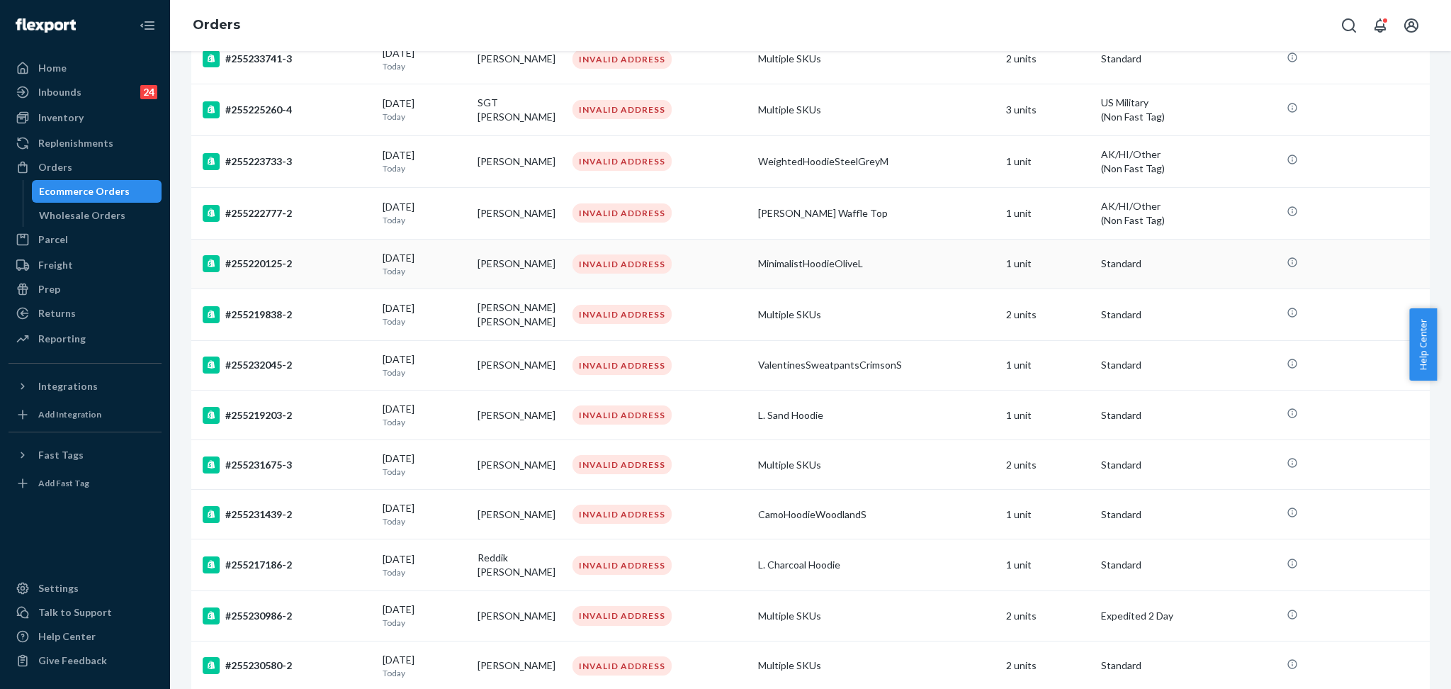
scroll to position [283, 0]
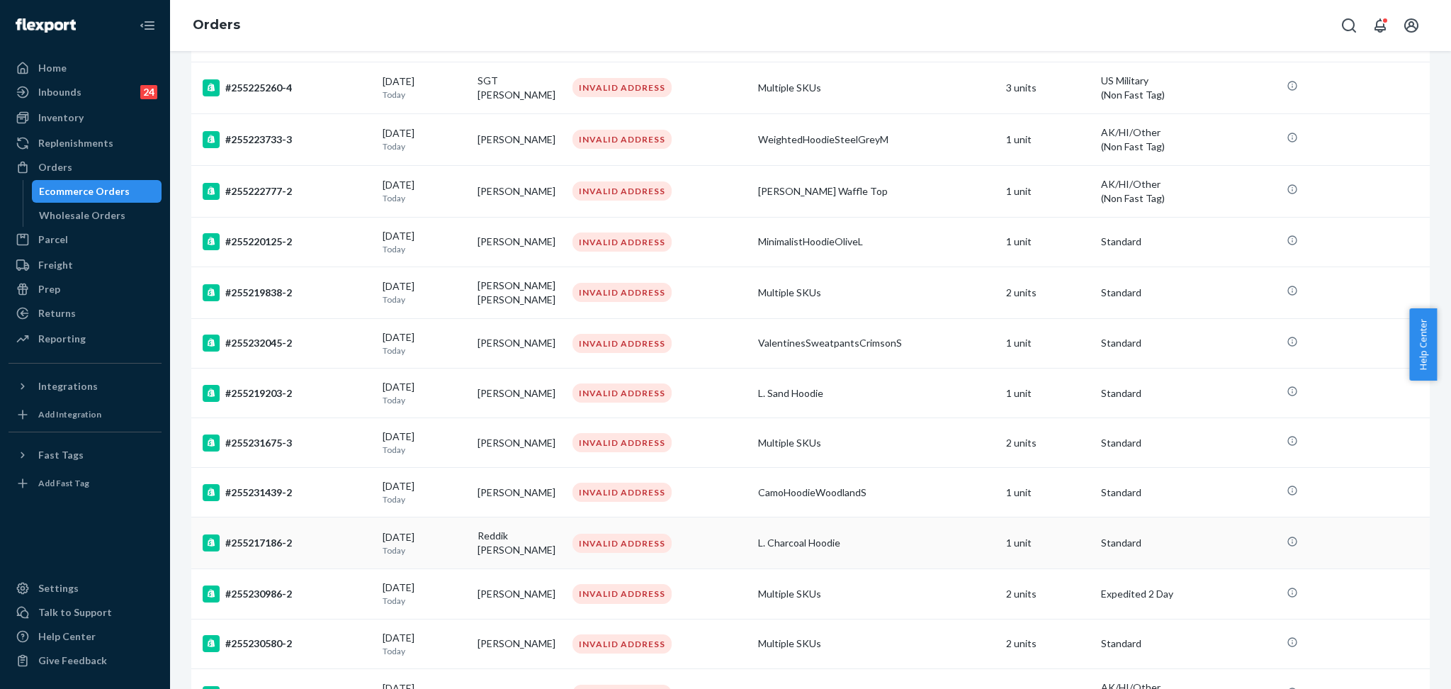
click at [264, 536] on div "#255217186-2" at bounding box center [287, 542] width 169 height 17
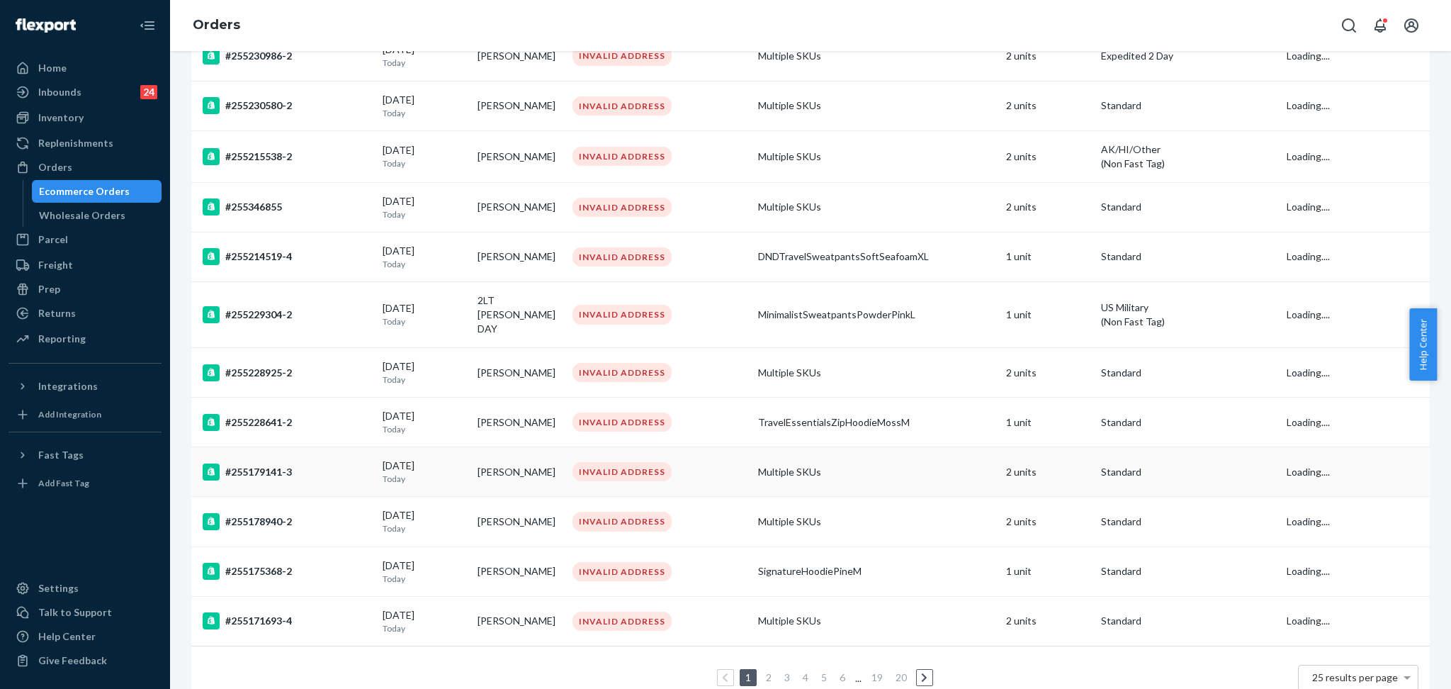
scroll to position [848, 0]
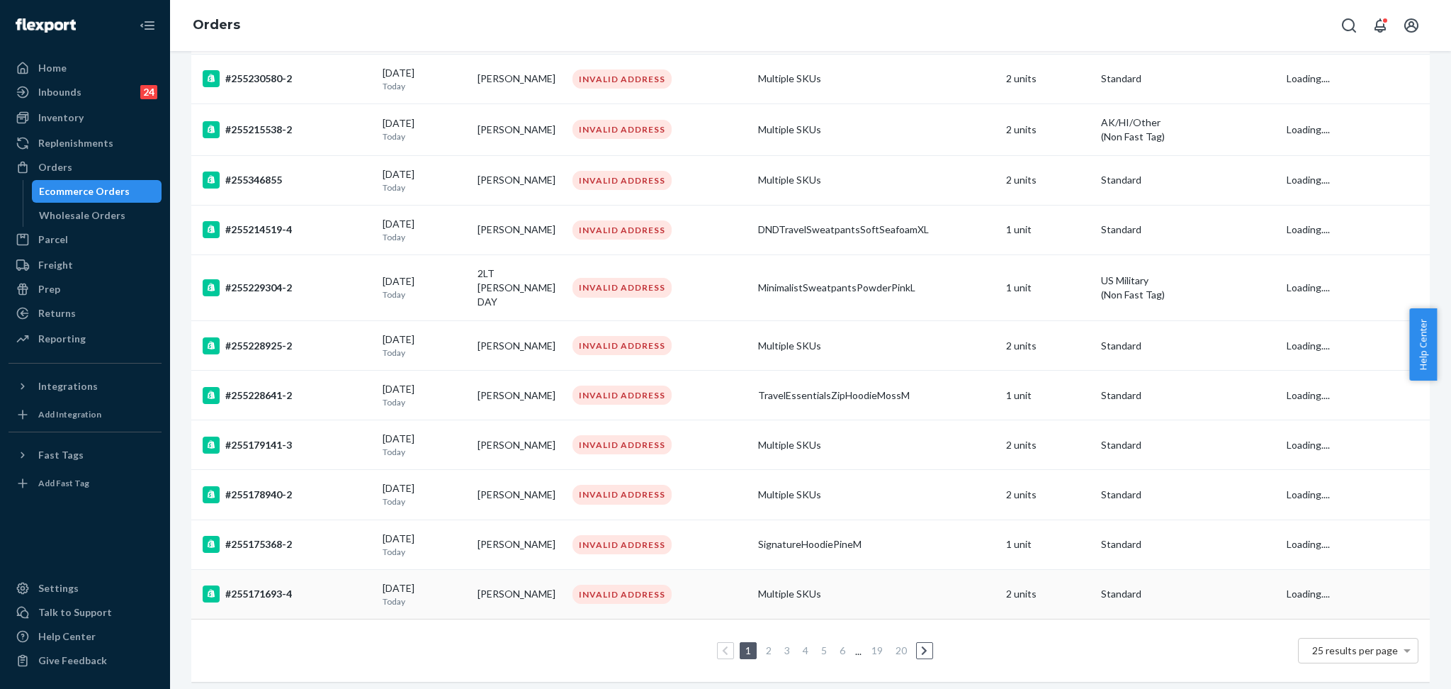
click at [325, 585] on div "#255171693-4" at bounding box center [287, 593] width 169 height 17
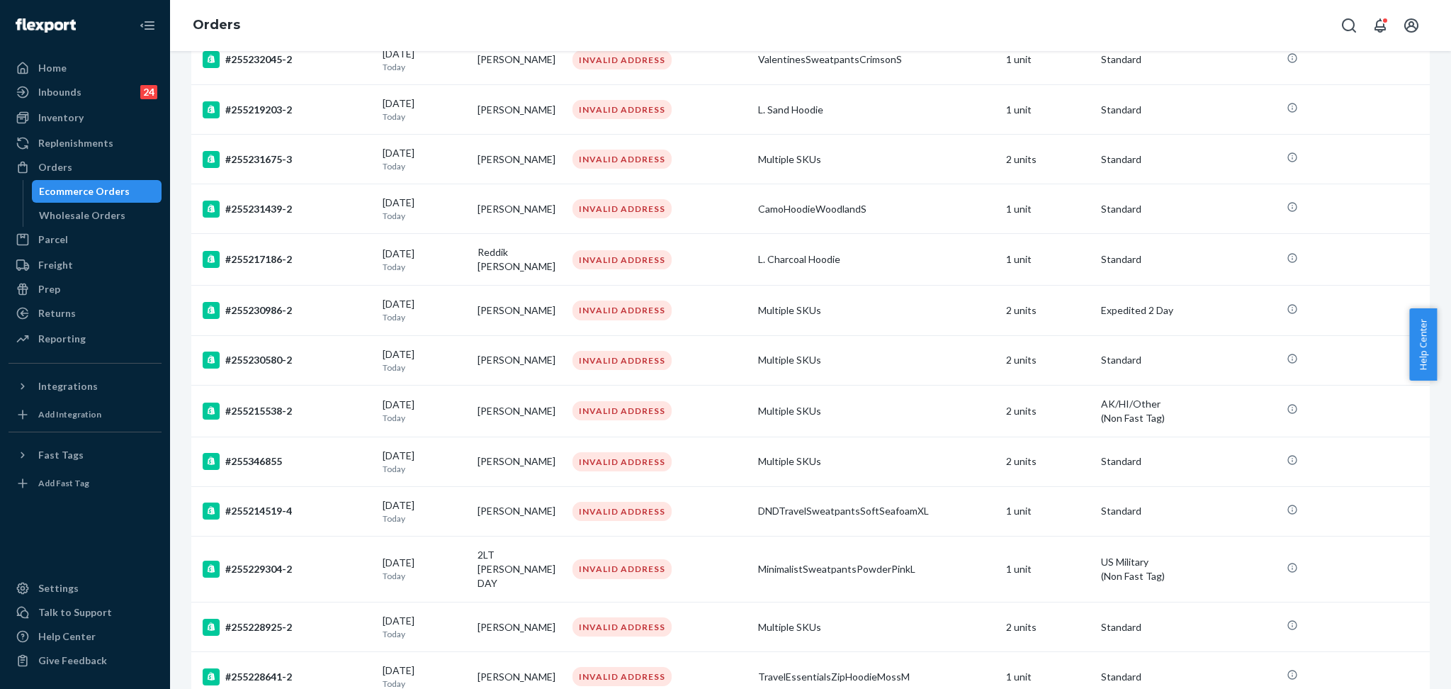
scroll to position [848, 0]
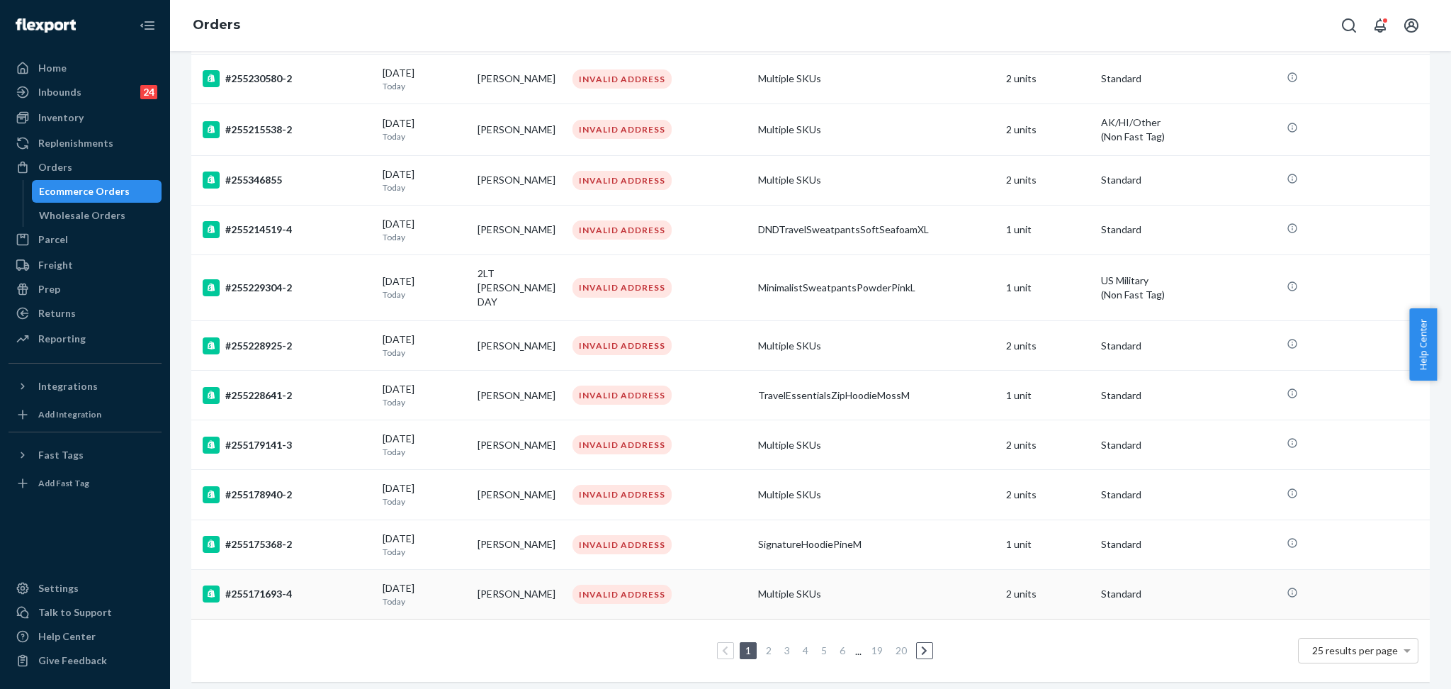
click at [347, 585] on div "#255171693-4" at bounding box center [287, 593] width 169 height 17
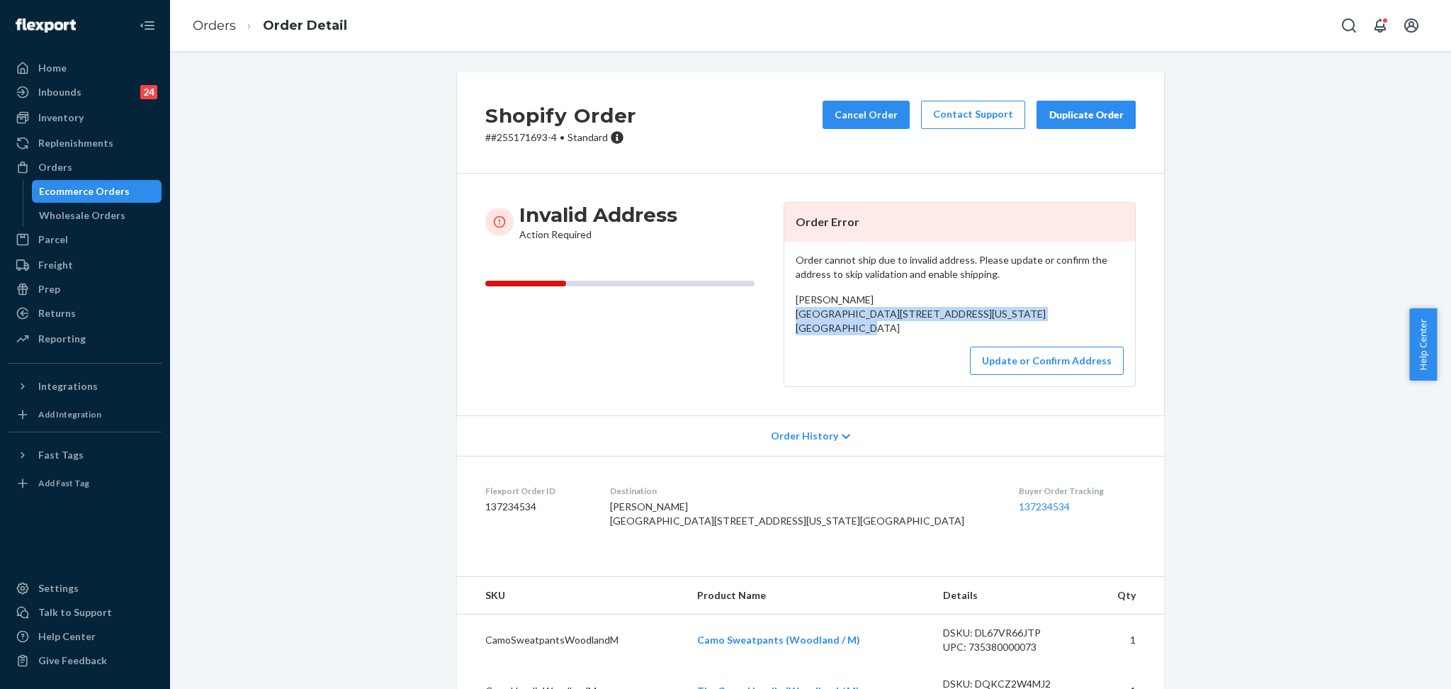
drag, startPoint x: 925, startPoint y: 342, endPoint x: 774, endPoint y: 311, distance: 154.1
click at [774, 311] on div "Invalid Address Action Required Order Error Order cannot ship due to invalid ad…" at bounding box center [810, 294] width 651 height 185
click at [821, 375] on button "Update or Confirm Address" at bounding box center [1047, 361] width 154 height 28
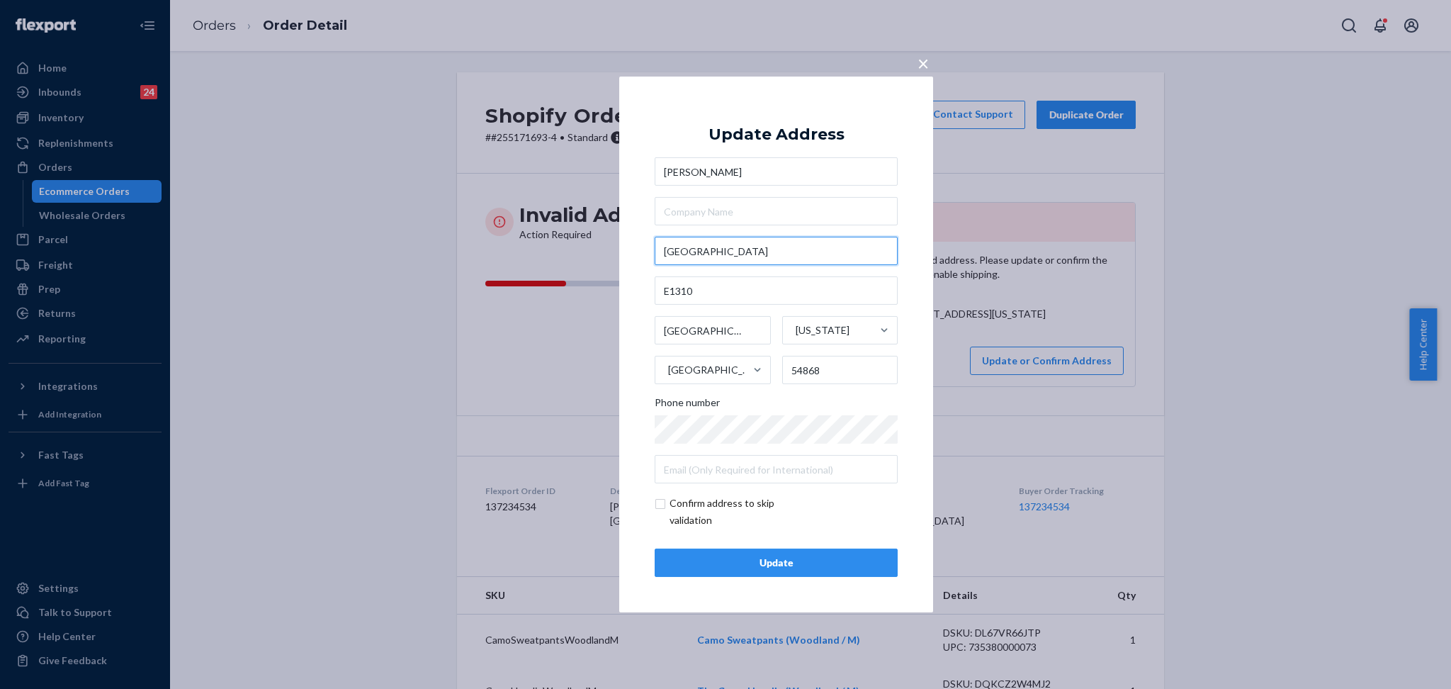
click at [806, 249] on input "[GEOGRAPHIC_DATA]" at bounding box center [776, 251] width 243 height 28
paste input "[STREET_ADDRESS],"
drag, startPoint x: 776, startPoint y: 249, endPoint x: 823, endPoint y: 255, distance: 47.1
click at [821, 255] on input "[STREET_ADDRESS]," at bounding box center [776, 251] width 243 height 28
type input "[STREET_ADDRESS]"
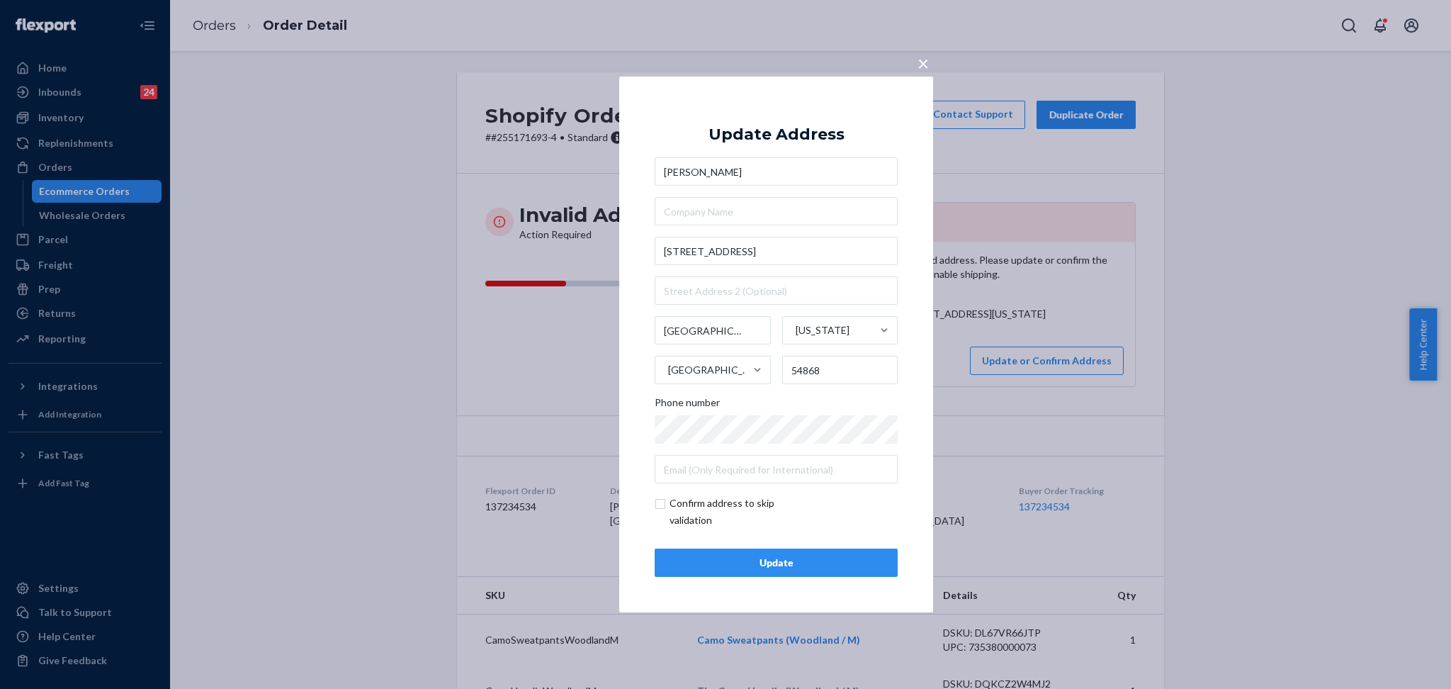
click at [813, 561] on div "Update" at bounding box center [776, 563] width 219 height 14
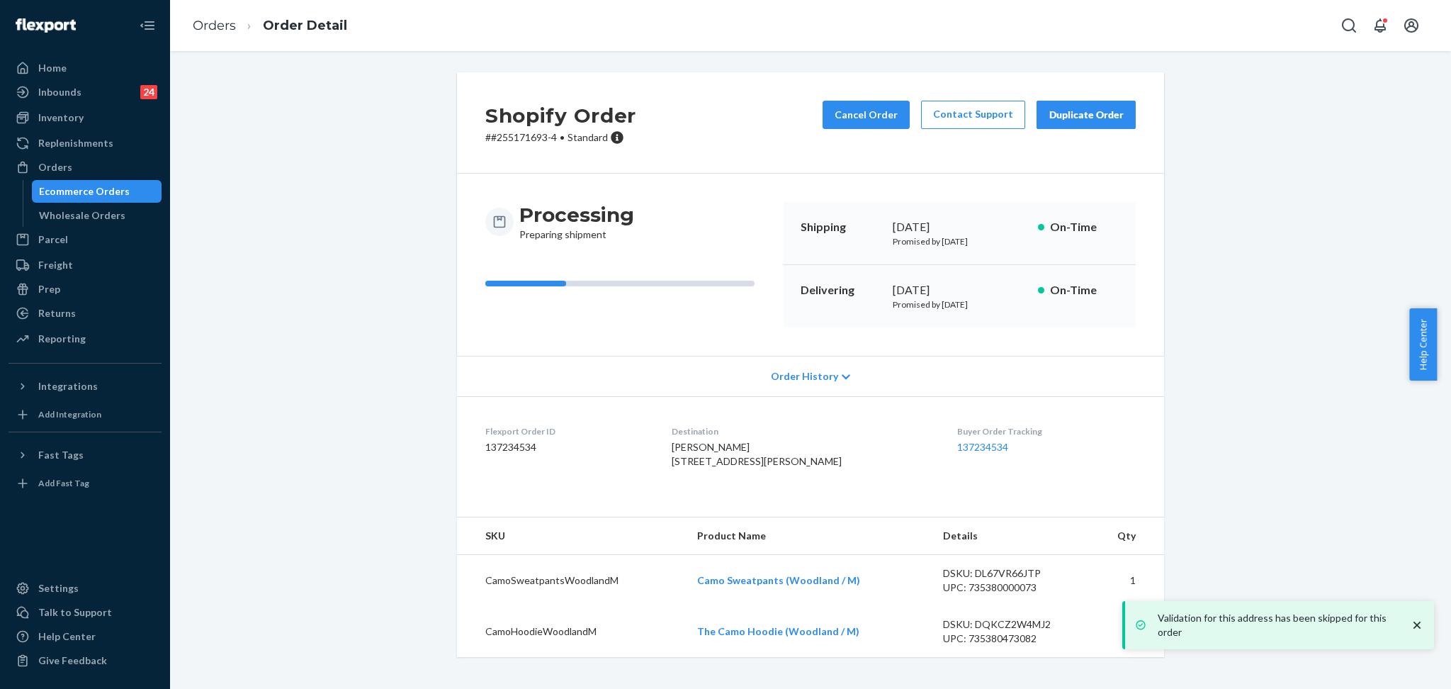
scroll to position [13, 0]
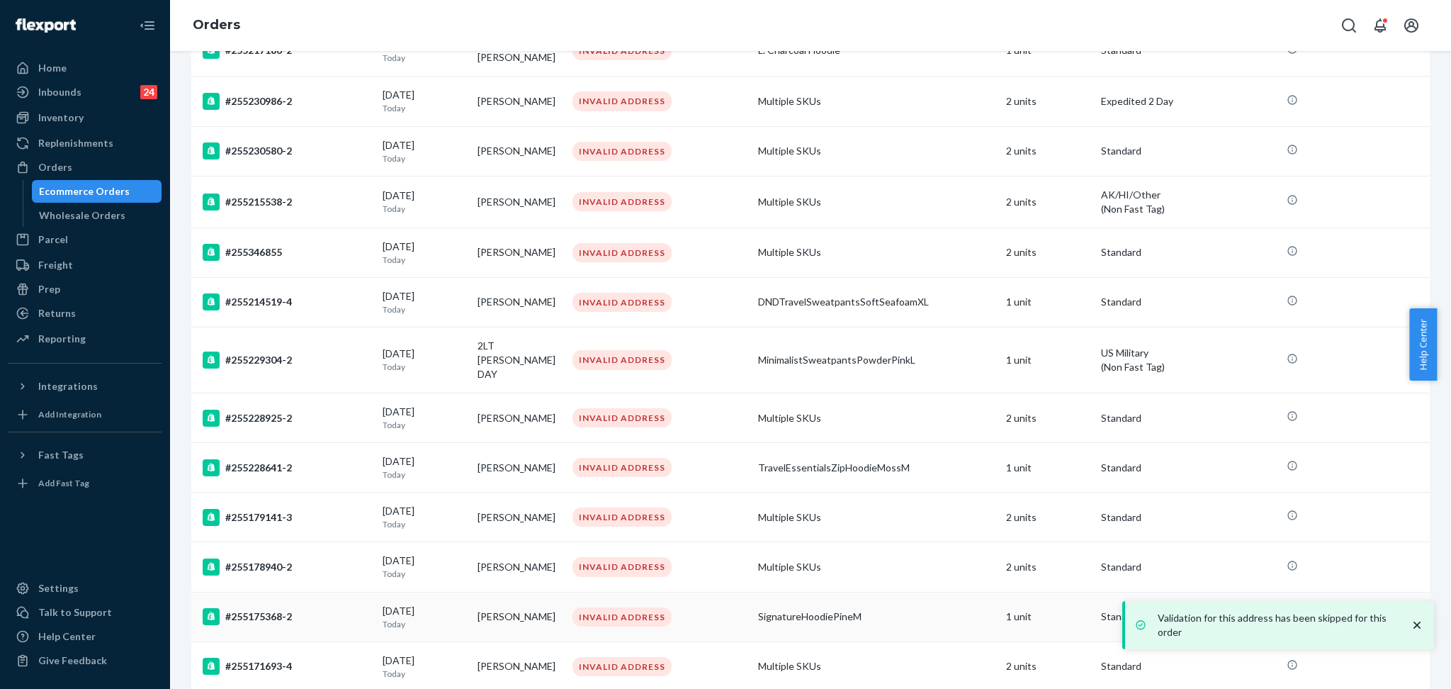
scroll to position [848, 0]
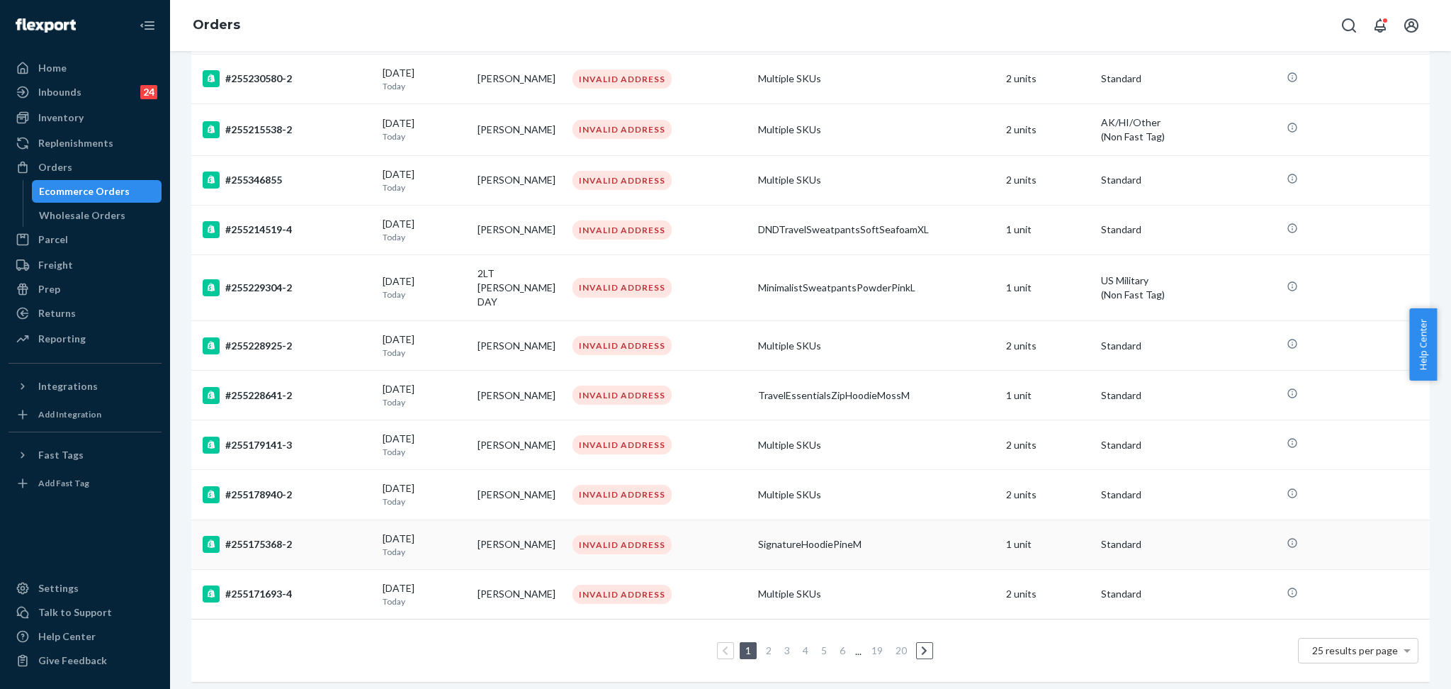
click at [366, 536] on div "#255175368-2" at bounding box center [287, 544] width 169 height 17
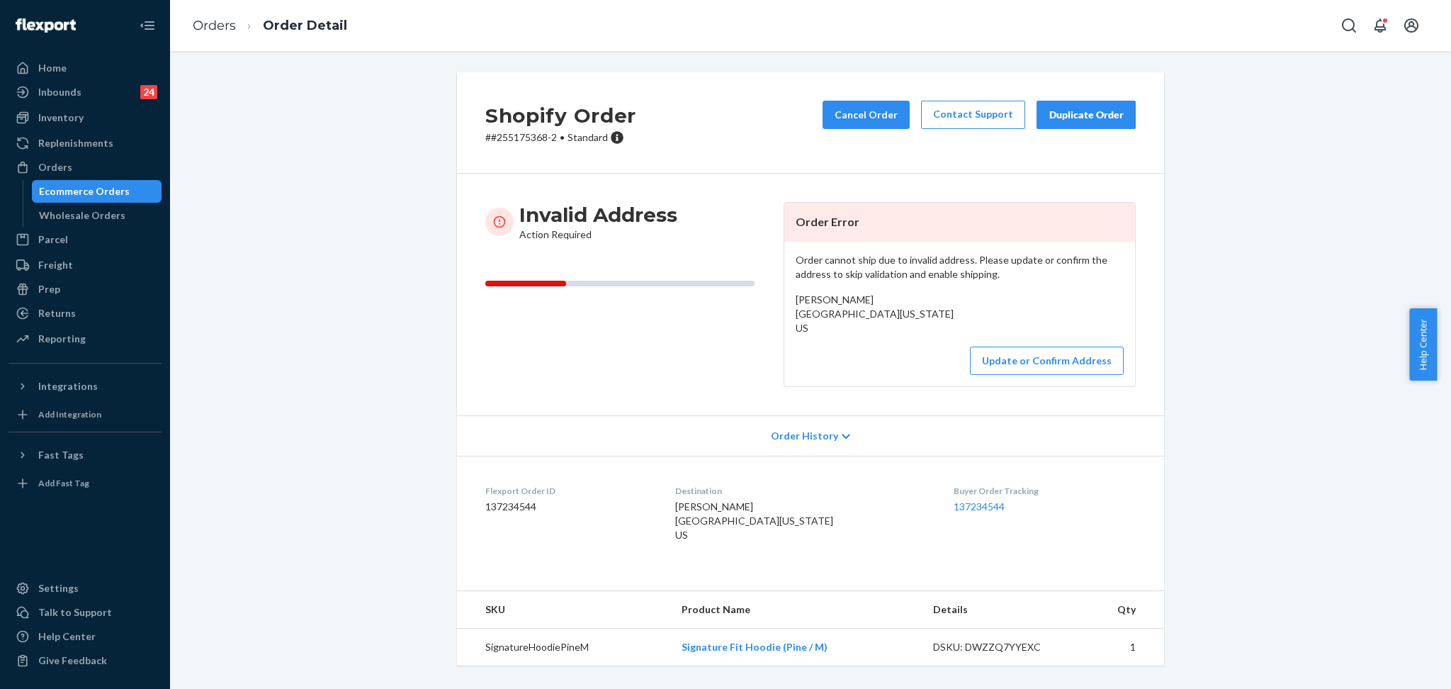
click at [531, 135] on p "# #255175368-2 • Standard" at bounding box center [560, 137] width 151 height 14
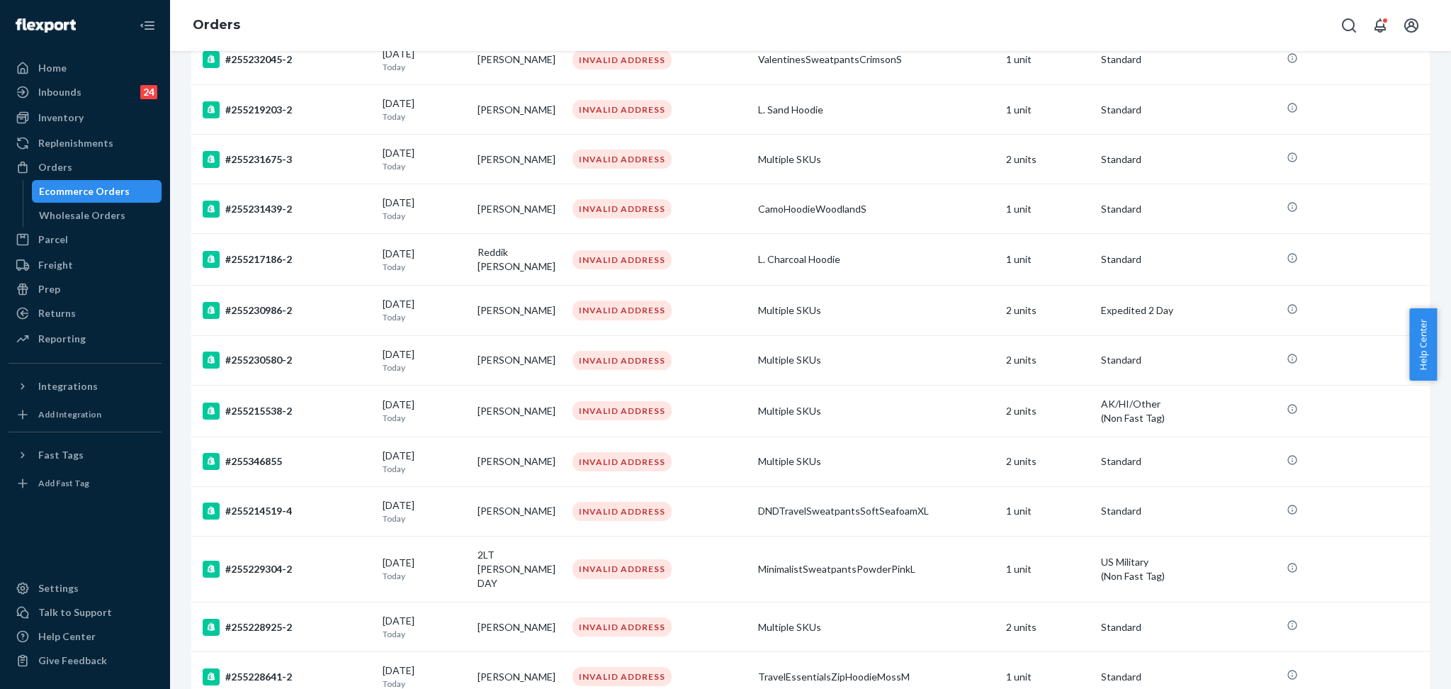
scroll to position [848, 0]
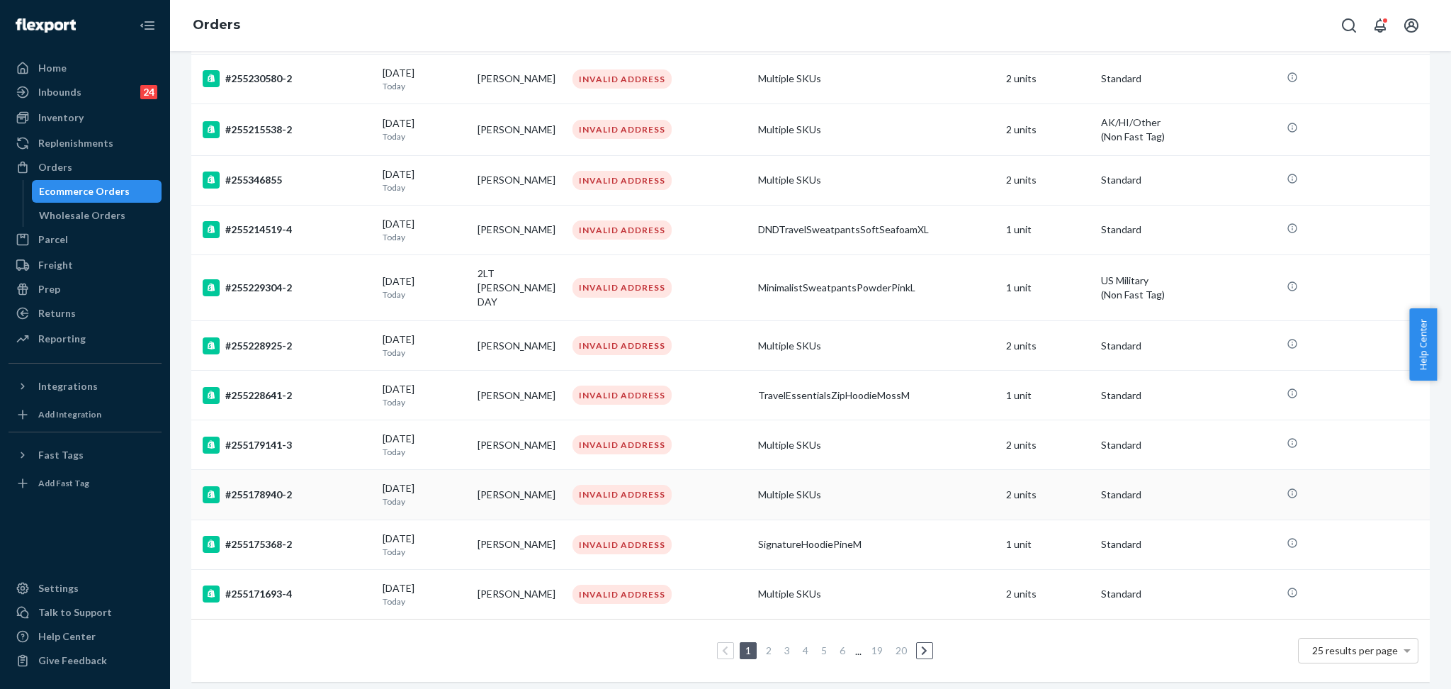
click at [299, 486] on div "#255178940-2" at bounding box center [287, 494] width 169 height 17
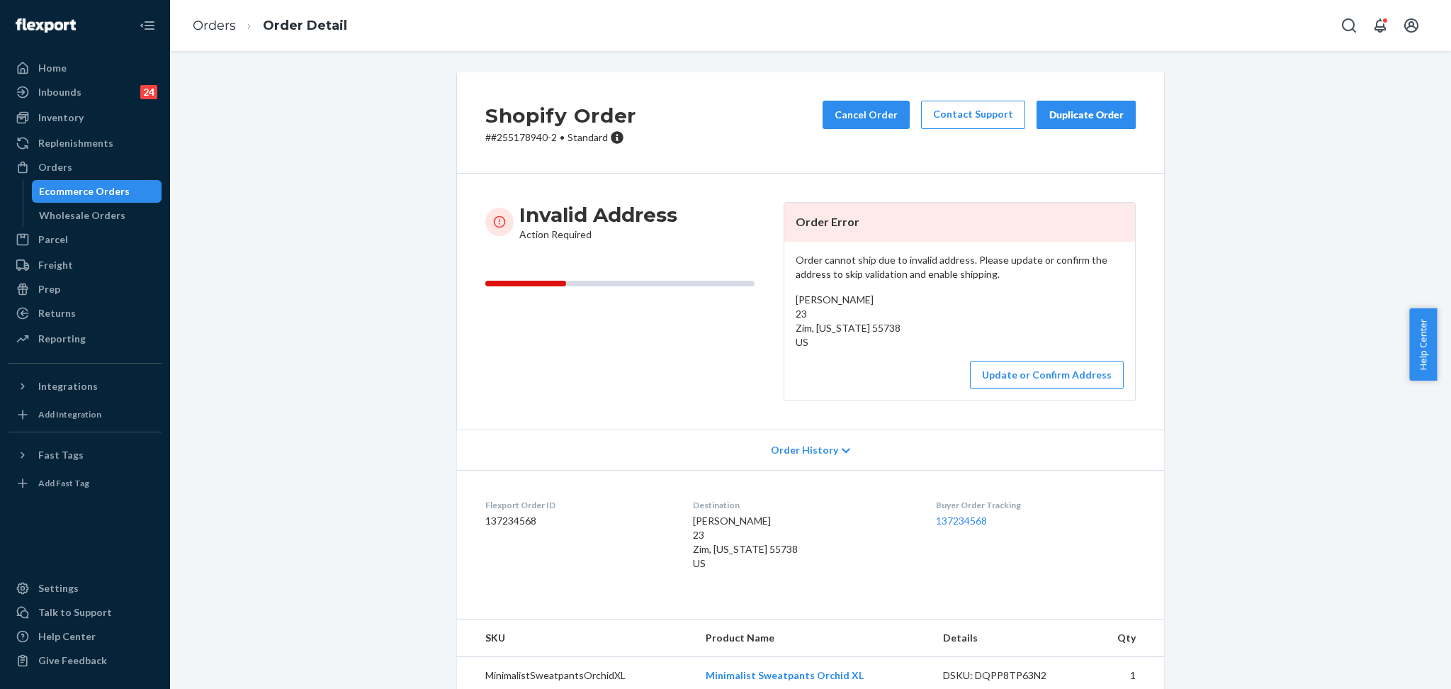
click at [514, 135] on p "# #255178940-2 • Standard" at bounding box center [560, 137] width 151 height 14
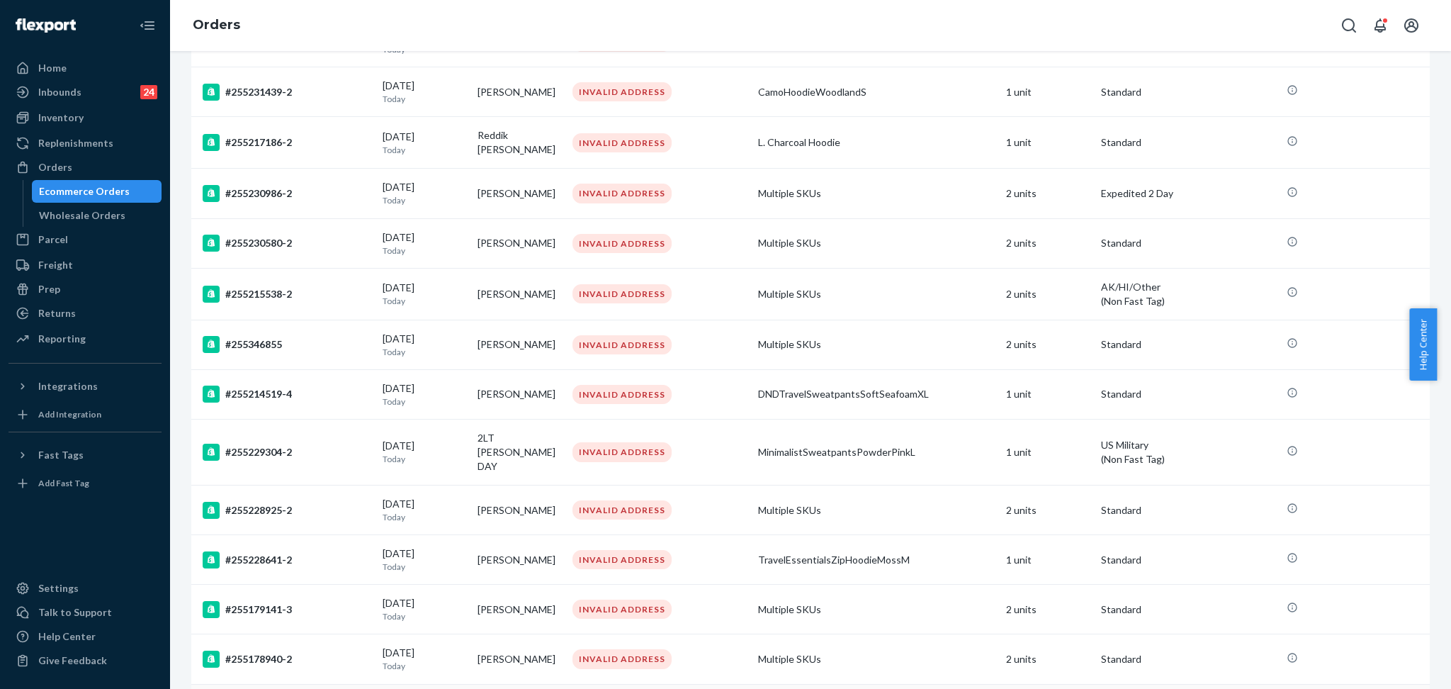
scroll to position [848, 0]
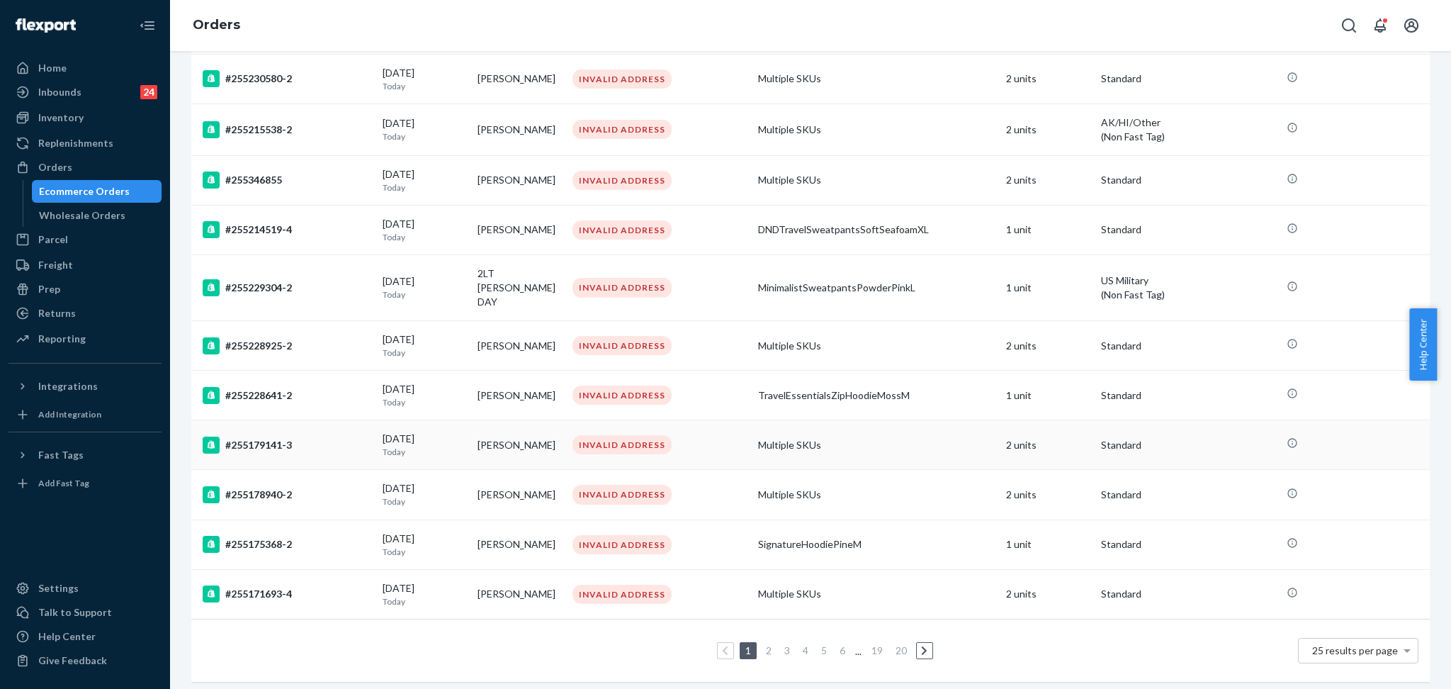
click at [298, 437] on div "#255179141-3" at bounding box center [287, 445] width 169 height 17
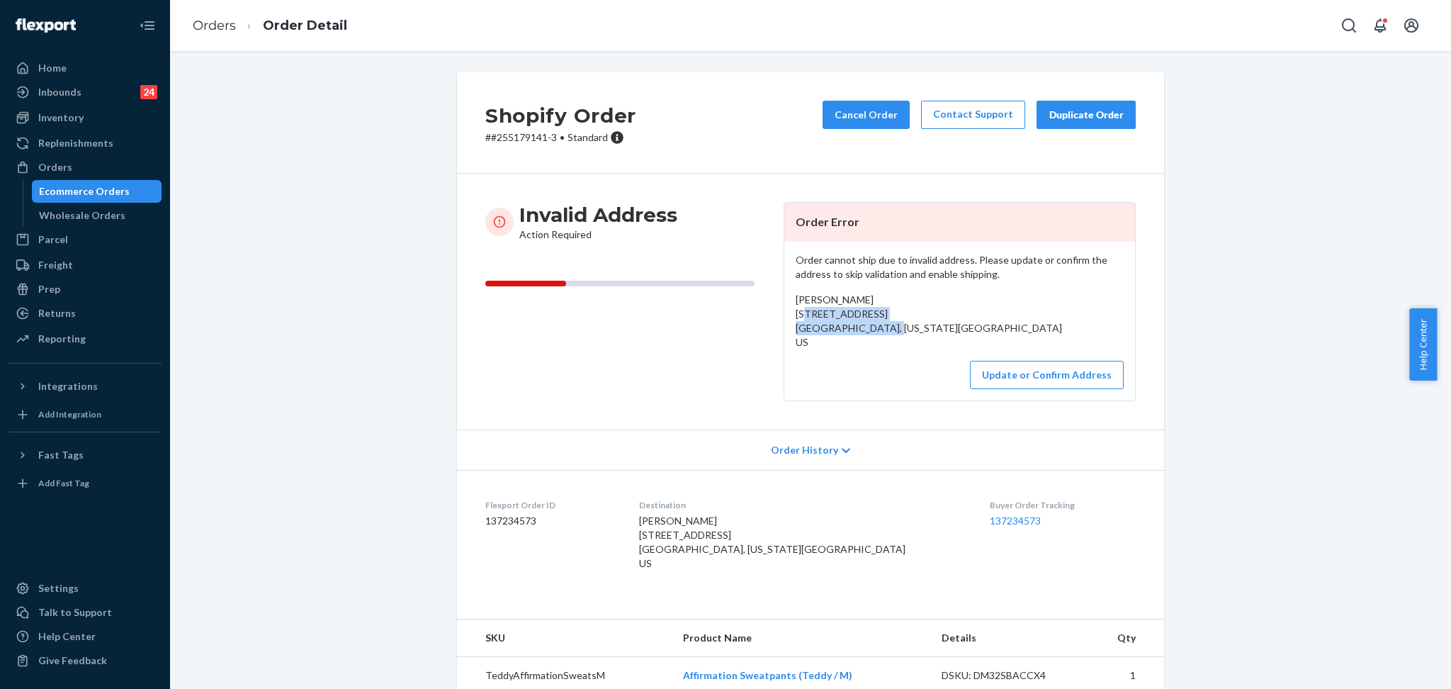
drag, startPoint x: 896, startPoint y: 328, endPoint x: 777, endPoint y: 315, distance: 119.8
click at [784, 315] on div "Order cannot ship due to invalid address. Please update or confirm the address …" at bounding box center [959, 321] width 351 height 159
click at [821, 381] on button "Update or Confirm Address" at bounding box center [1047, 375] width 154 height 28
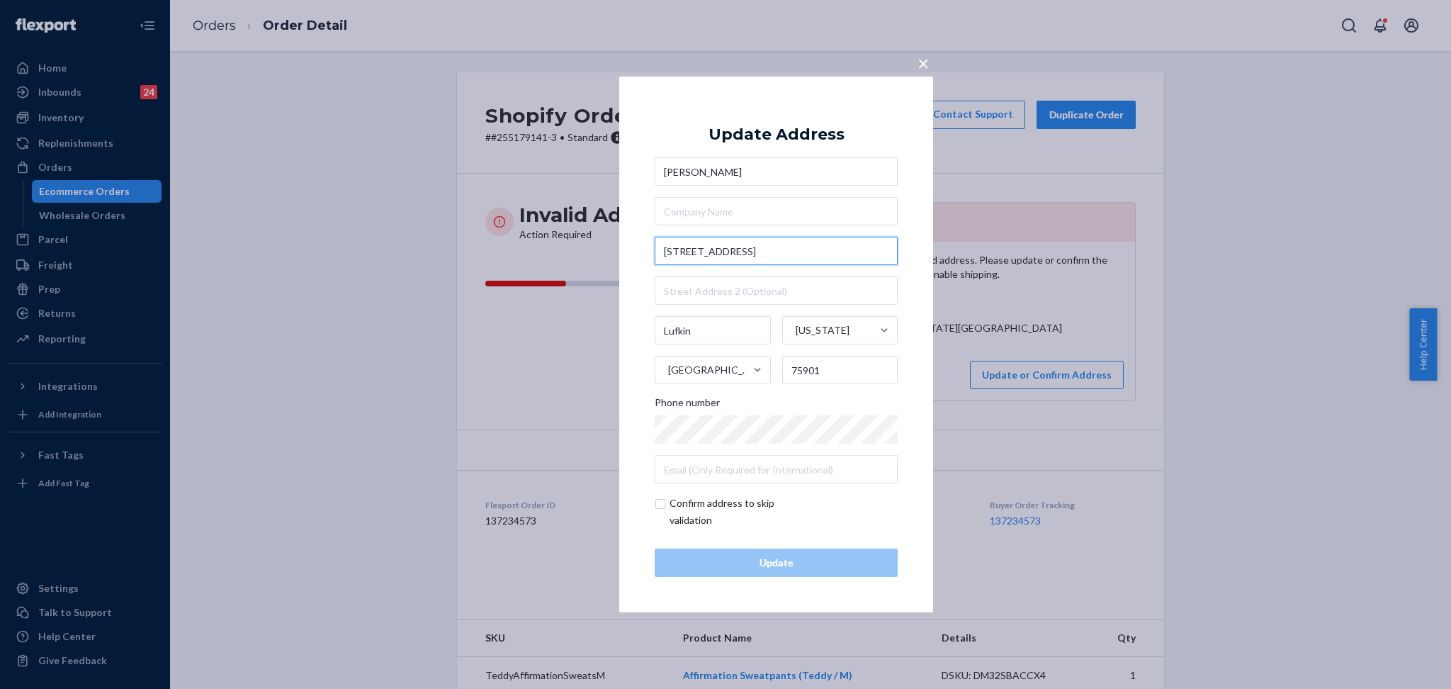
click at [821, 256] on input "[STREET_ADDRESS]" at bounding box center [776, 251] width 243 height 28
paste input "text"
type input "[STREET_ADDRESS]"
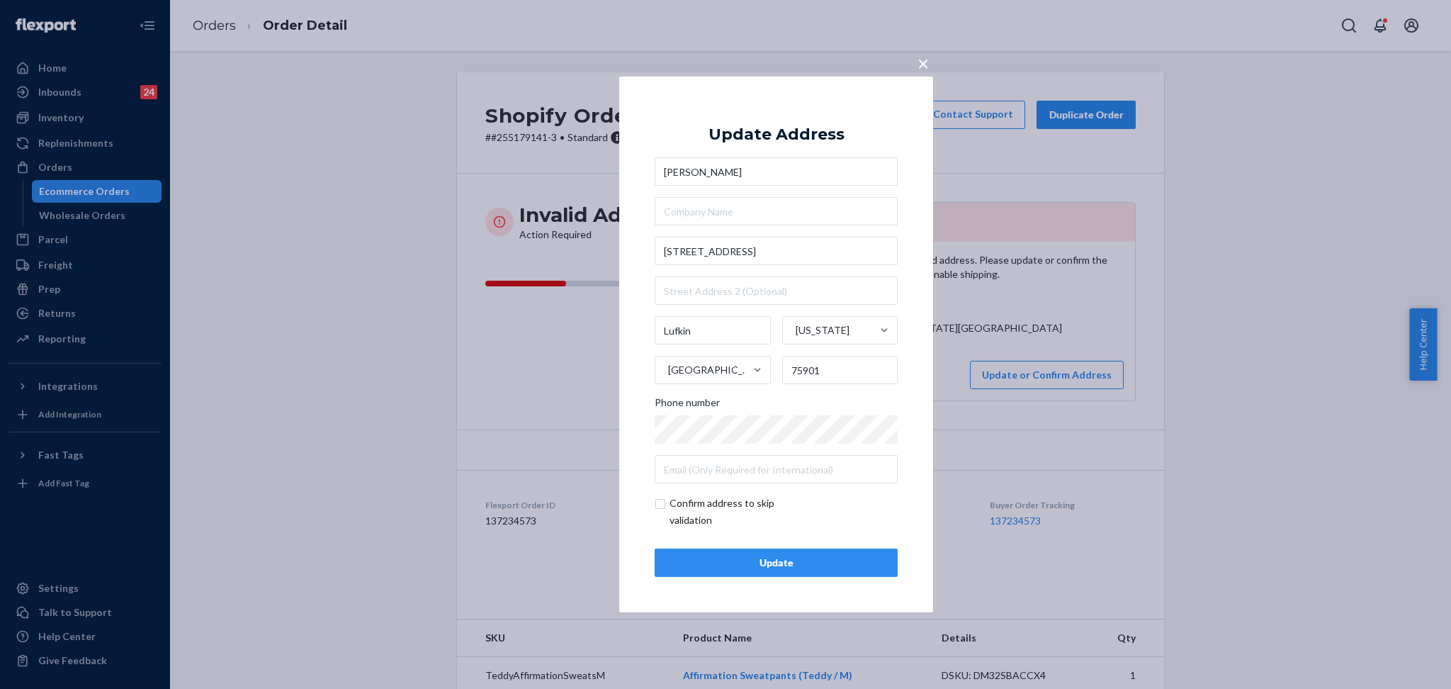
click at [814, 561] on div "Update" at bounding box center [776, 563] width 219 height 14
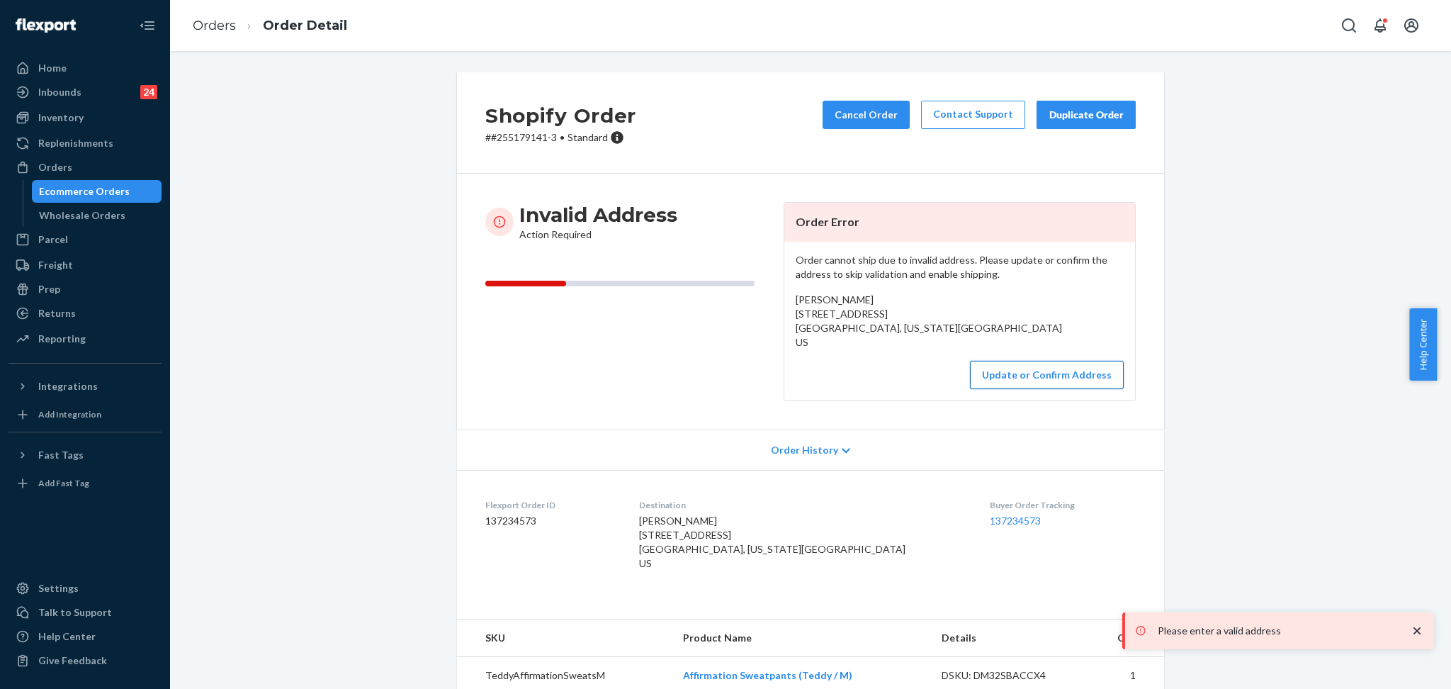
click at [821, 372] on button "Update or Confirm Address" at bounding box center [1047, 375] width 154 height 28
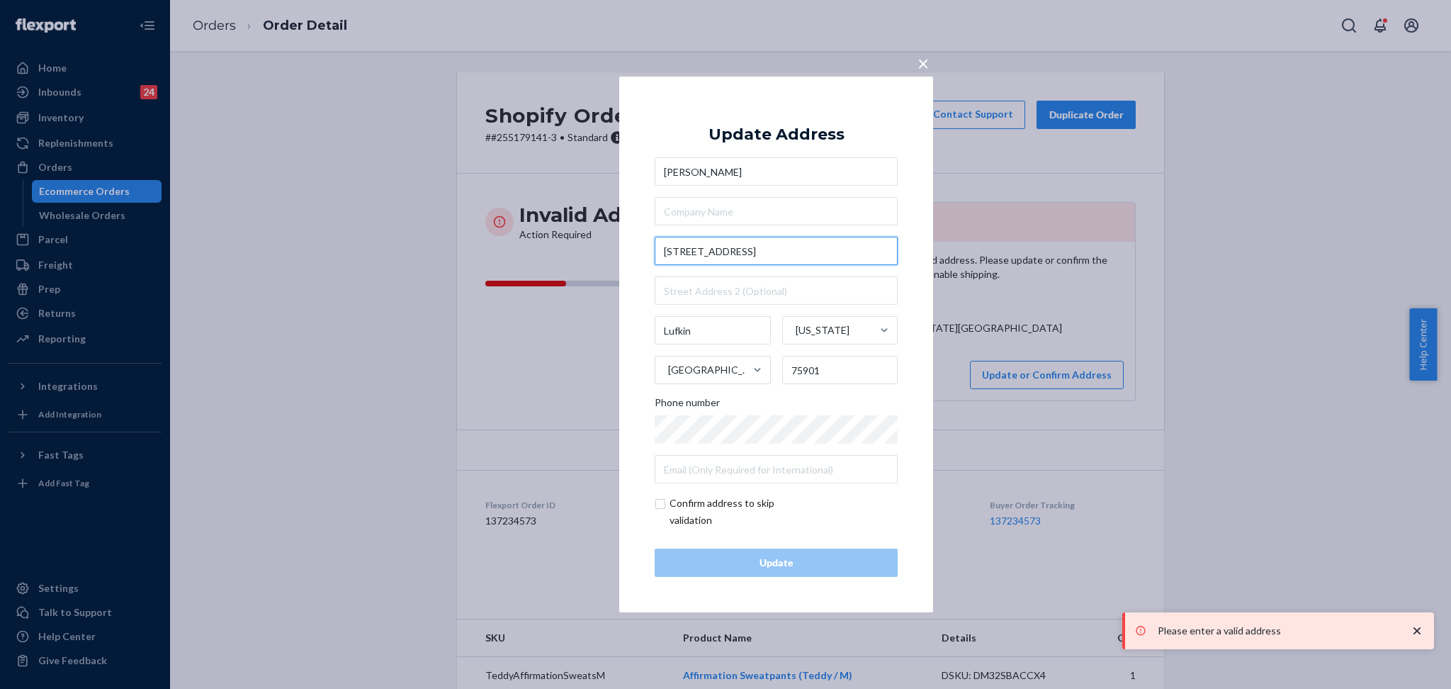
click at [741, 260] on input "[STREET_ADDRESS]" at bounding box center [776, 251] width 243 height 28
paste input "text"
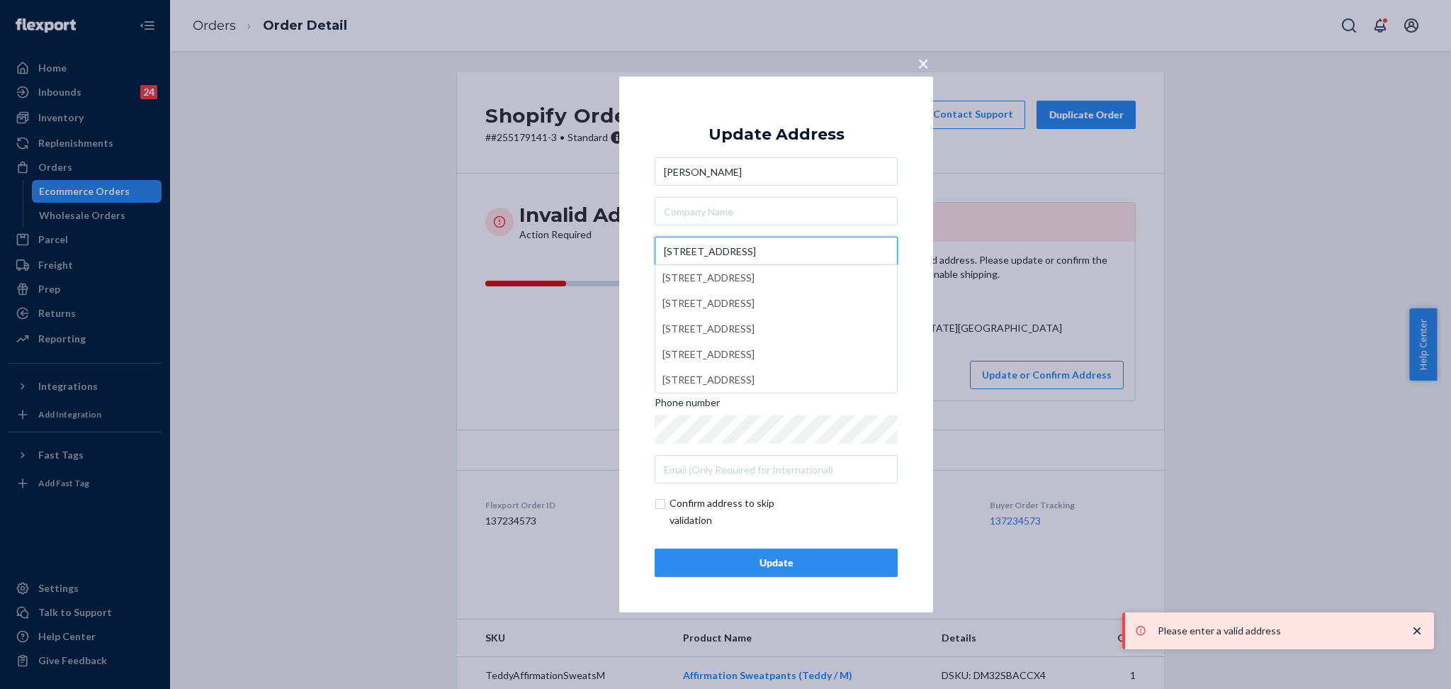
type input "[STREET_ADDRESS]"
click at [707, 514] on input "checkbox" at bounding box center [737, 512] width 164 height 34
checkbox input "true"
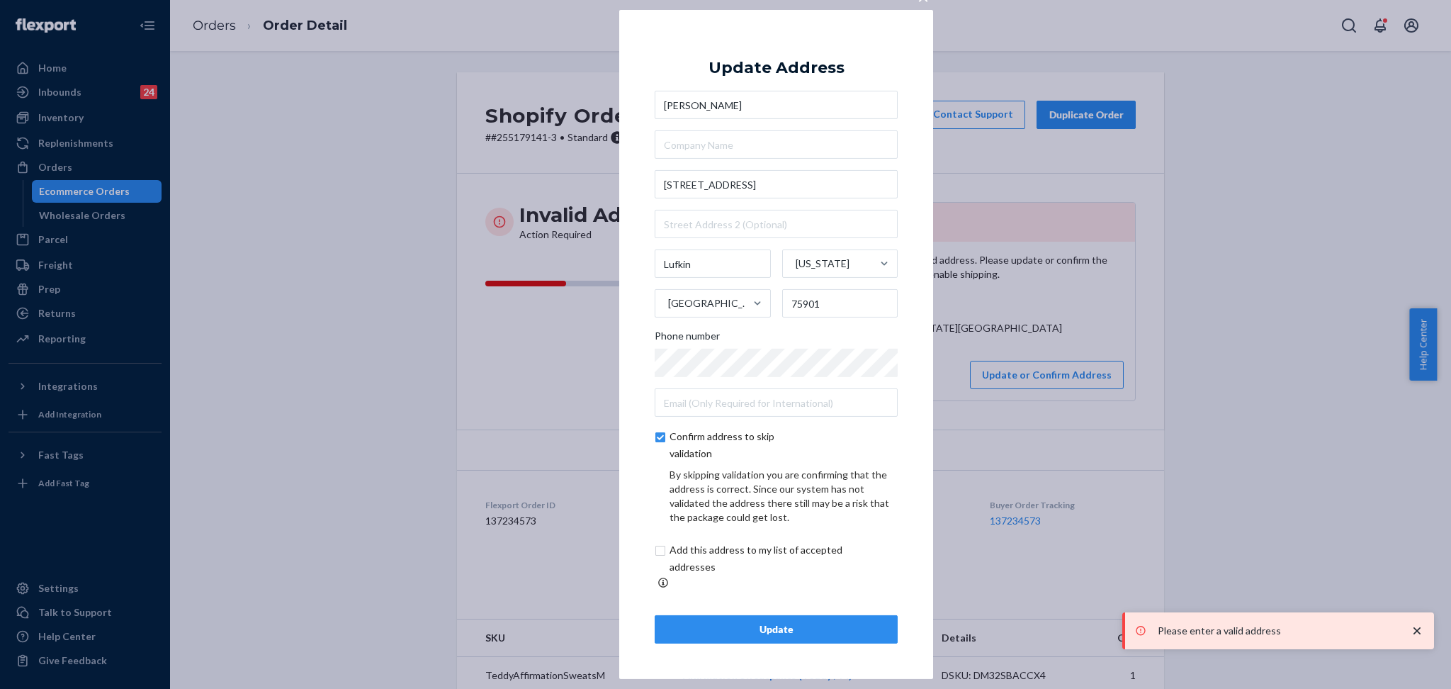
click at [740, 622] on div "Update" at bounding box center [776, 629] width 219 height 14
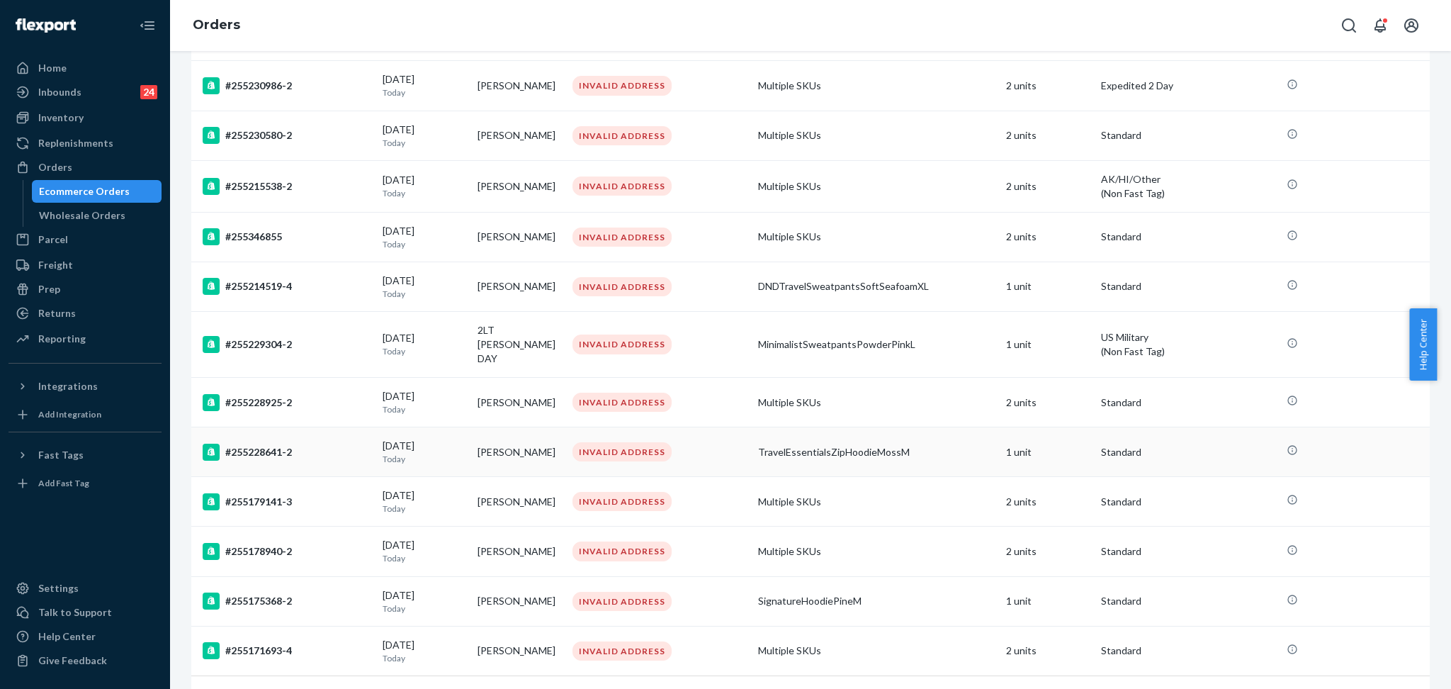
scroll to position [848, 0]
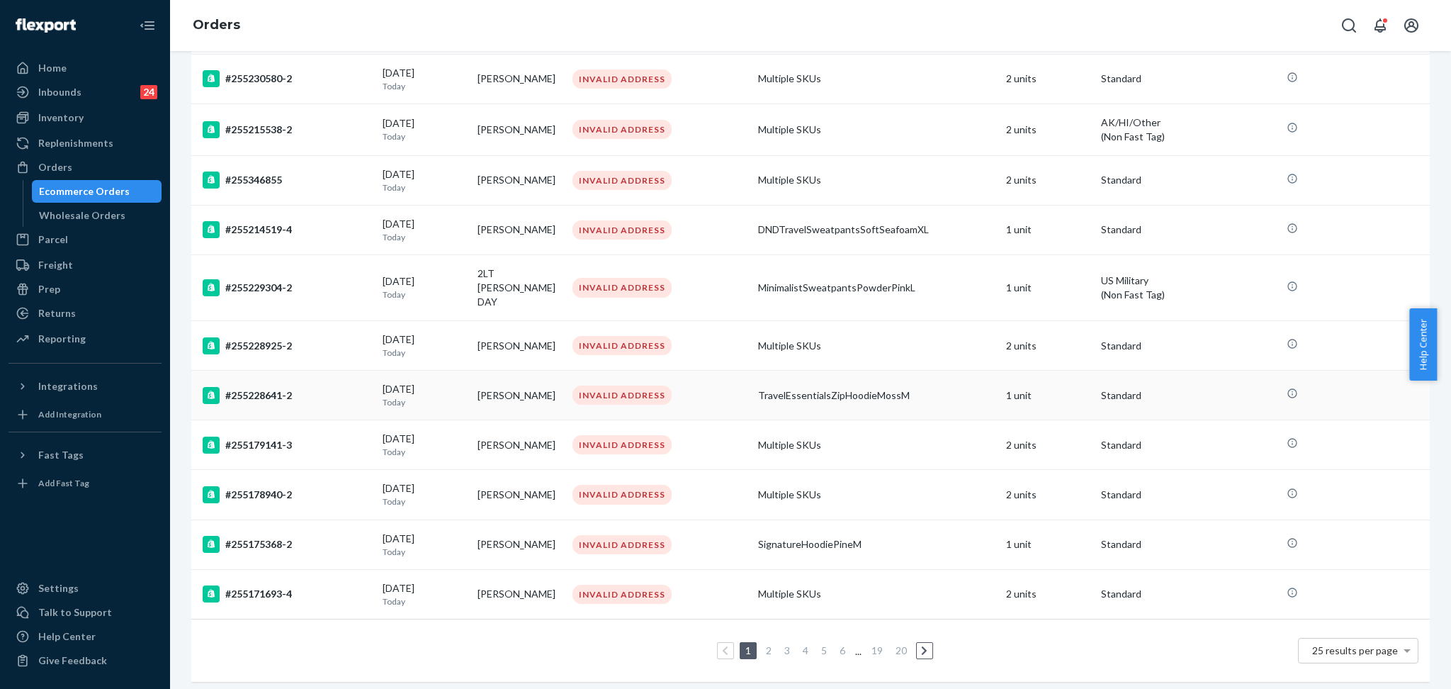
click at [331, 387] on div "#255228641-2" at bounding box center [287, 395] width 169 height 17
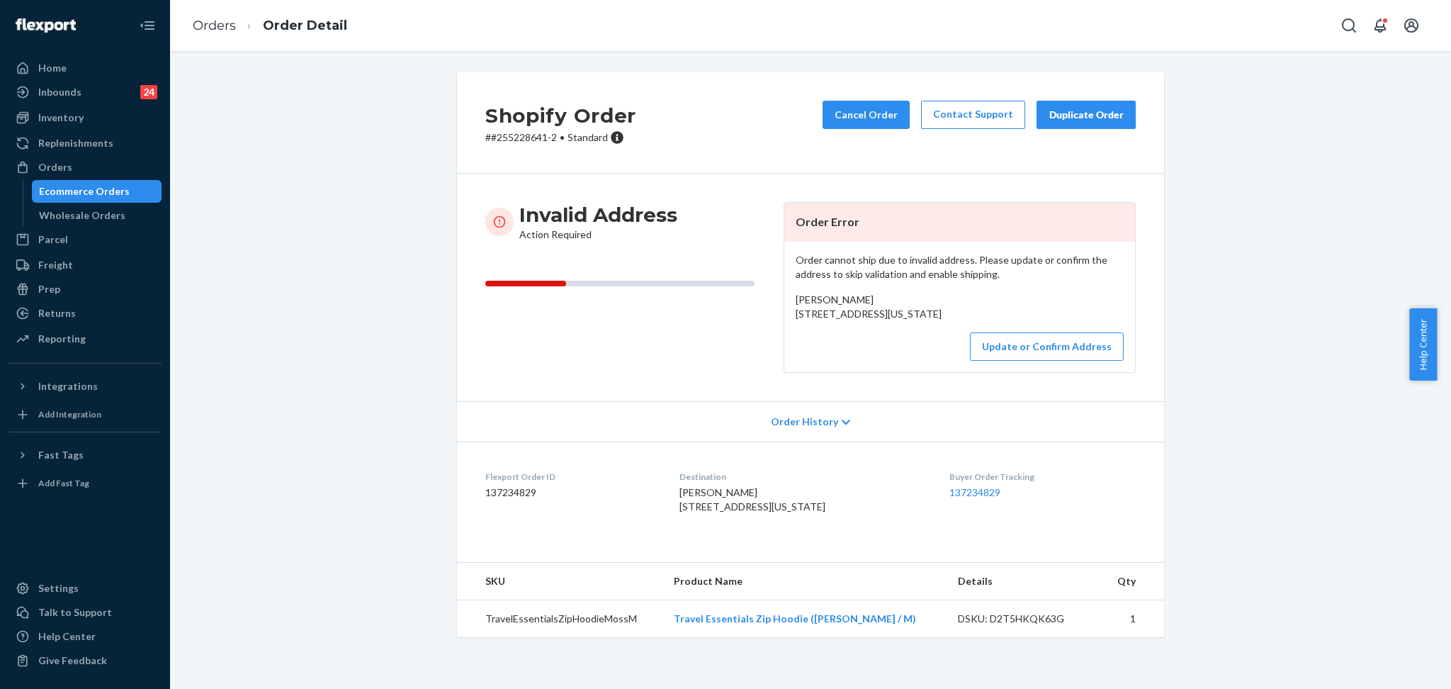
drag, startPoint x: 1024, startPoint y: 323, endPoint x: 780, endPoint y: 318, distance: 244.5
click at [784, 318] on div "Order cannot ship due to invalid address. Please update or confirm the address …" at bounding box center [959, 307] width 351 height 130
click at [821, 361] on button "Update or Confirm Address" at bounding box center [1047, 346] width 154 height 28
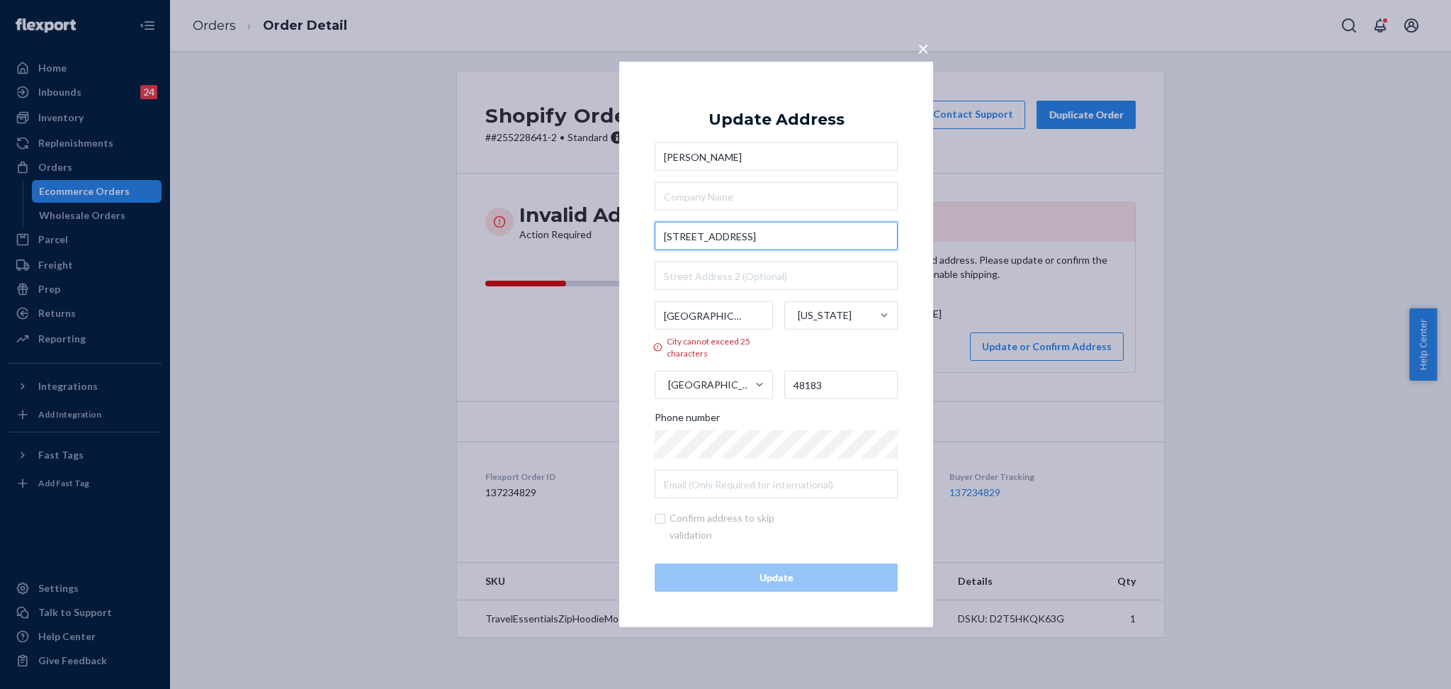
click at [821, 235] on input "[STREET_ADDRESS]" at bounding box center [776, 236] width 243 height 28
paste input "d #"
type input "[STREET_ADDRESS]"
click at [702, 318] on input "[GEOGRAPHIC_DATA]" at bounding box center [714, 315] width 118 height 28
paste input "text"
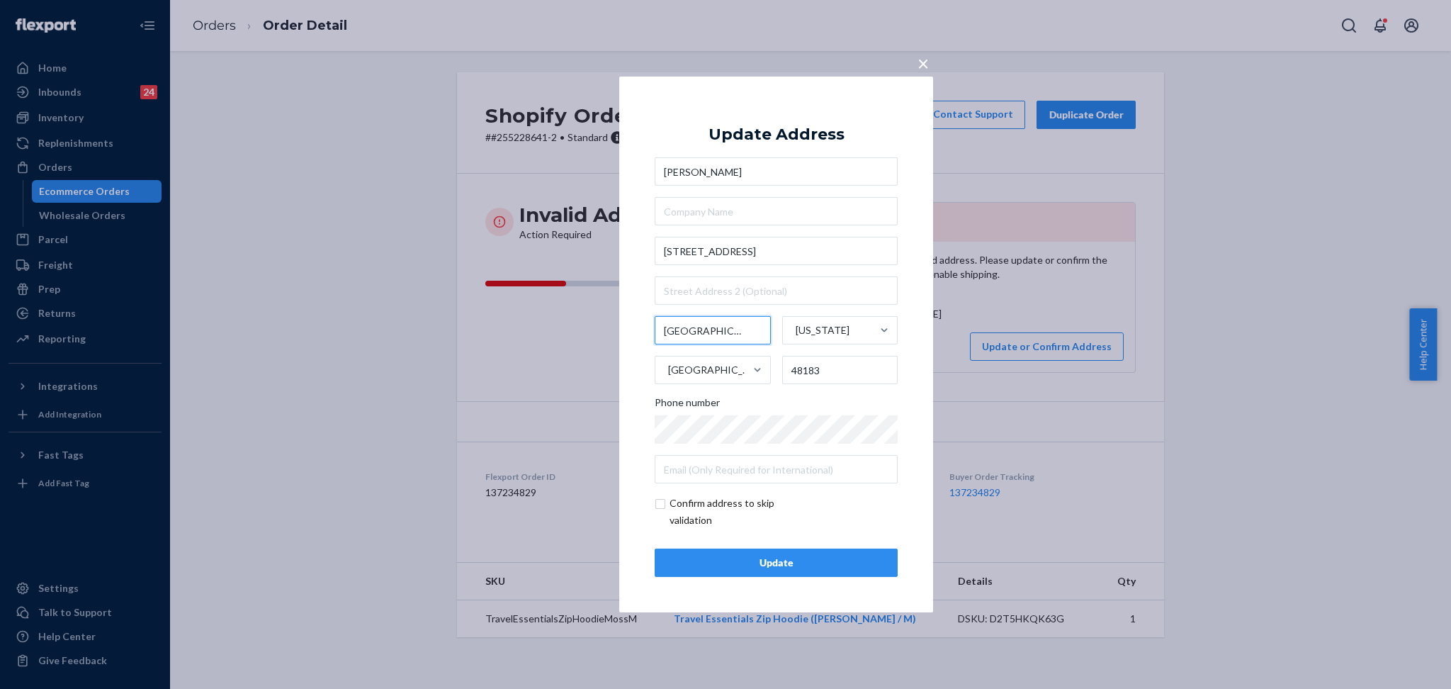
scroll to position [0, 21]
type input "[GEOGRAPHIC_DATA]"
click at [783, 567] on div "Update" at bounding box center [776, 563] width 219 height 14
